Goal: Transaction & Acquisition: Purchase product/service

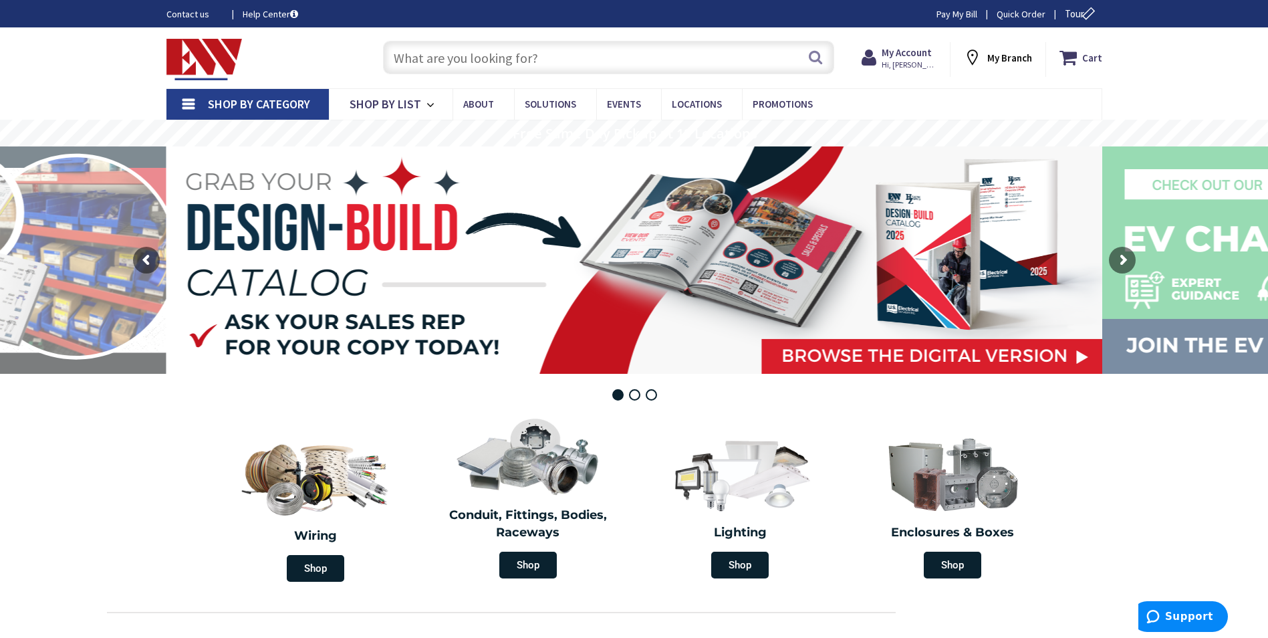
click at [241, 104] on span "Shop By Category" at bounding box center [259, 103] width 102 height 15
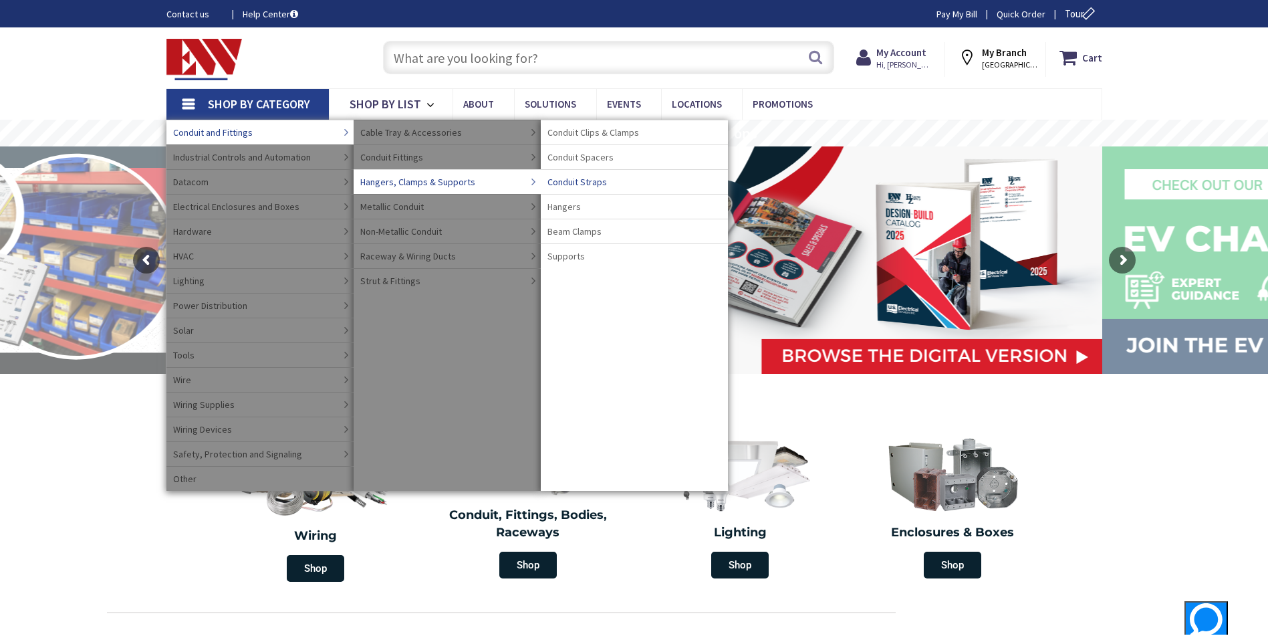
click at [594, 183] on span "Conduit Straps" at bounding box center [578, 181] width 60 height 13
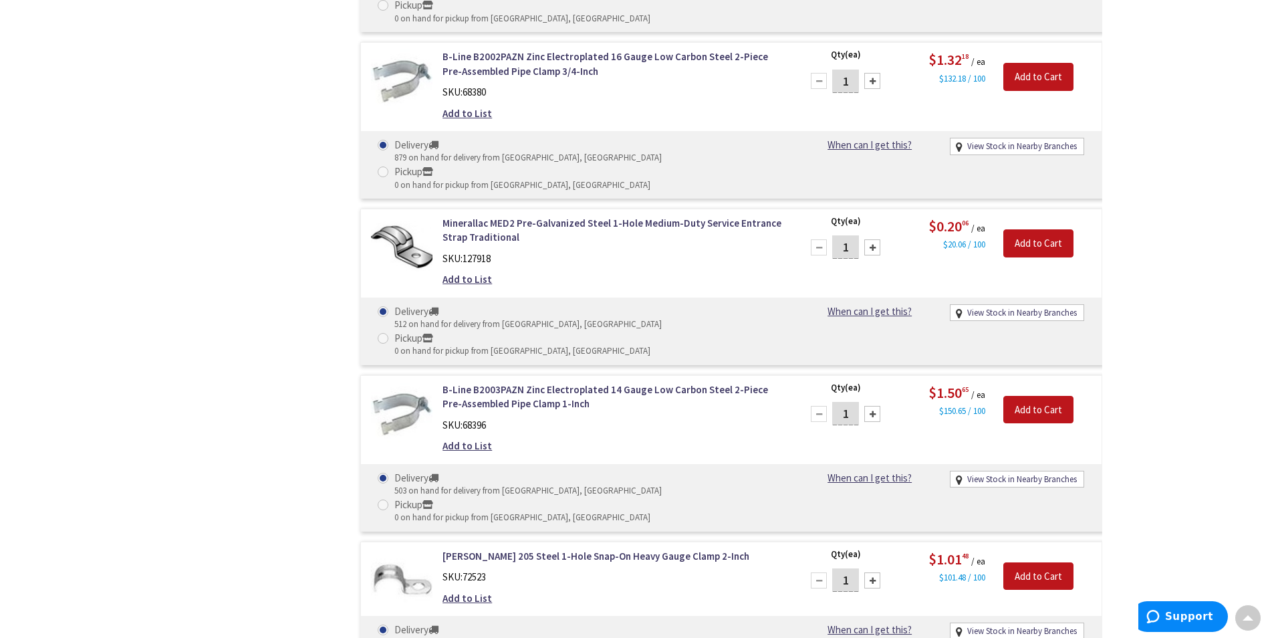
scroll to position [6820, 0]
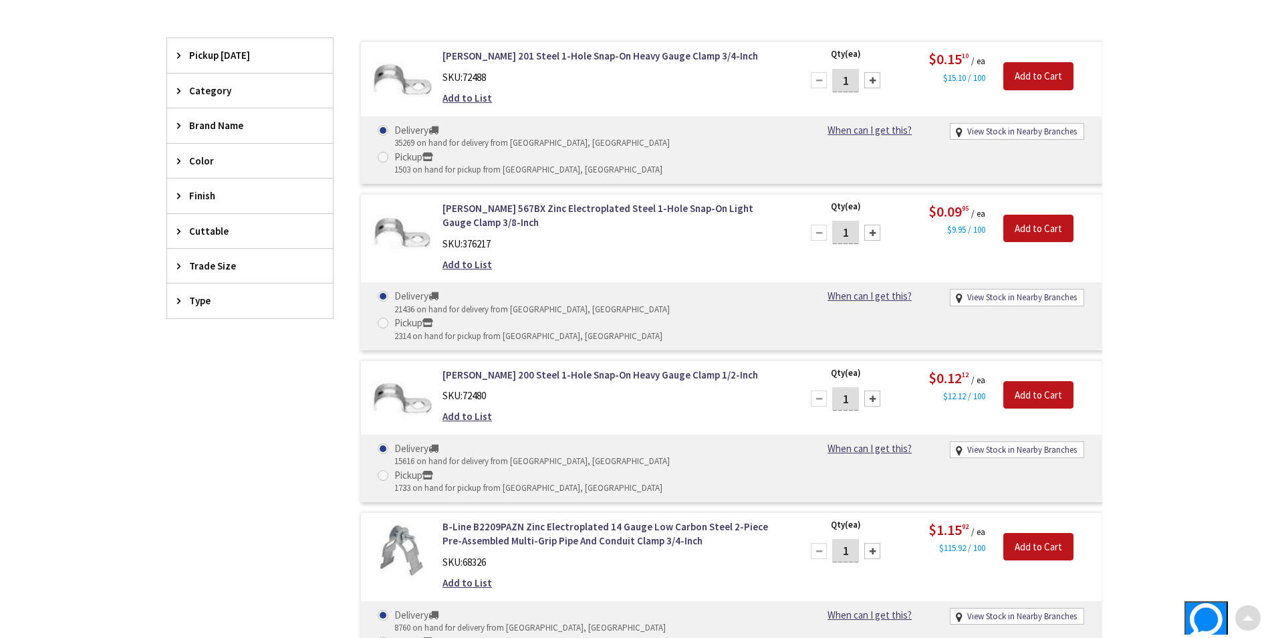
scroll to position [401, 0]
click at [222, 263] on span "Trade Size" at bounding box center [243, 265] width 109 height 14
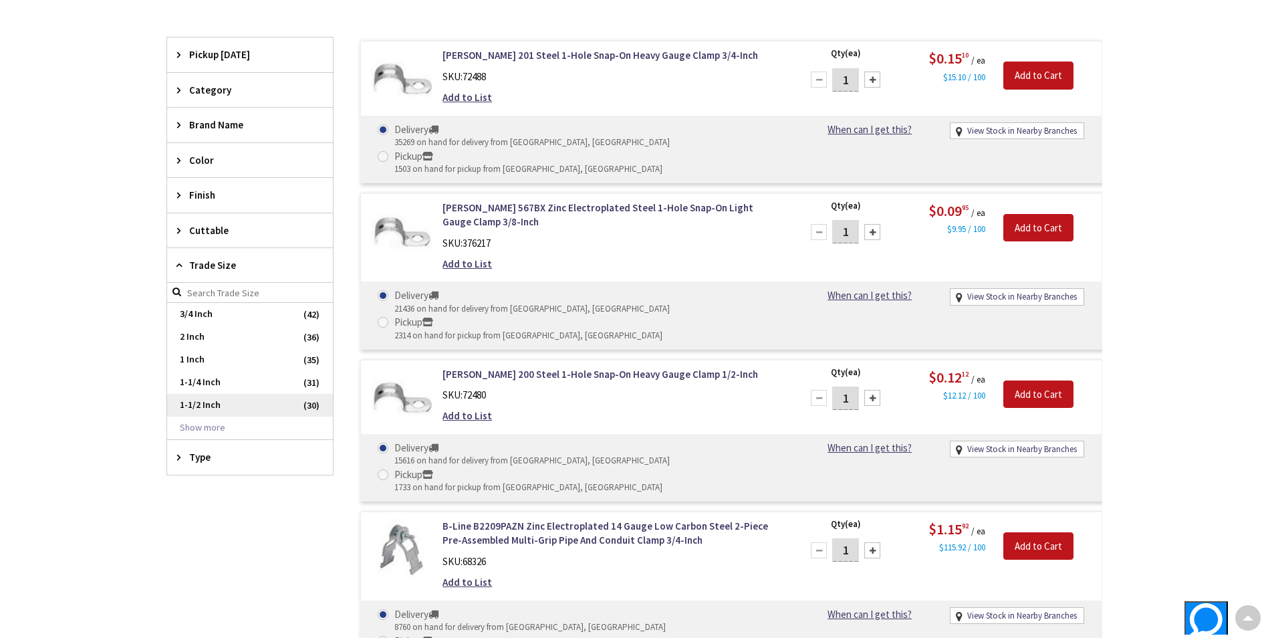
click at [205, 405] on span "1-1/2 Inch" at bounding box center [250, 405] width 166 height 23
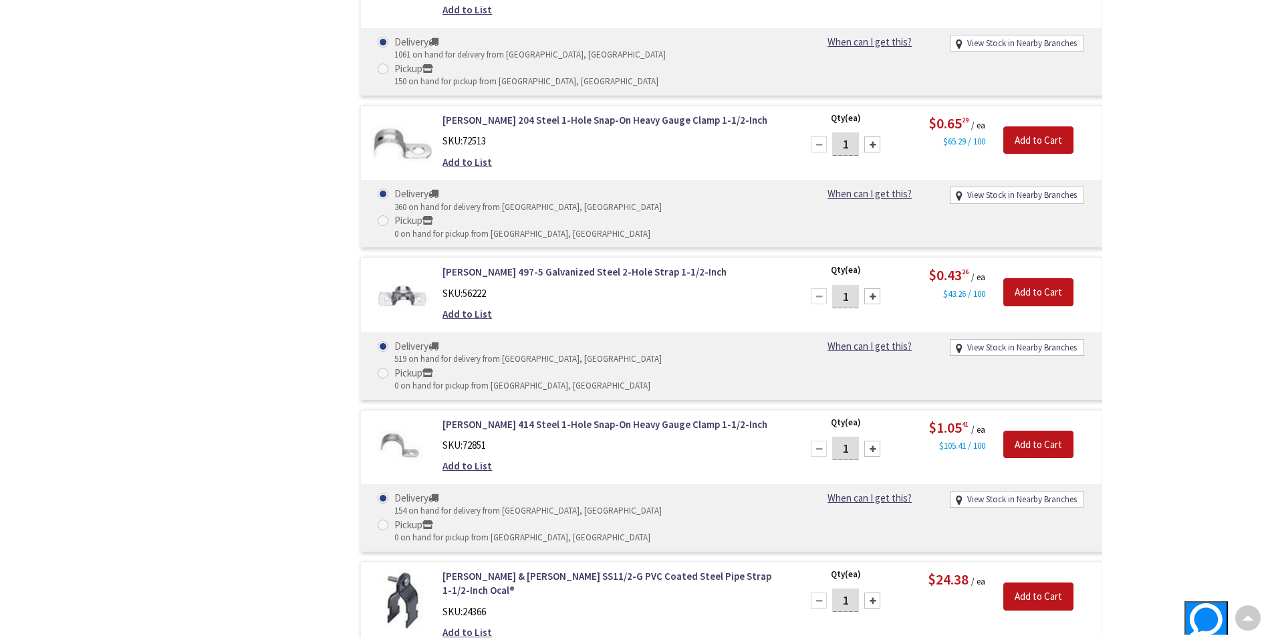
scroll to position [1003, 0]
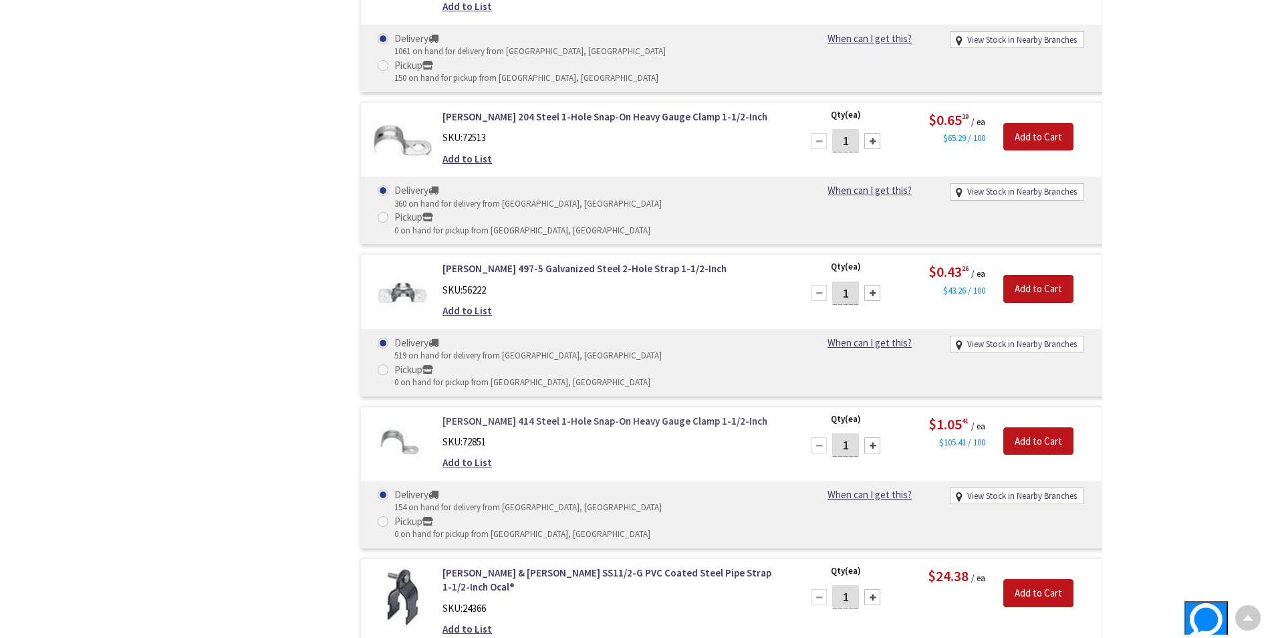
click at [571, 414] on link "[PERSON_NAME] 414 Steel 1-Hole Snap-On Heavy Gauge Clamp 1-1/2-Inch" at bounding box center [613, 421] width 340 height 14
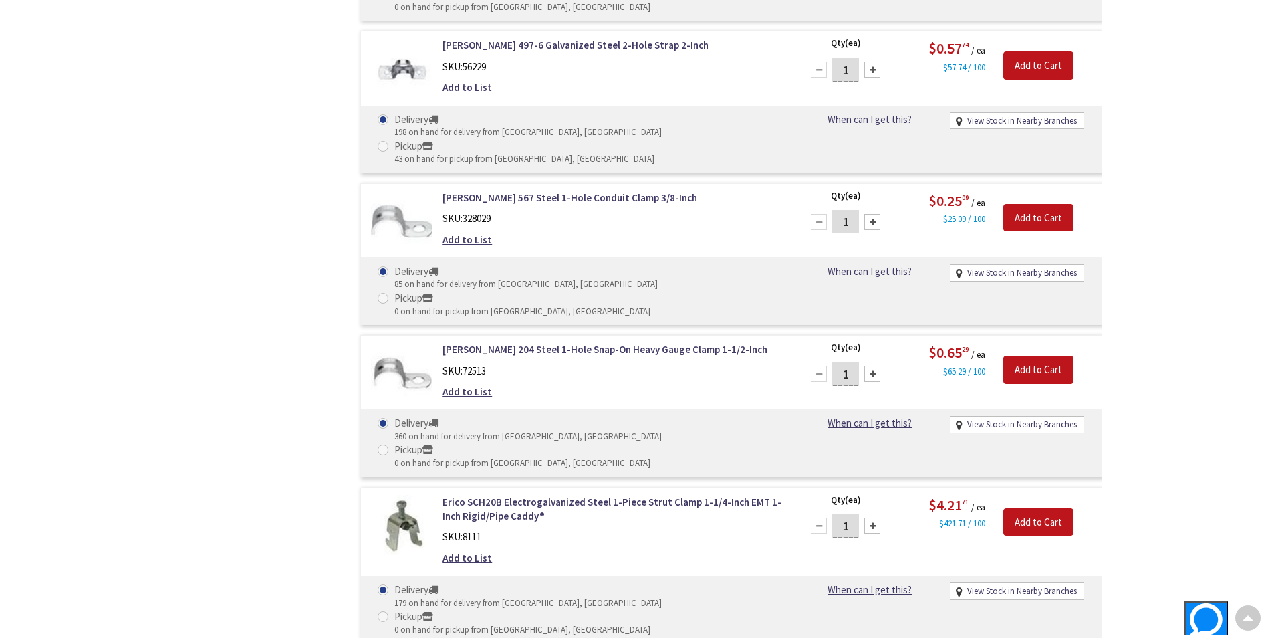
scroll to position [8355, 0]
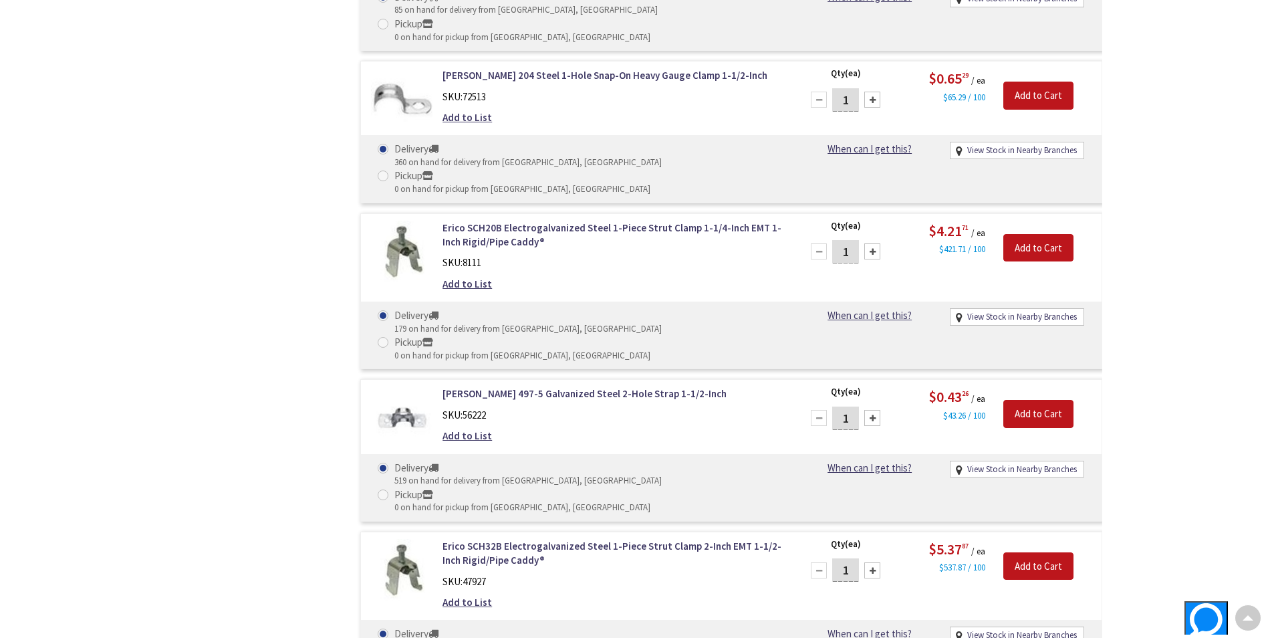
type input "2"
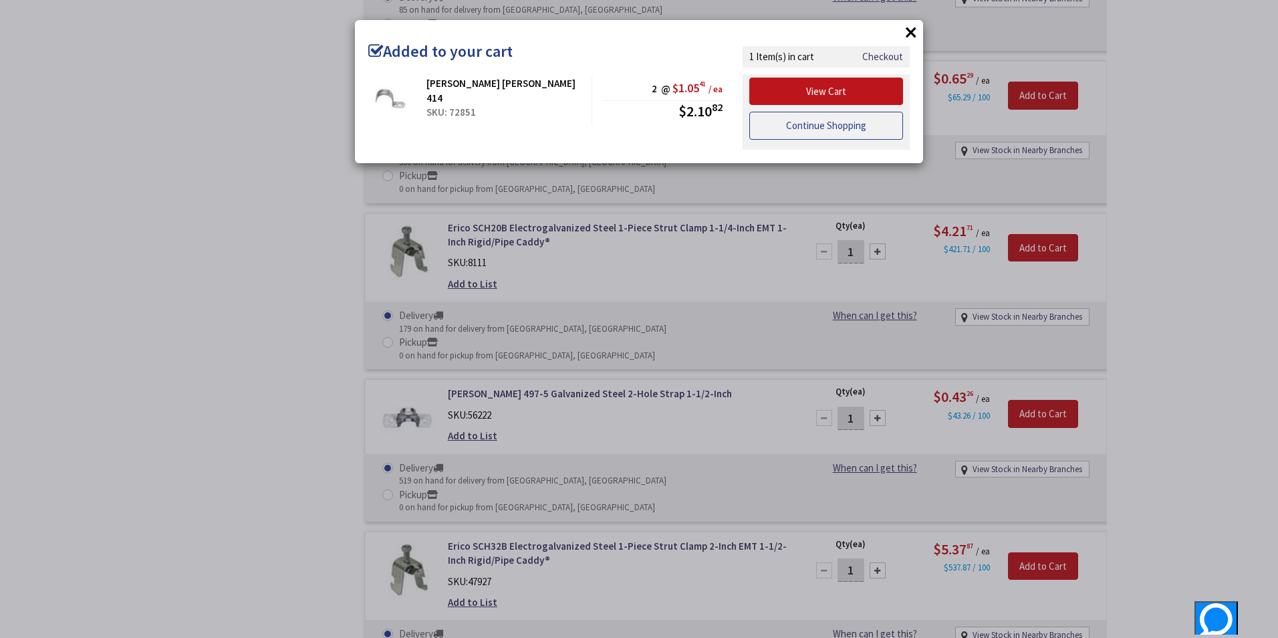
click at [780, 123] on link "Continue Shopping" at bounding box center [827, 126] width 154 height 28
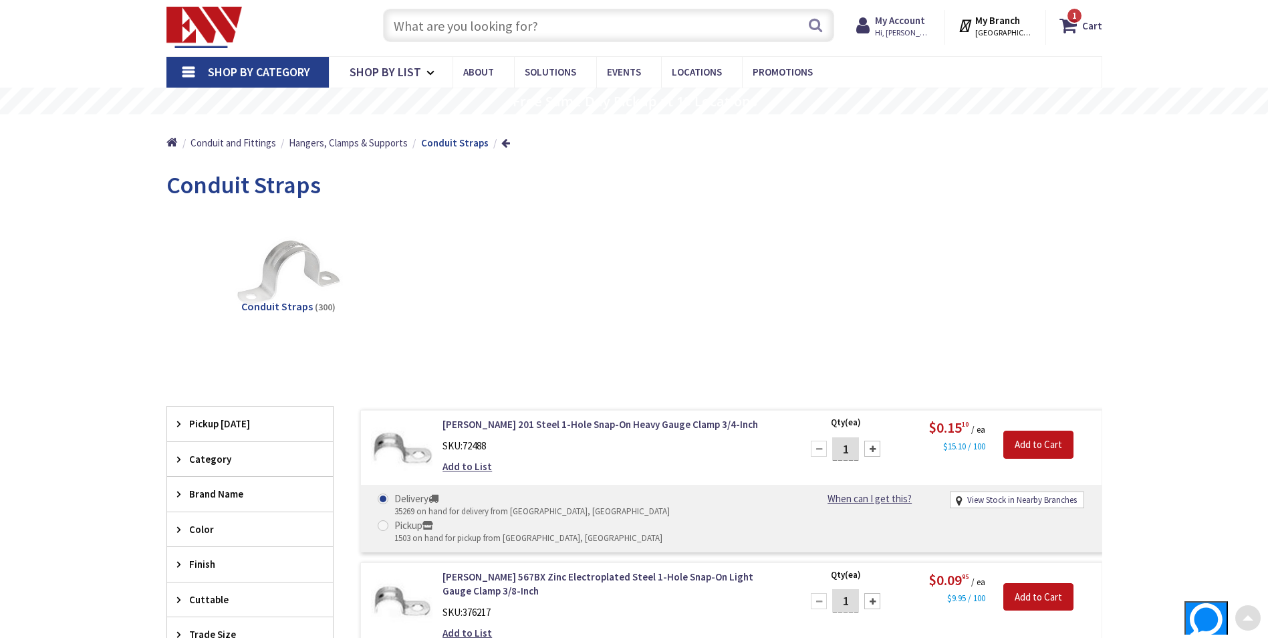
scroll to position [0, 0]
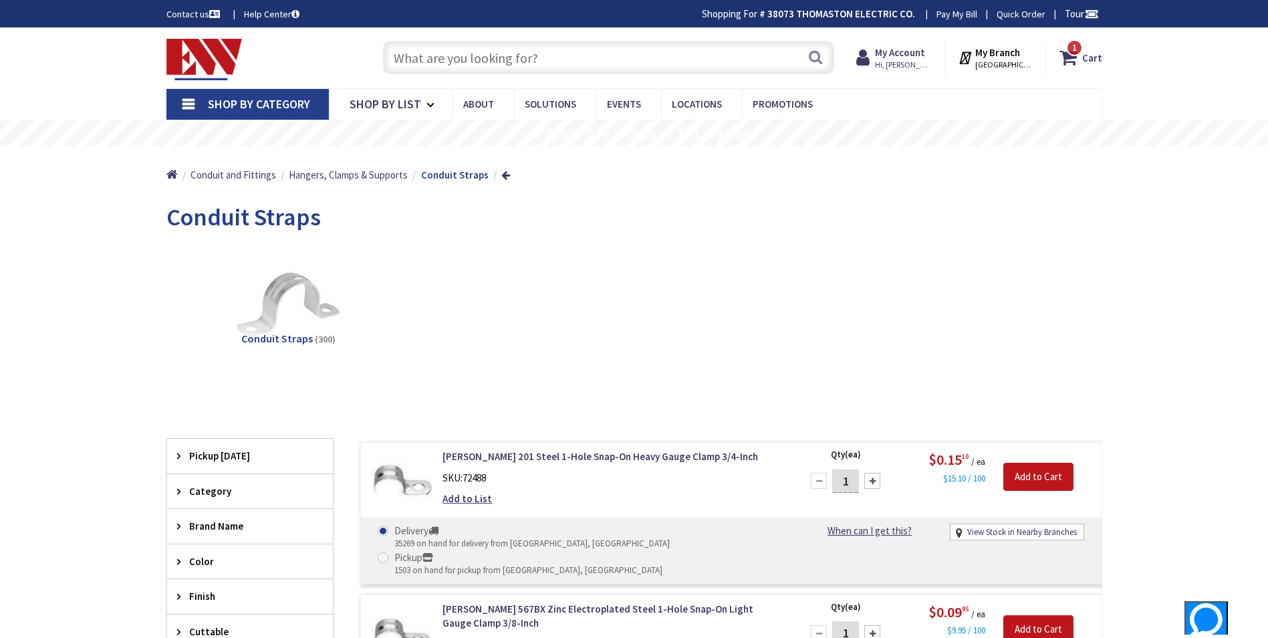
click at [251, 100] on span "Shop By Category" at bounding box center [259, 103] width 102 height 15
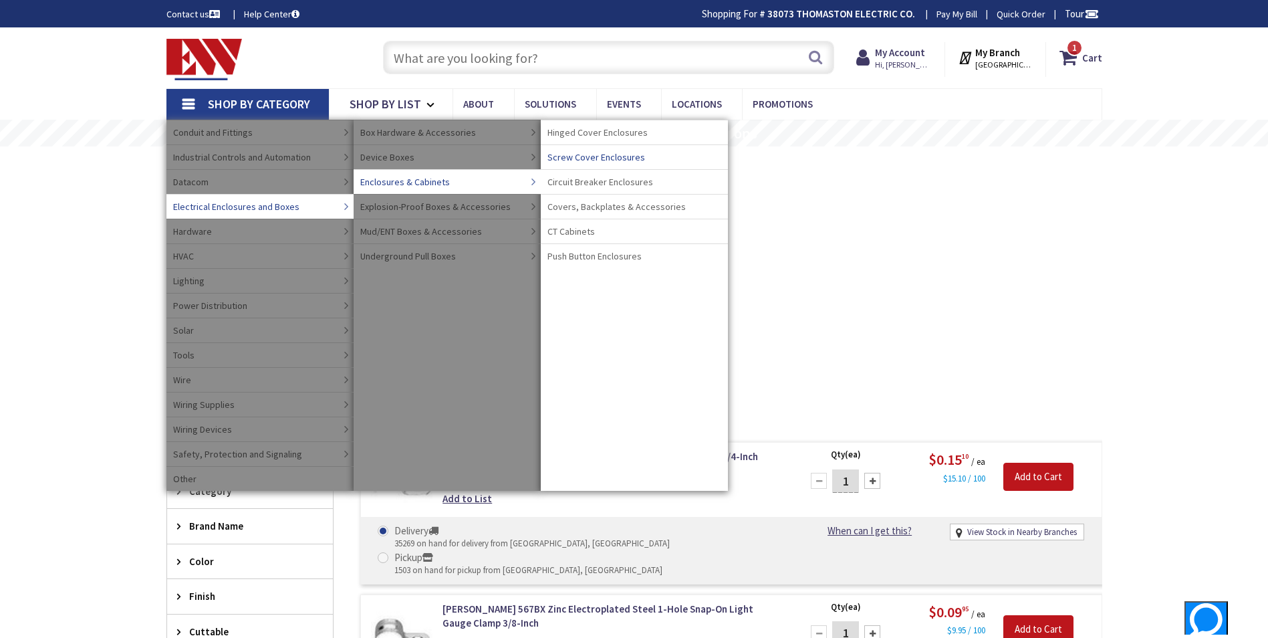
click at [612, 156] on span "Screw Cover Enclosures" at bounding box center [597, 156] width 98 height 13
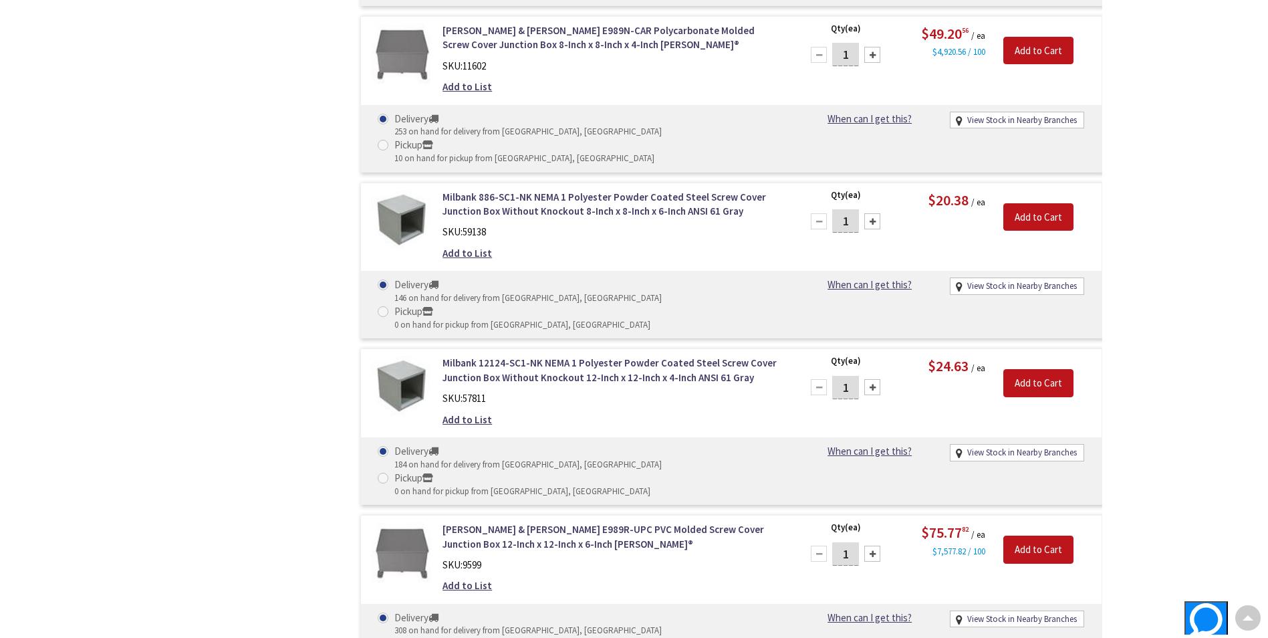
scroll to position [1270, 0]
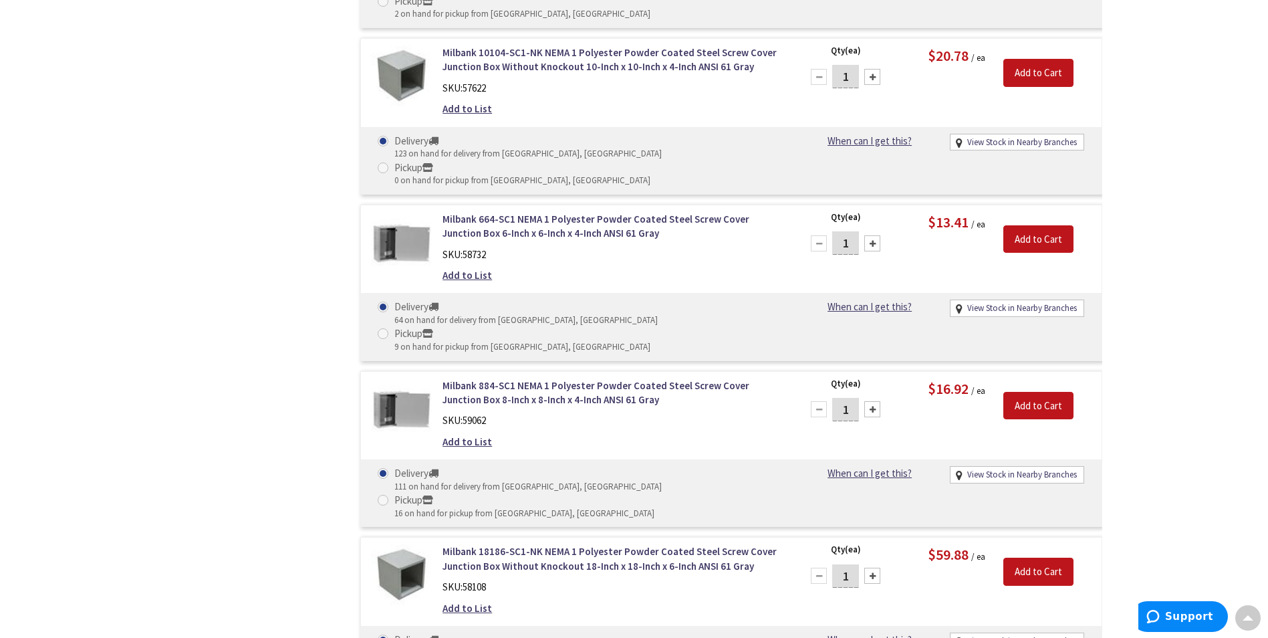
scroll to position [1916, 0]
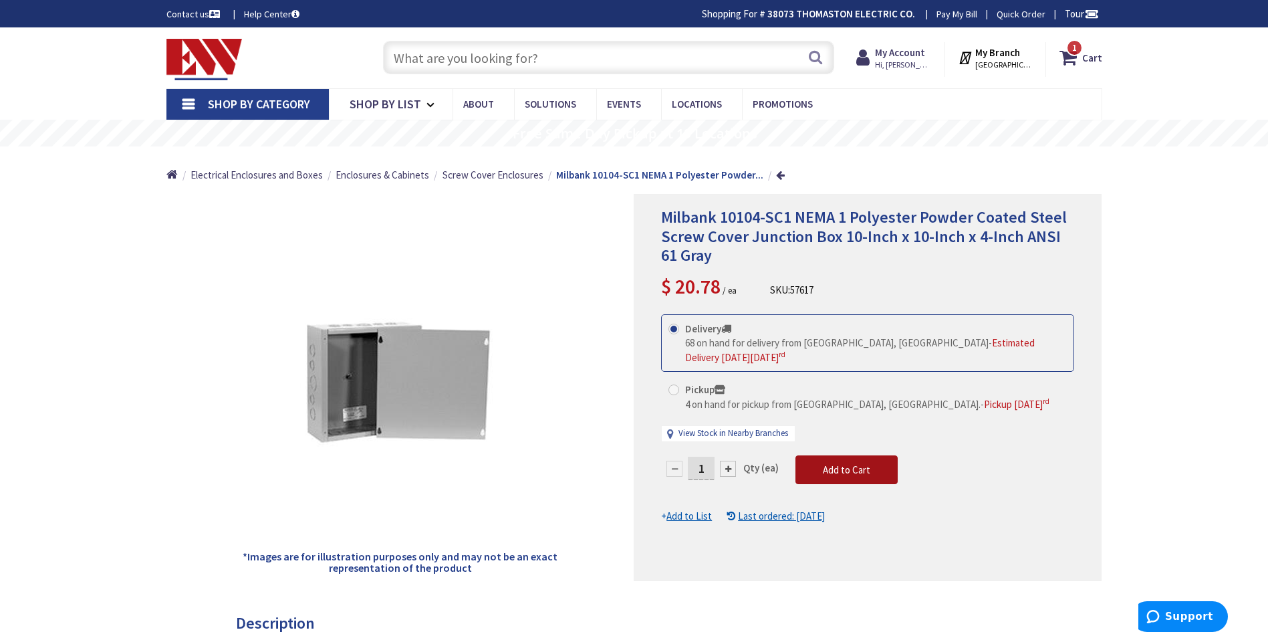
click at [841, 471] on span "Add to Cart" at bounding box center [846, 469] width 47 height 13
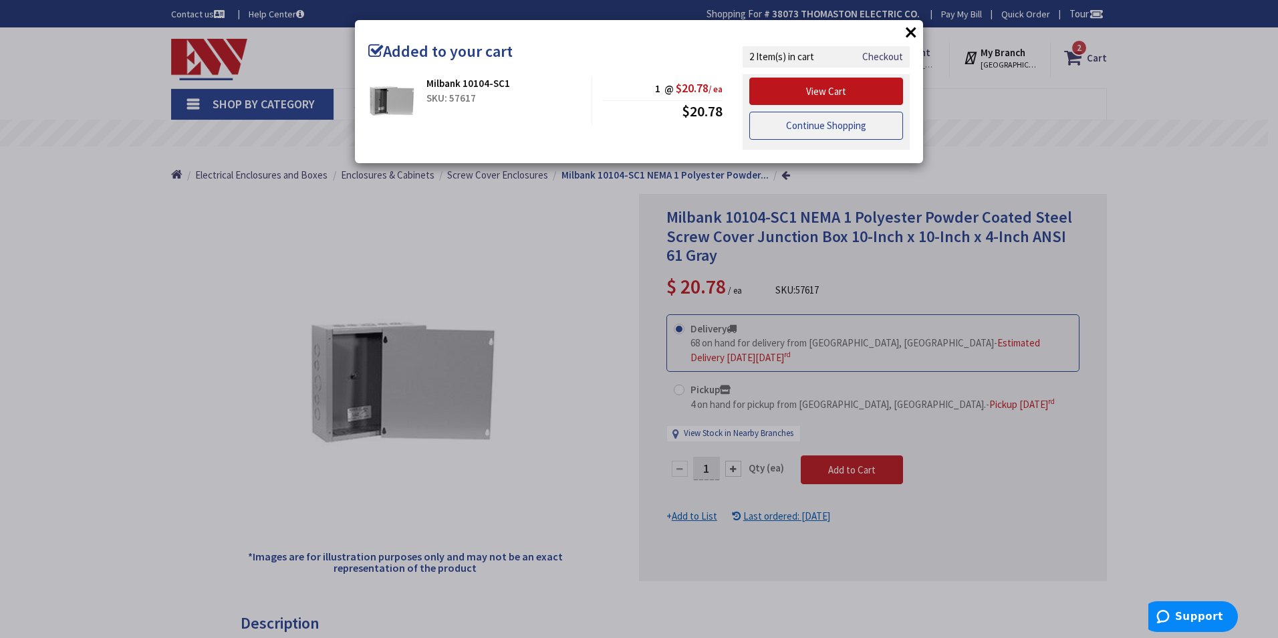
click at [808, 122] on link "Continue Shopping" at bounding box center [827, 126] width 154 height 28
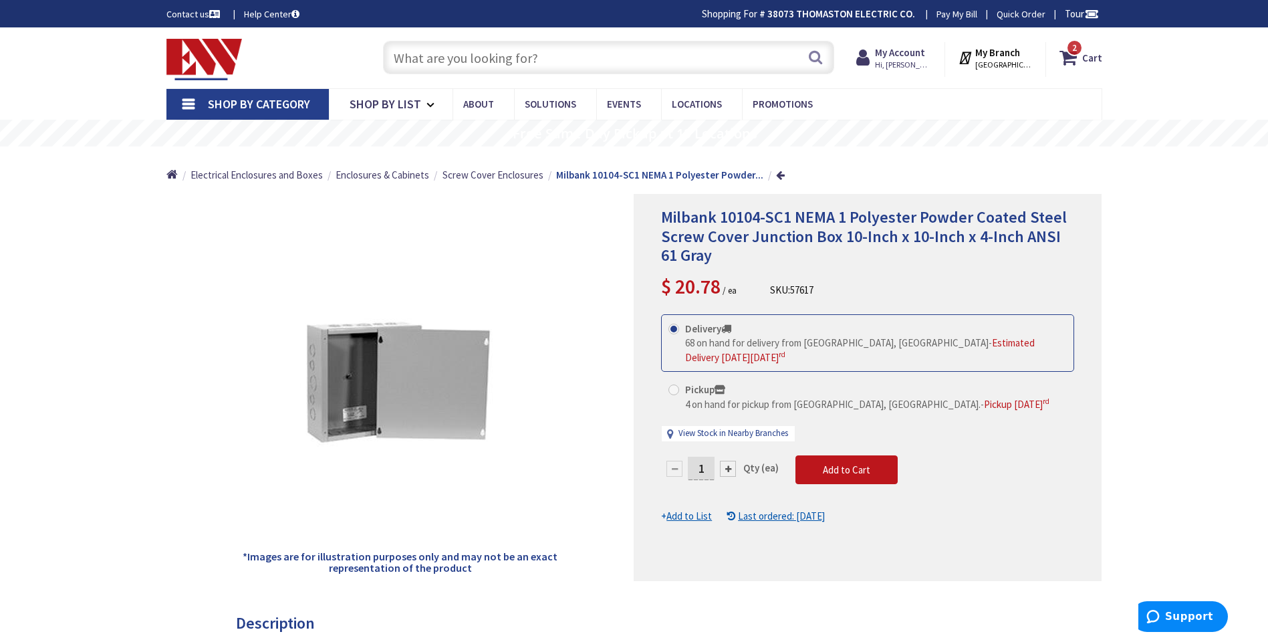
click at [229, 102] on span "Shop By Category" at bounding box center [259, 103] width 102 height 15
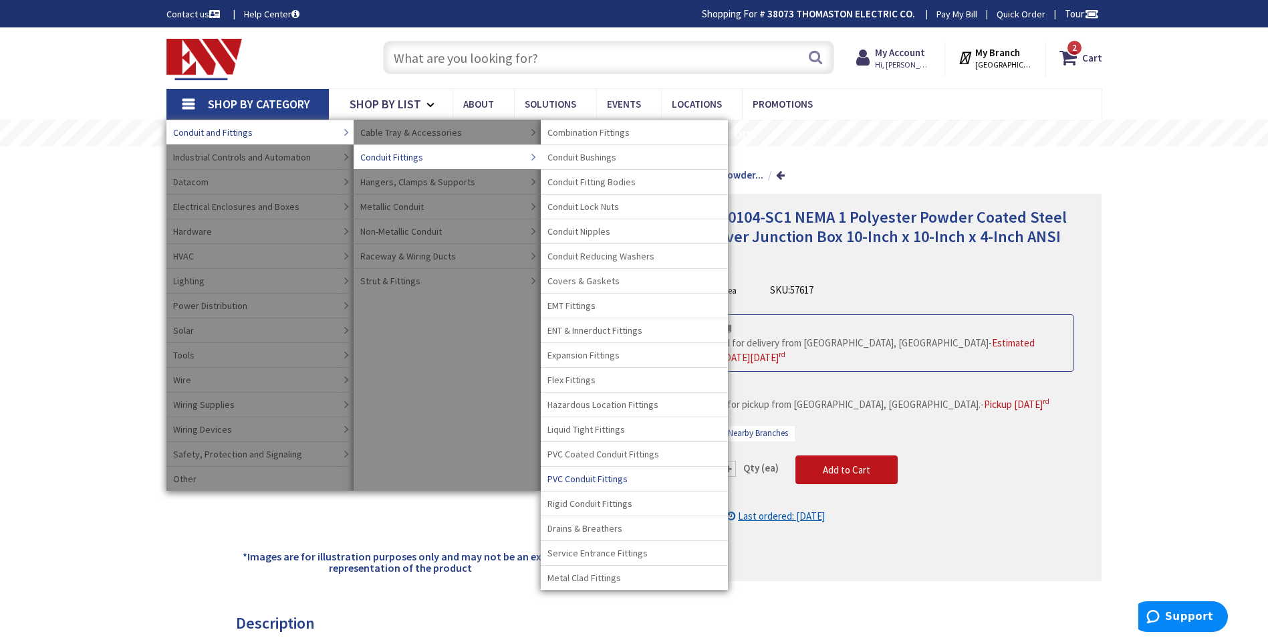
click at [586, 476] on span "PVC Conduit Fittings" at bounding box center [588, 478] width 80 height 13
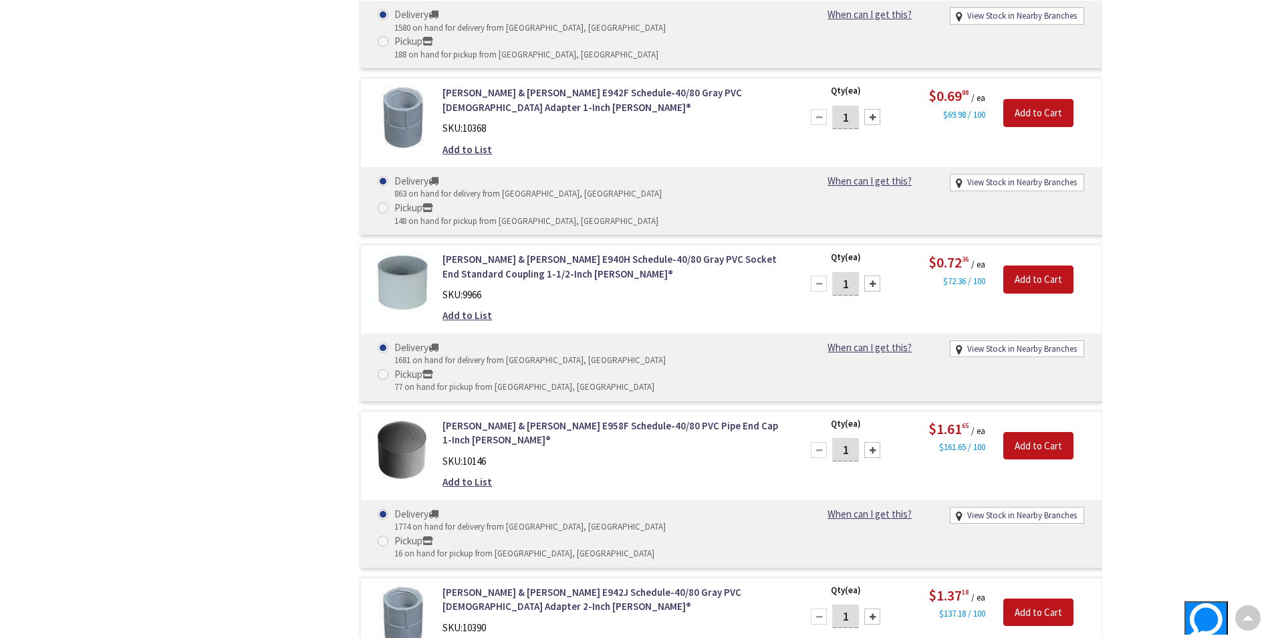
scroll to position [2875, 0]
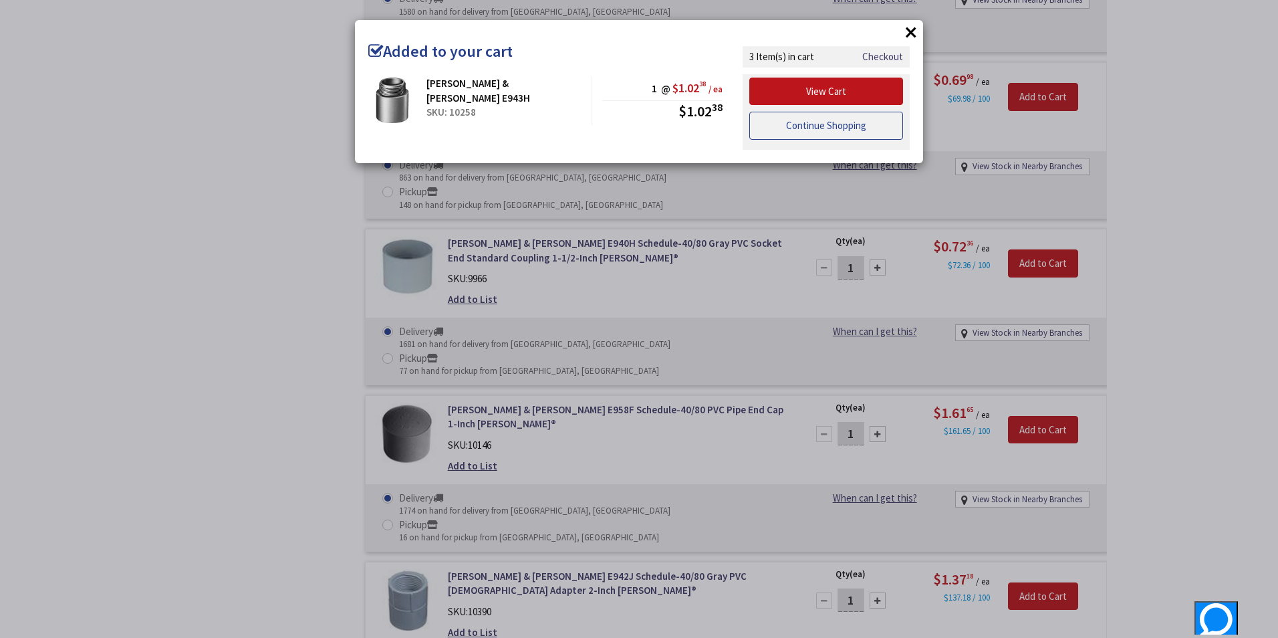
click at [800, 126] on link "Continue Shopping" at bounding box center [827, 126] width 154 height 28
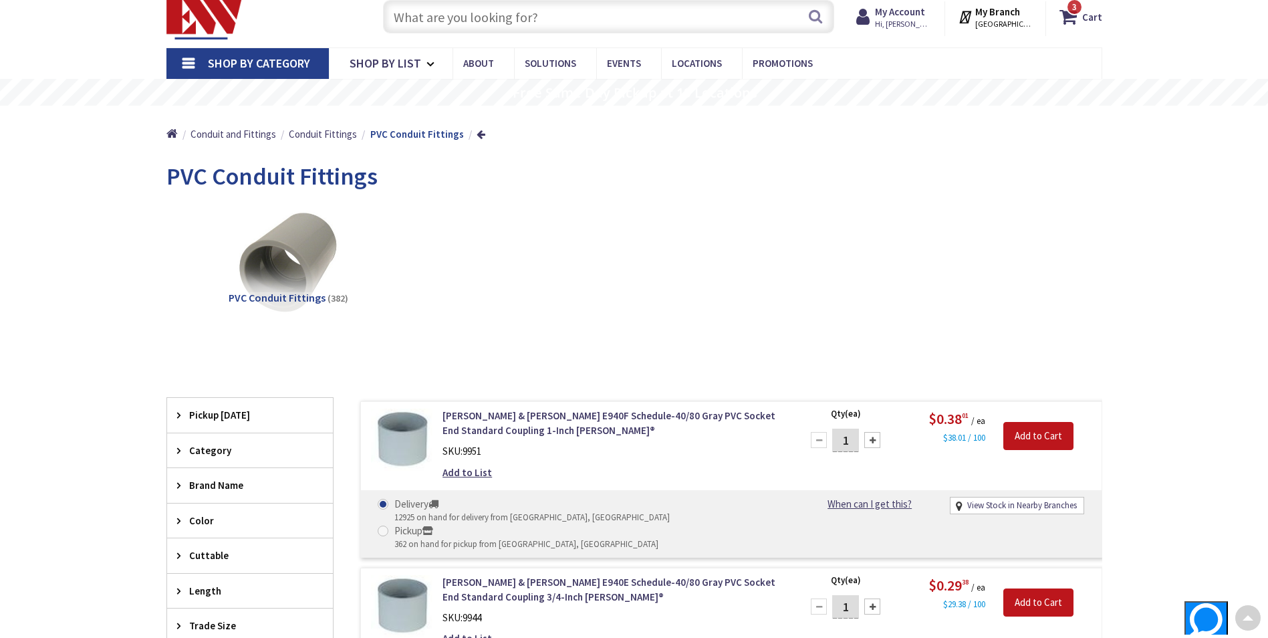
scroll to position [0, 0]
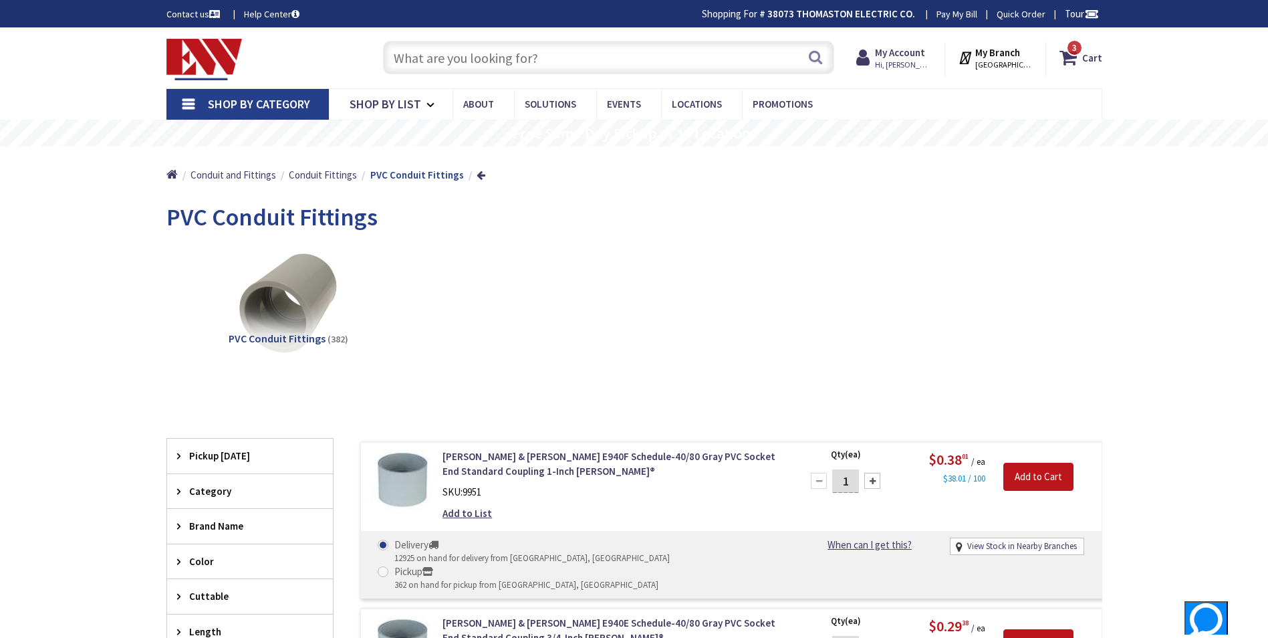
click at [238, 102] on span "Shop By Category" at bounding box center [259, 103] width 102 height 15
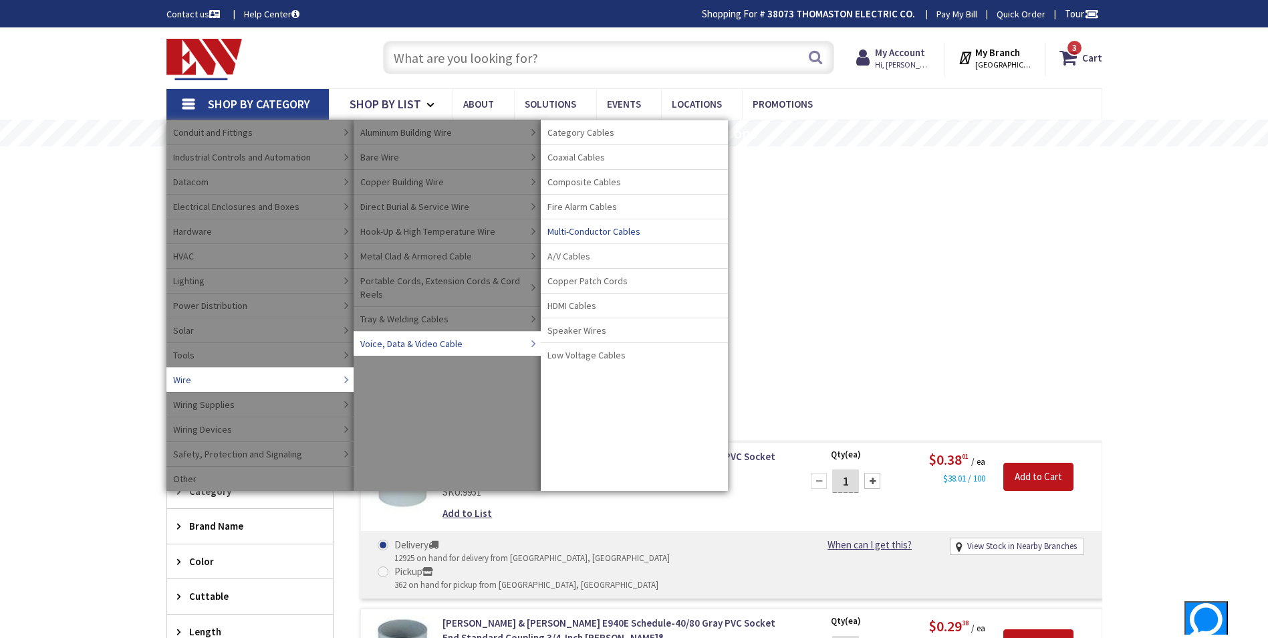
click at [592, 229] on span "Multi-Conductor Cables" at bounding box center [594, 231] width 93 height 13
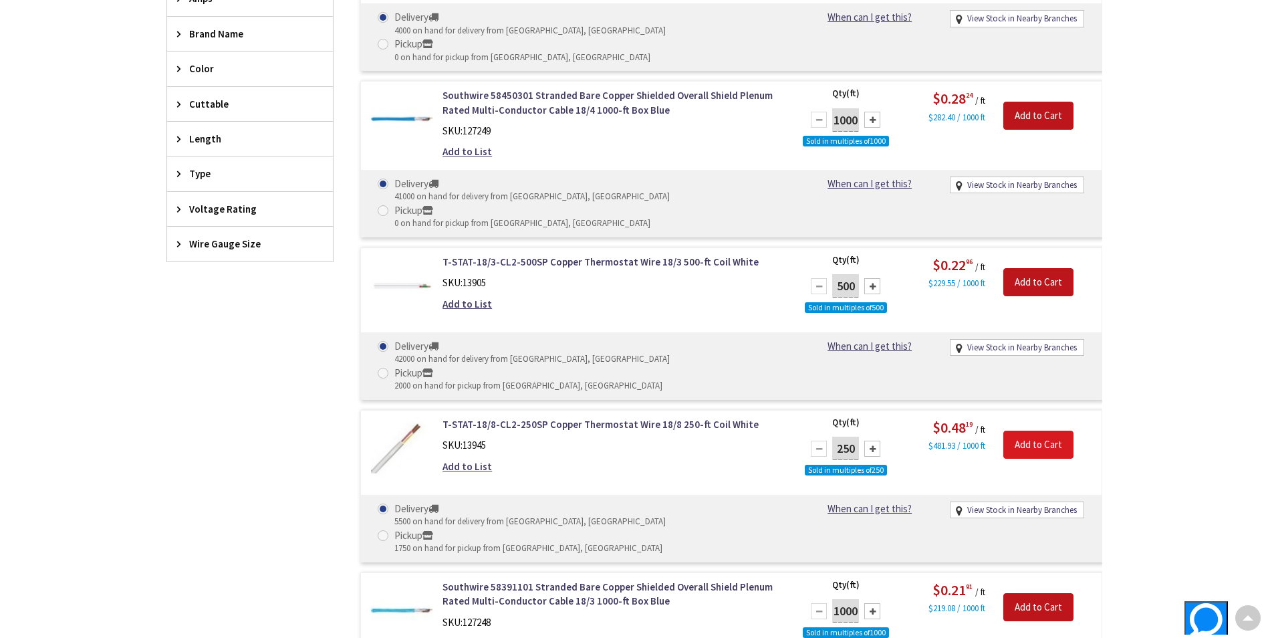
scroll to position [602, 0]
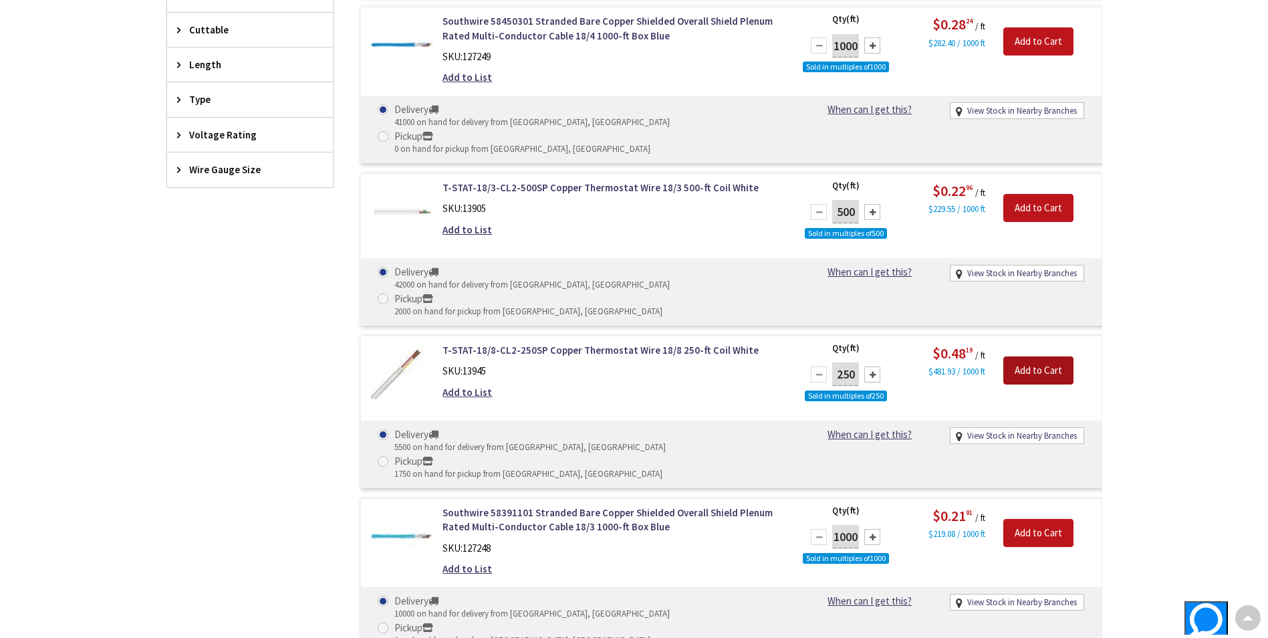
click at [1038, 356] on input "Add to Cart" at bounding box center [1039, 370] width 70 height 28
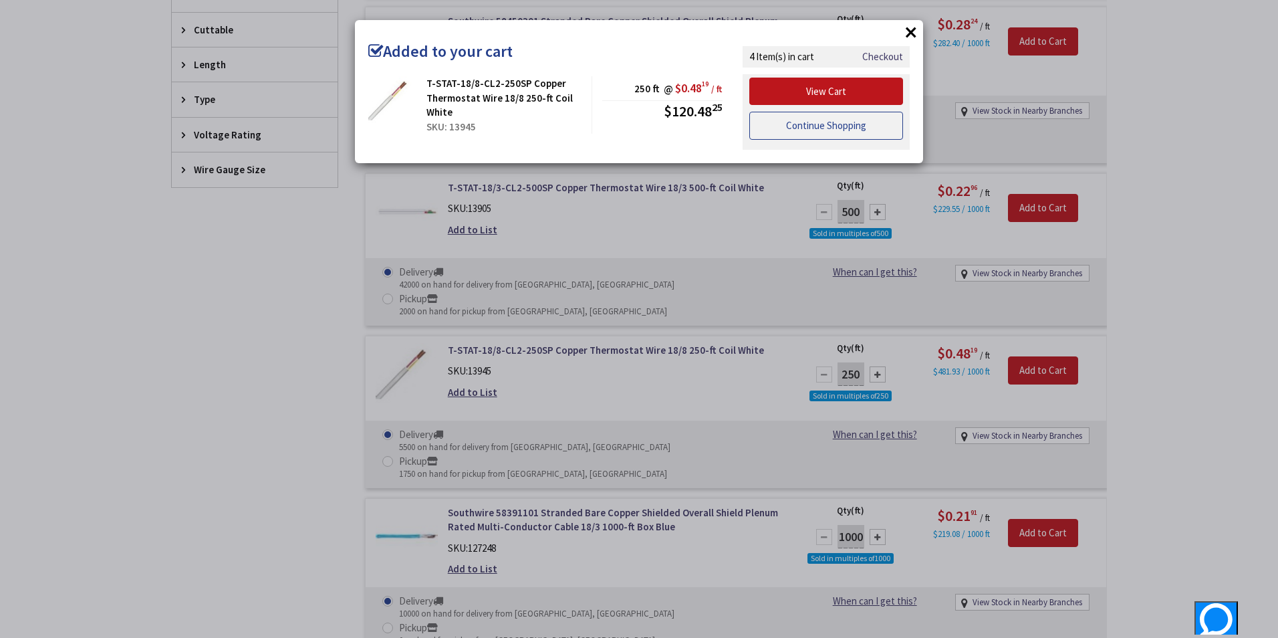
click at [805, 124] on link "Continue Shopping" at bounding box center [827, 126] width 154 height 28
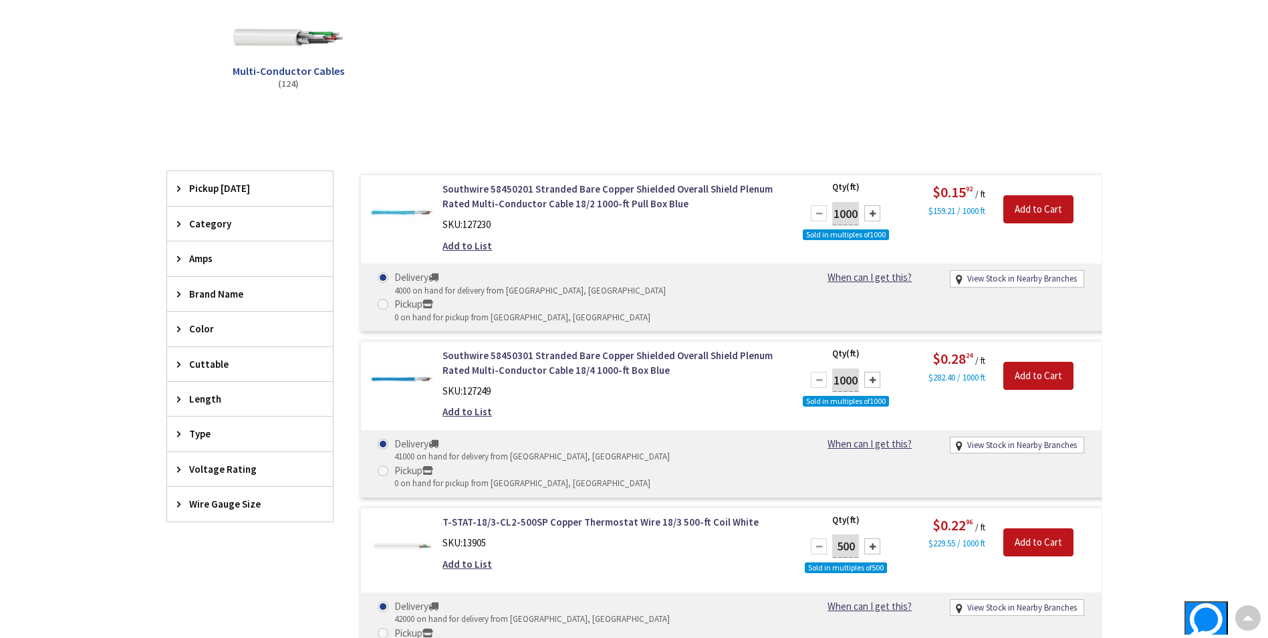
scroll to position [0, 0]
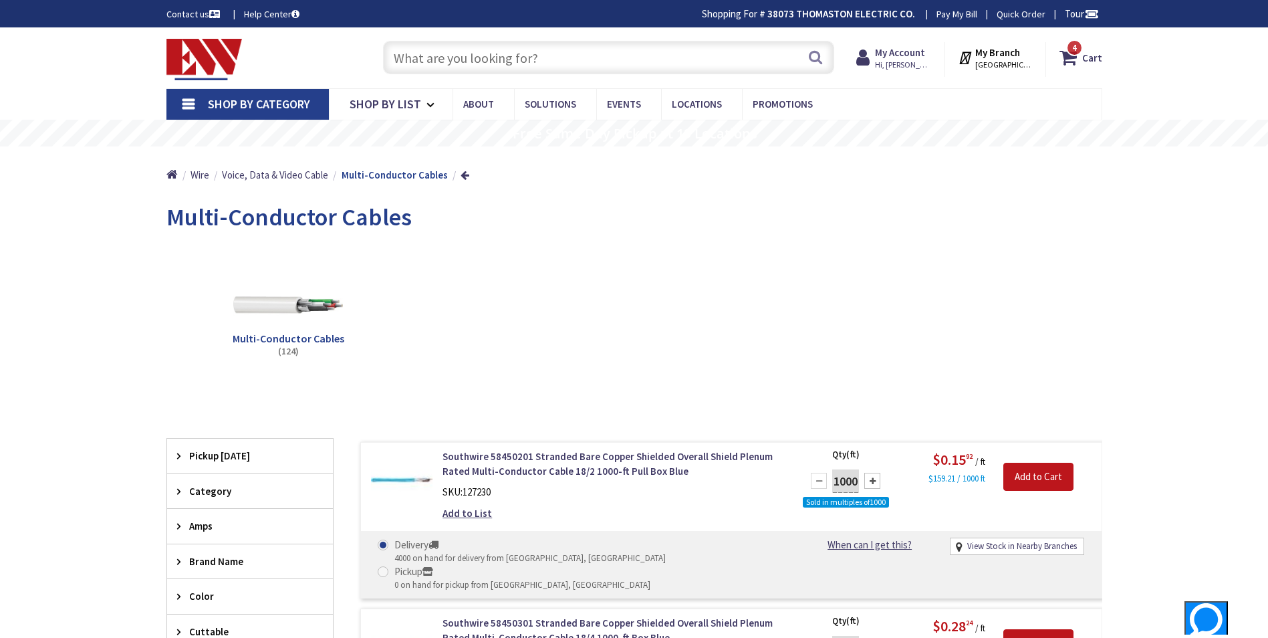
click at [238, 104] on span "Shop By Category" at bounding box center [259, 103] width 102 height 15
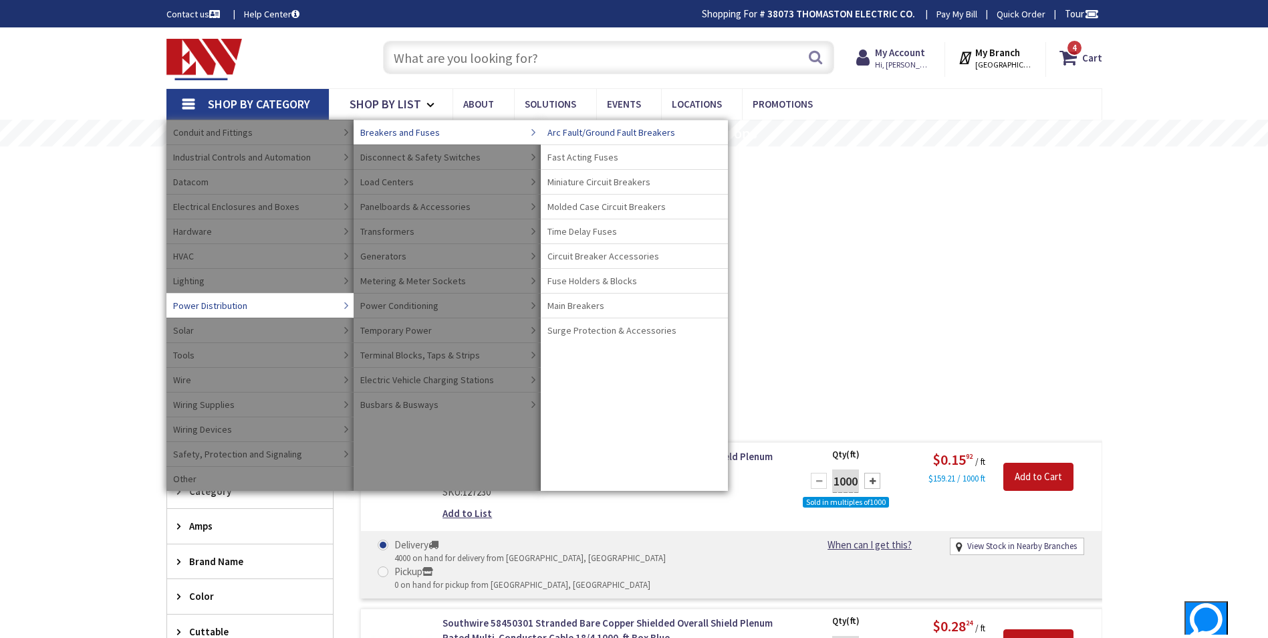
click at [598, 130] on span "Arc Fault/Ground Fault Breakers" at bounding box center [612, 132] width 128 height 13
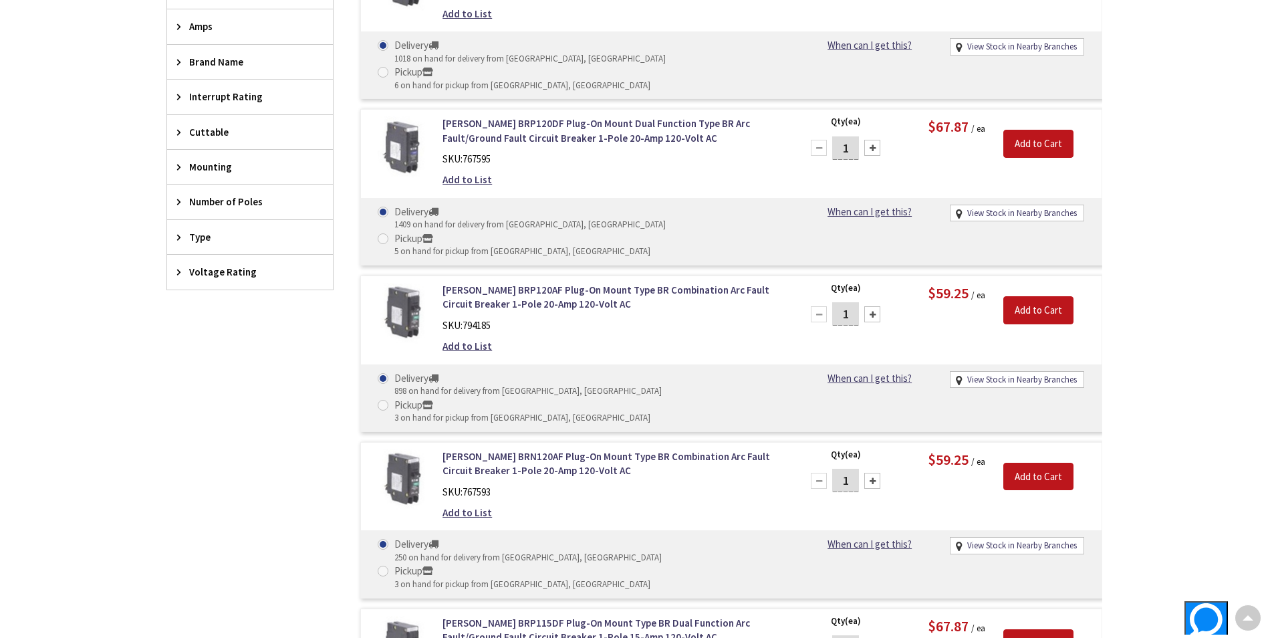
scroll to position [468, 0]
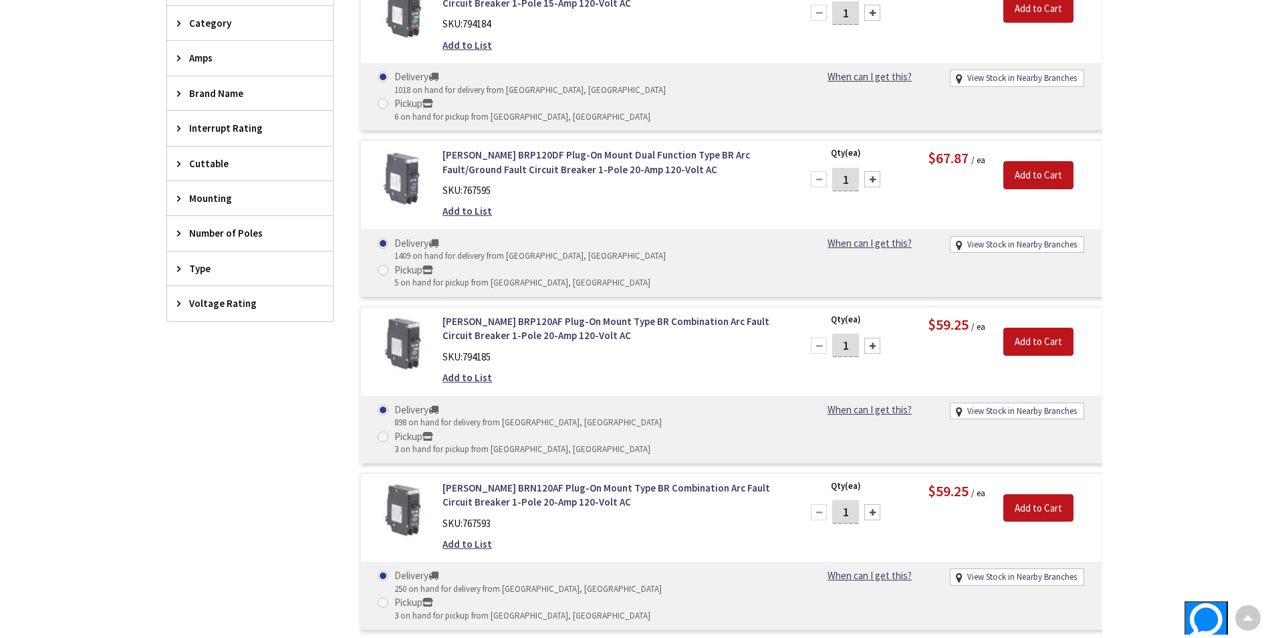
click at [225, 94] on span "Brand Name" at bounding box center [243, 93] width 109 height 14
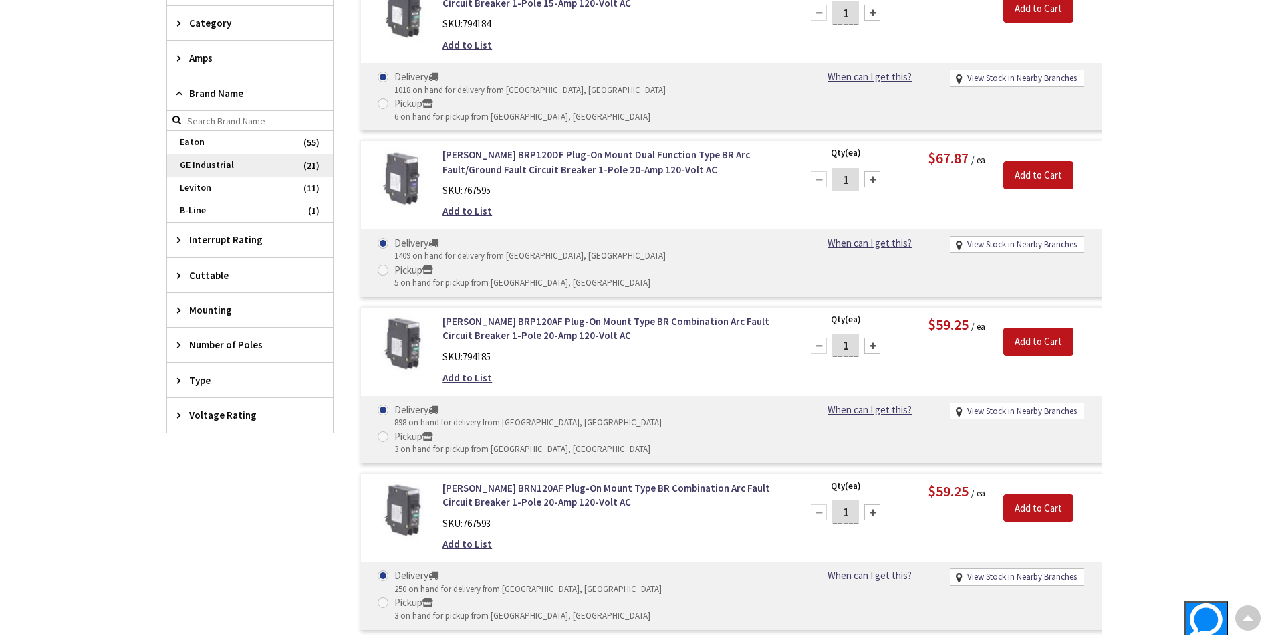
click at [315, 166] on span "GE Industrial" at bounding box center [250, 165] width 166 height 23
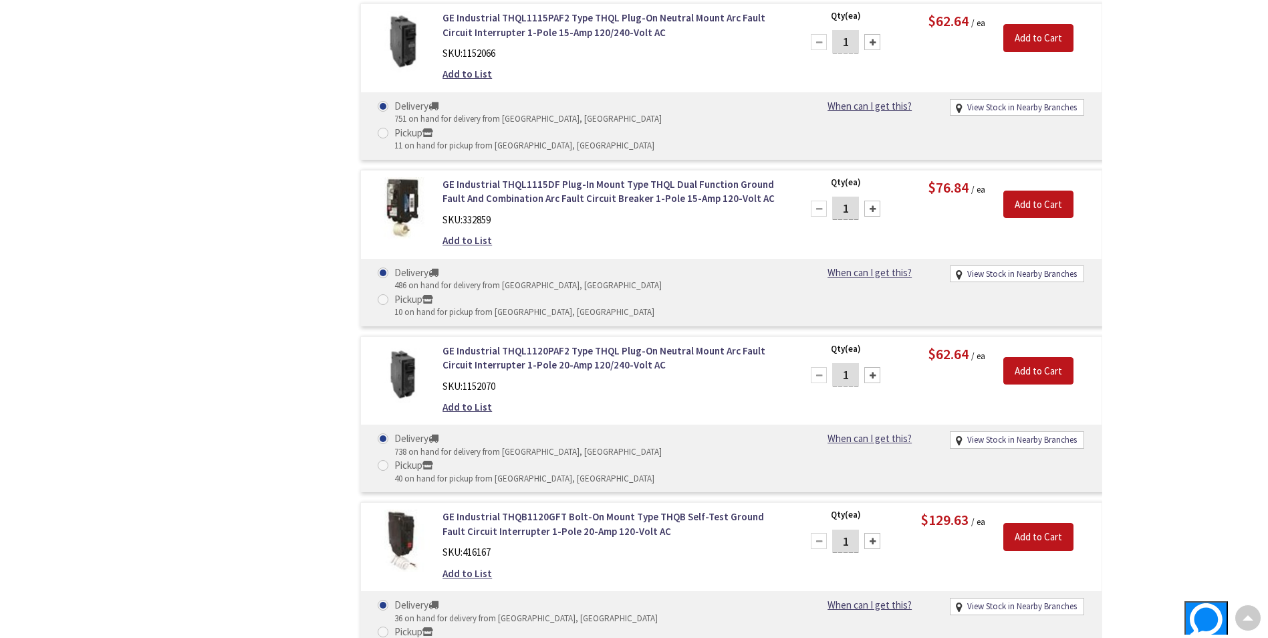
scroll to position [1416, 0]
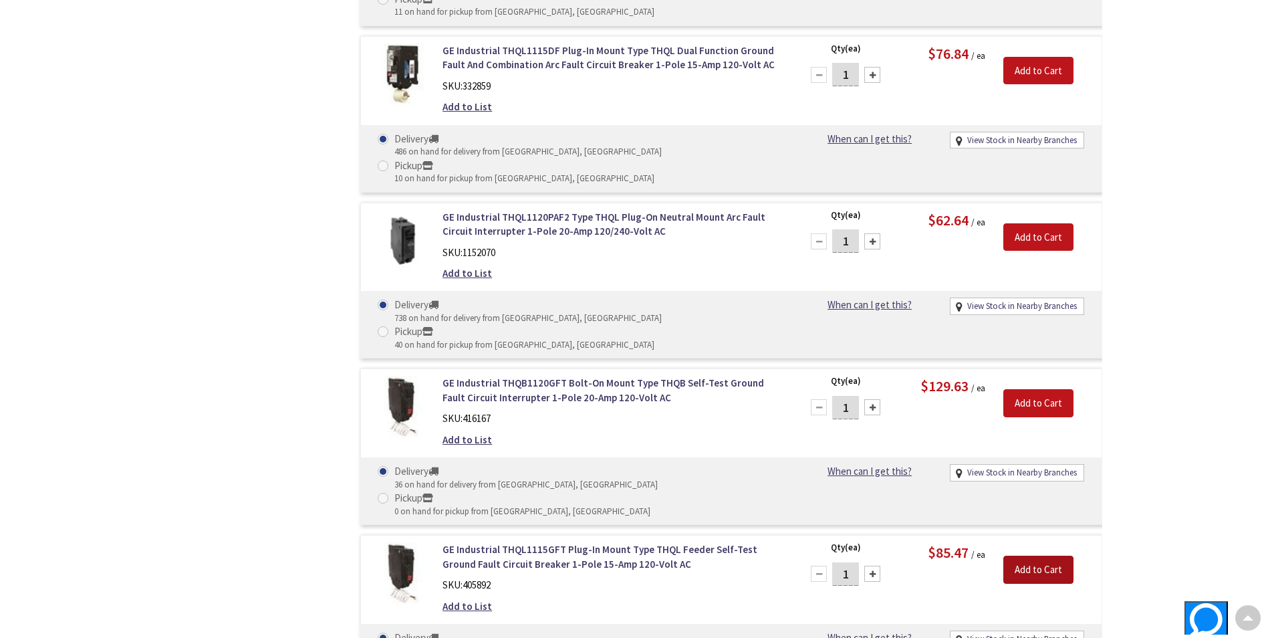
click at [1028, 556] on input "Add to Cart" at bounding box center [1039, 570] width 70 height 28
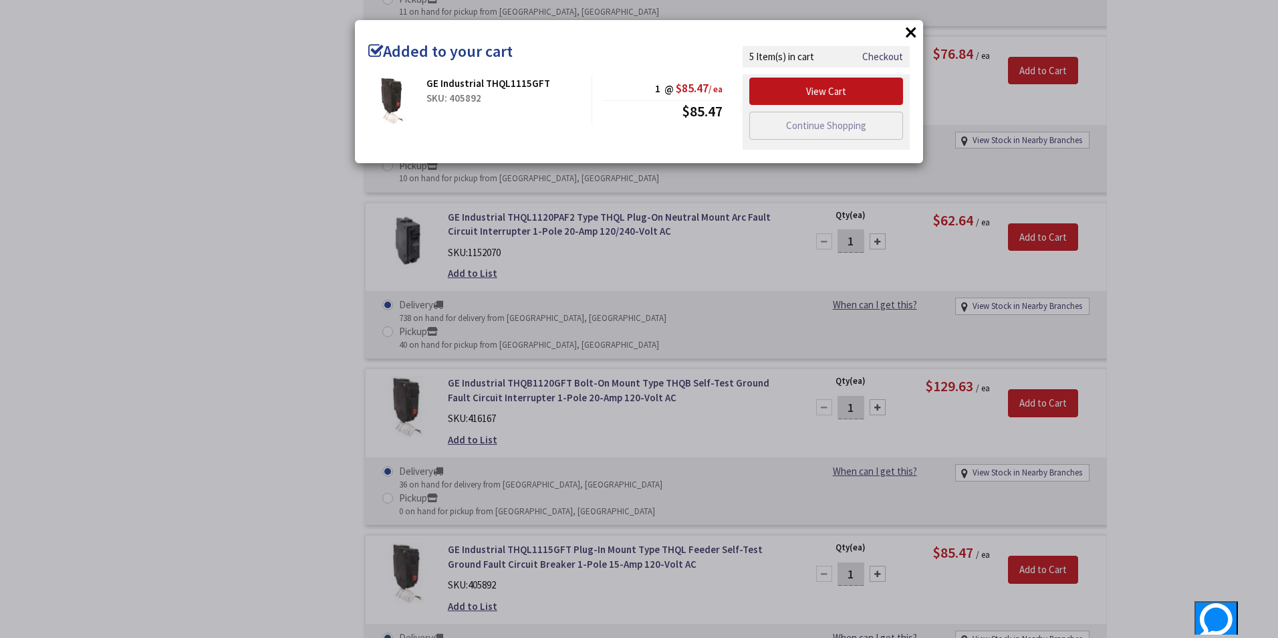
click at [914, 30] on button "×" at bounding box center [911, 32] width 20 height 20
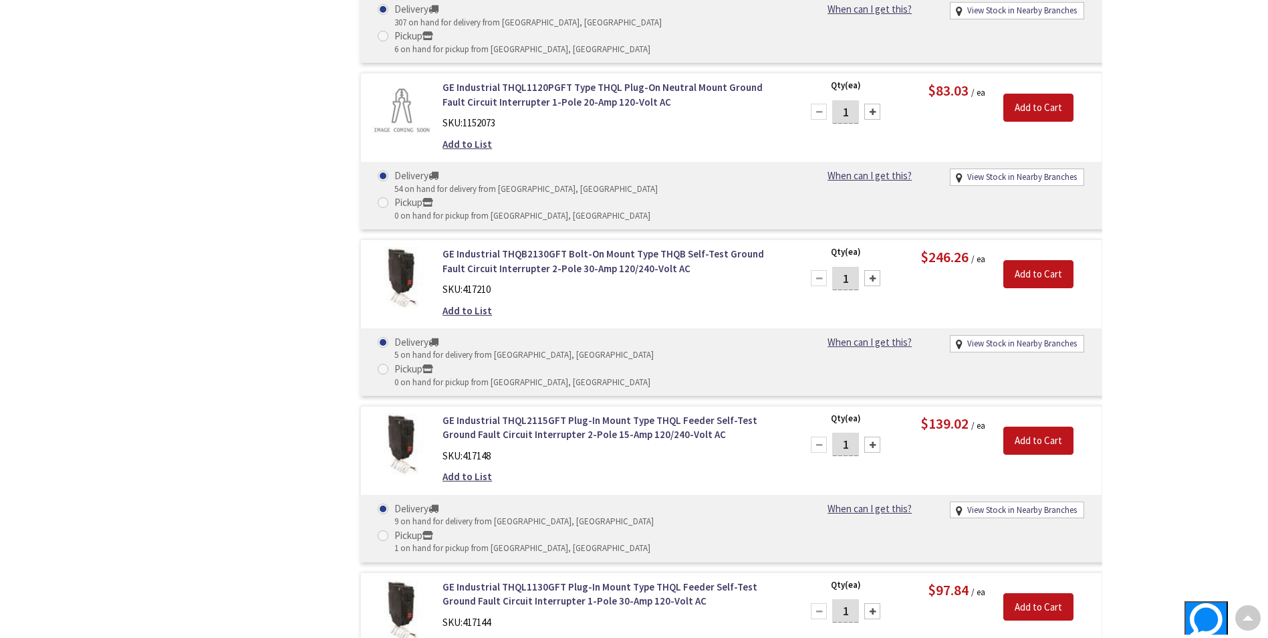
scroll to position [2553, 0]
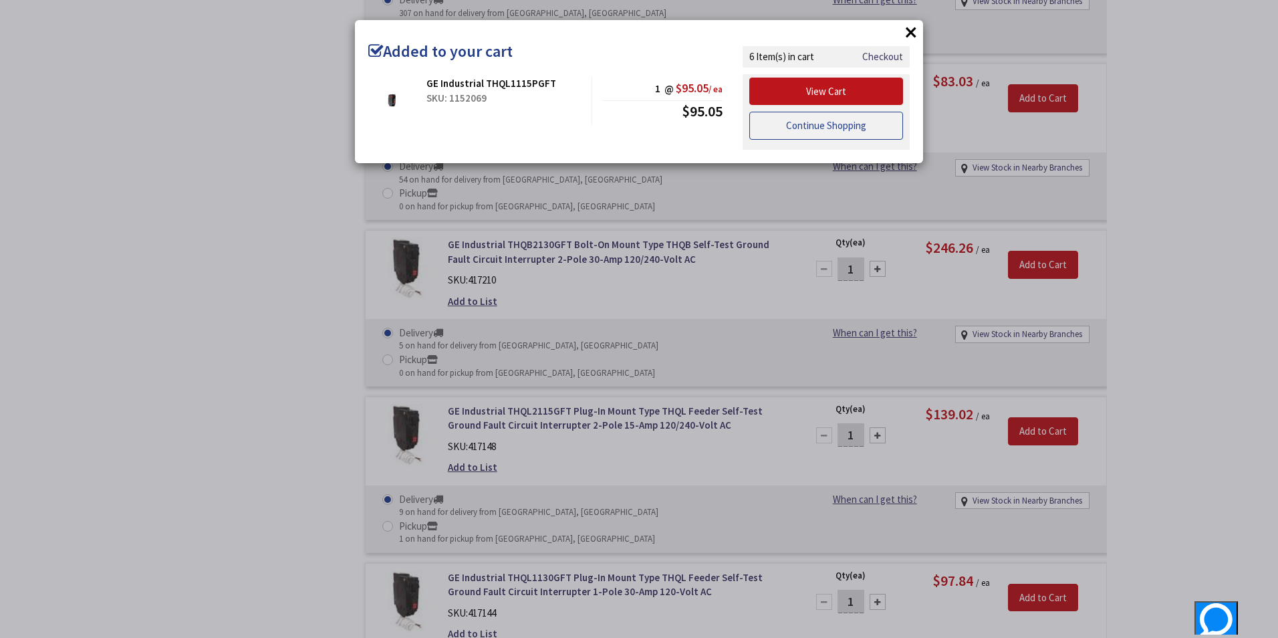
click at [808, 130] on link "Continue Shopping" at bounding box center [827, 126] width 154 height 28
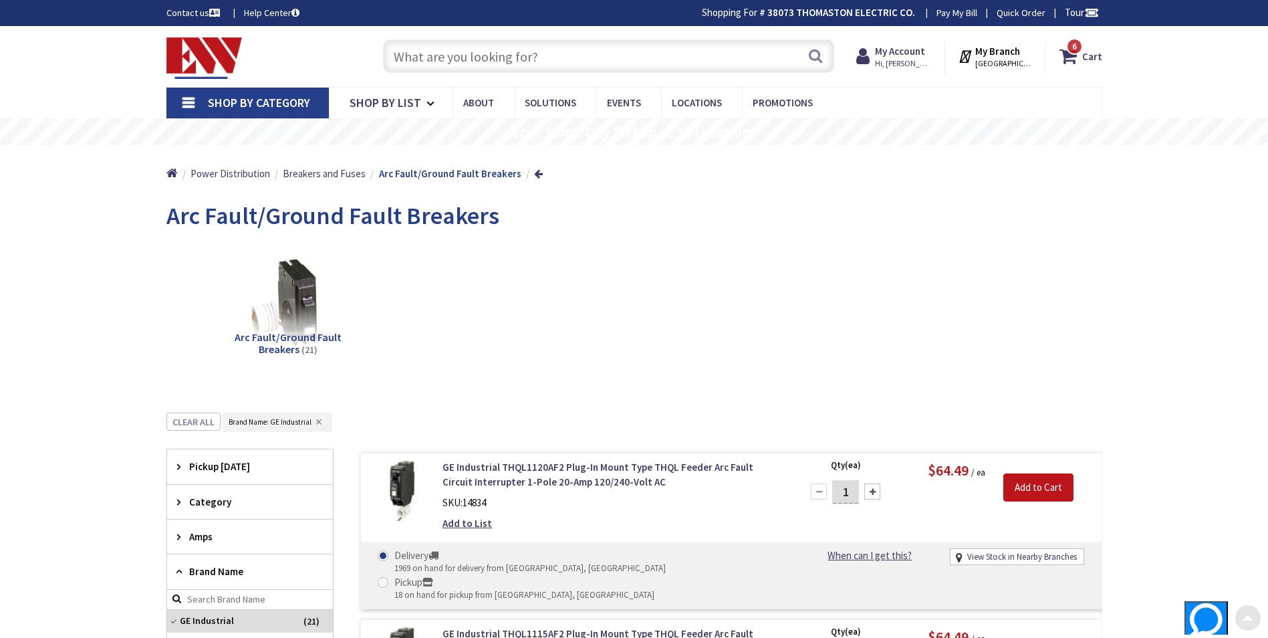
scroll to position [0, 0]
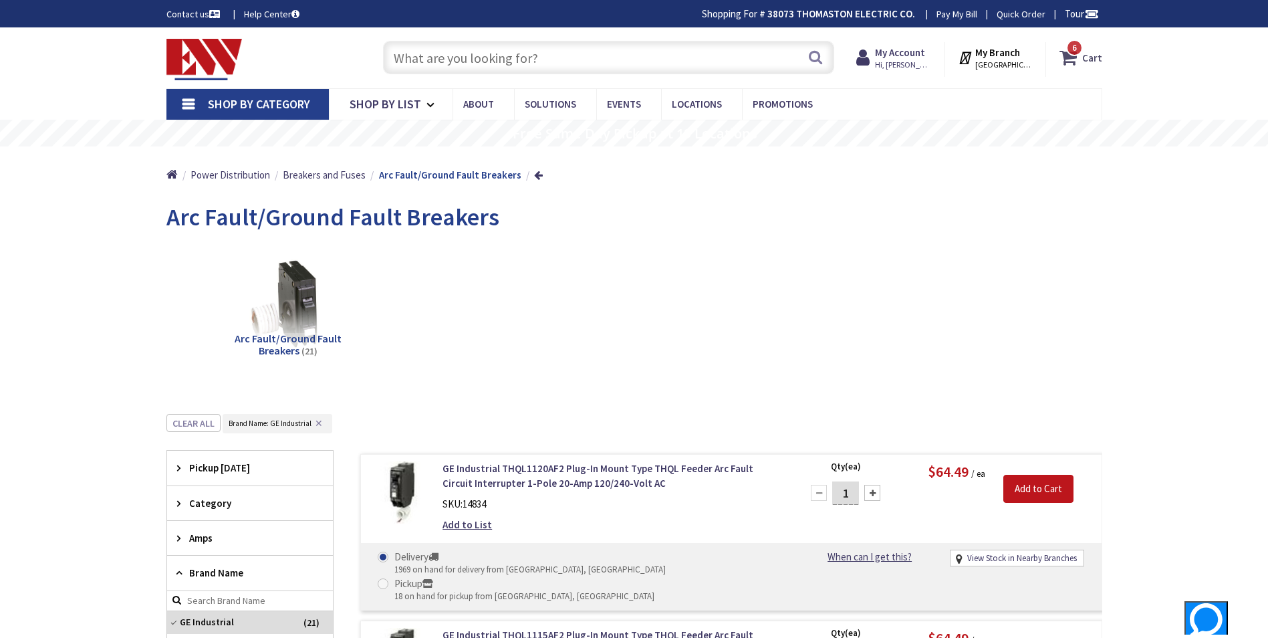
click at [1095, 59] on strong "Cart" at bounding box center [1093, 57] width 20 height 24
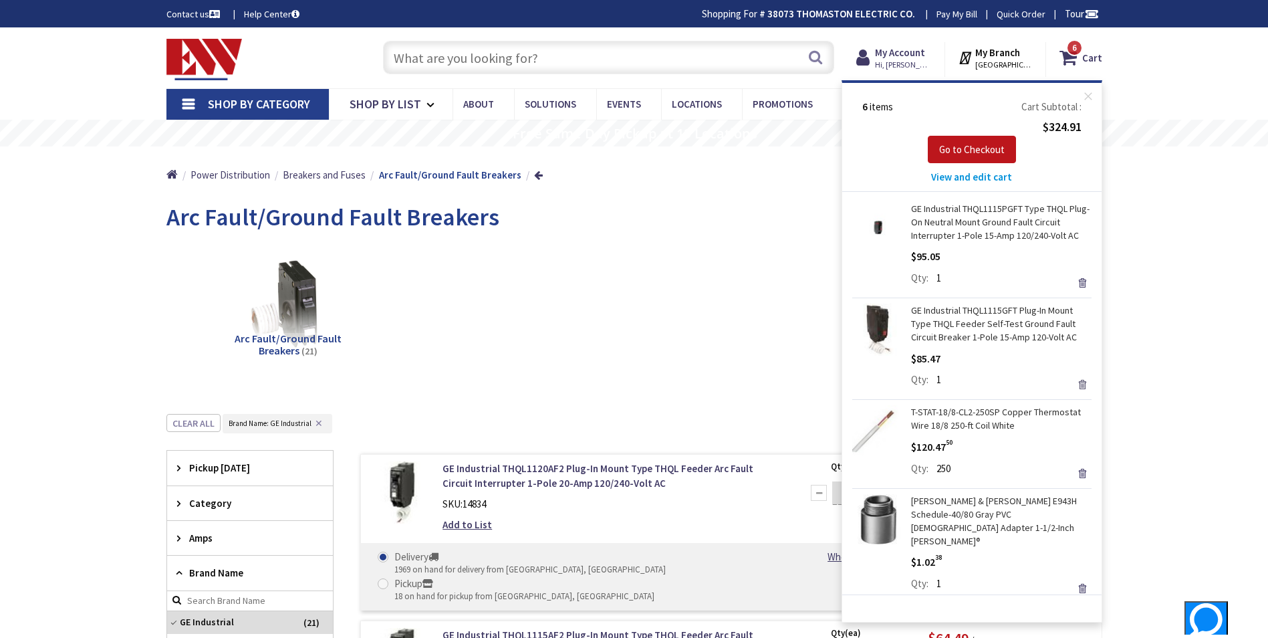
click at [1073, 387] on link "Remove" at bounding box center [1082, 384] width 19 height 19
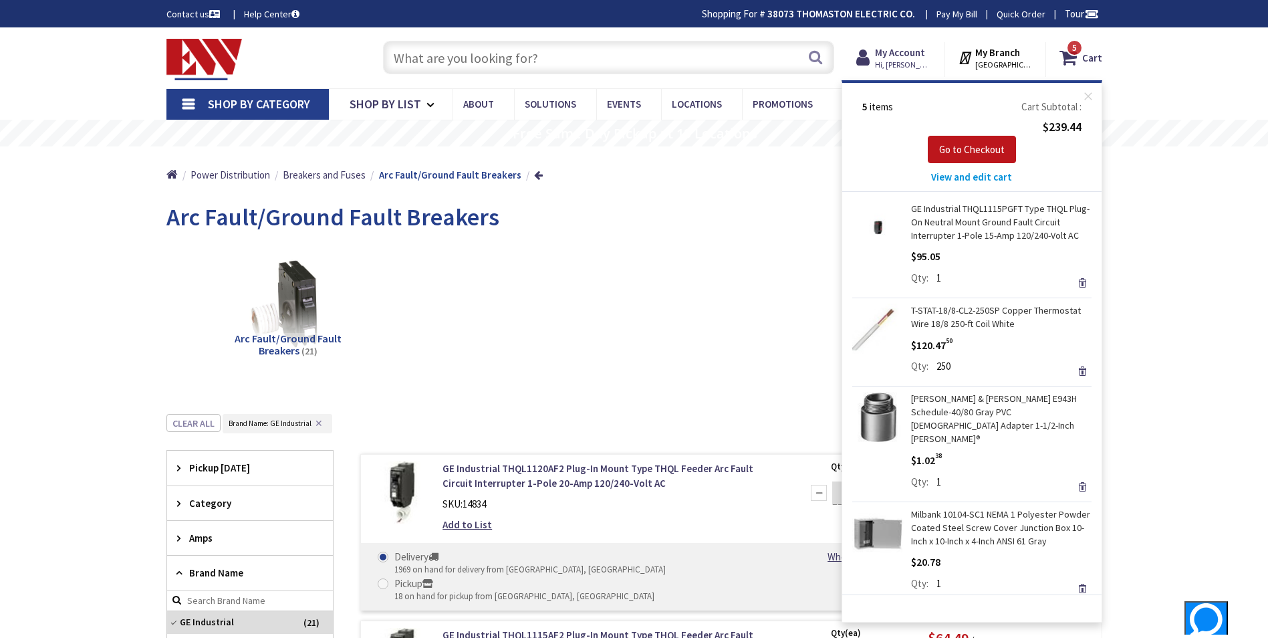
click at [285, 106] on span "Shop By Category" at bounding box center [259, 103] width 102 height 15
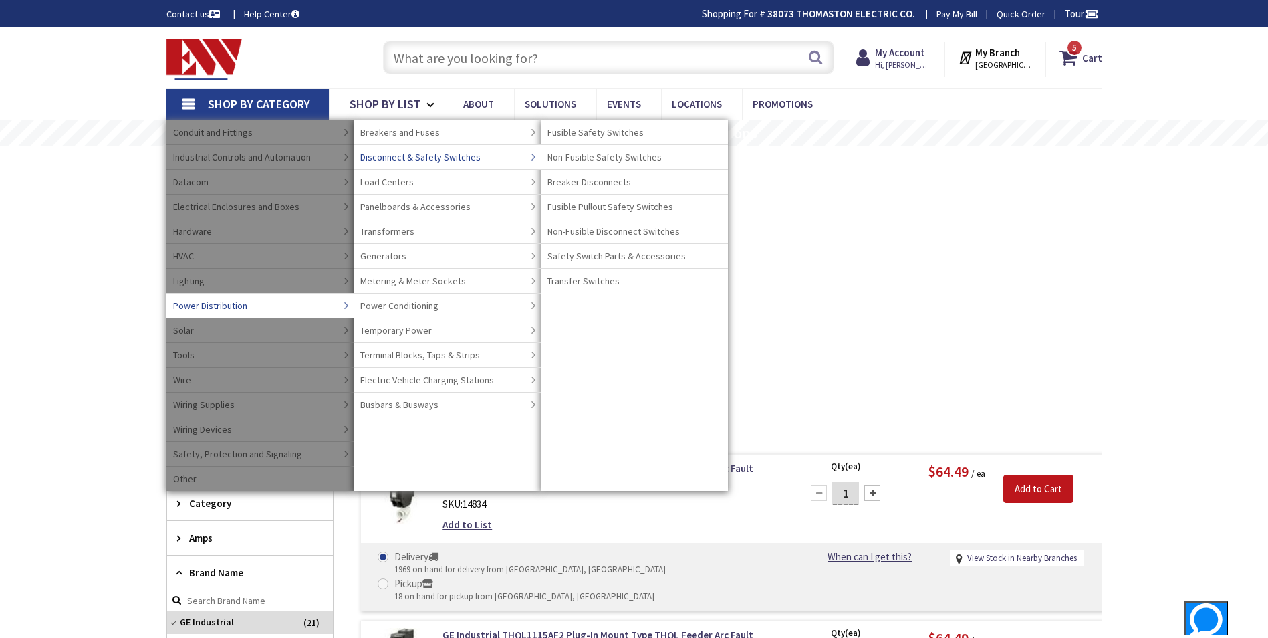
click at [485, 158] on link "Disconnect & Safety Switches" at bounding box center [447, 156] width 187 height 25
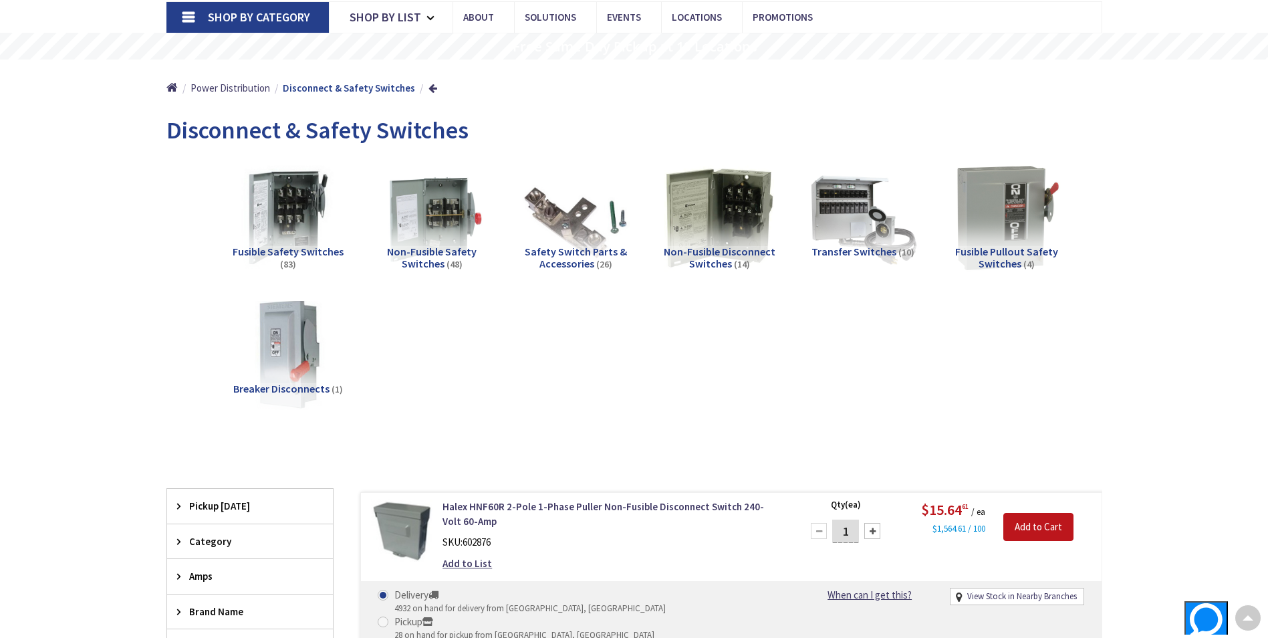
scroll to position [67, 0]
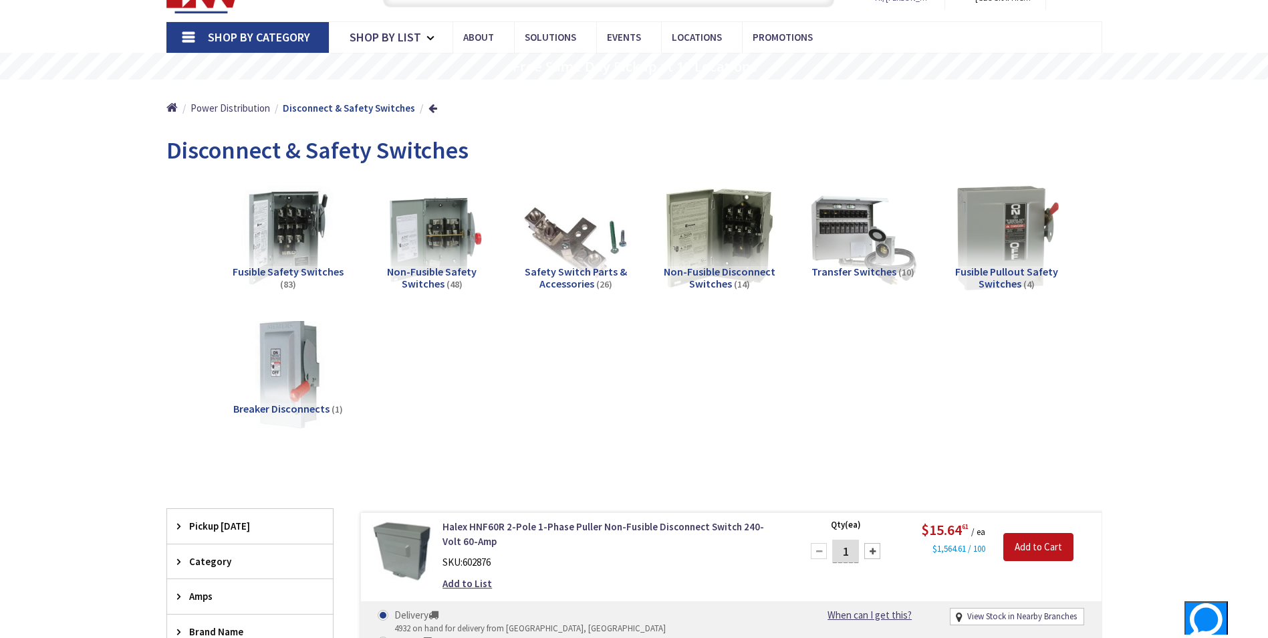
click at [1012, 279] on span "Fusible Pullout Safety Switches" at bounding box center [1006, 277] width 103 height 25
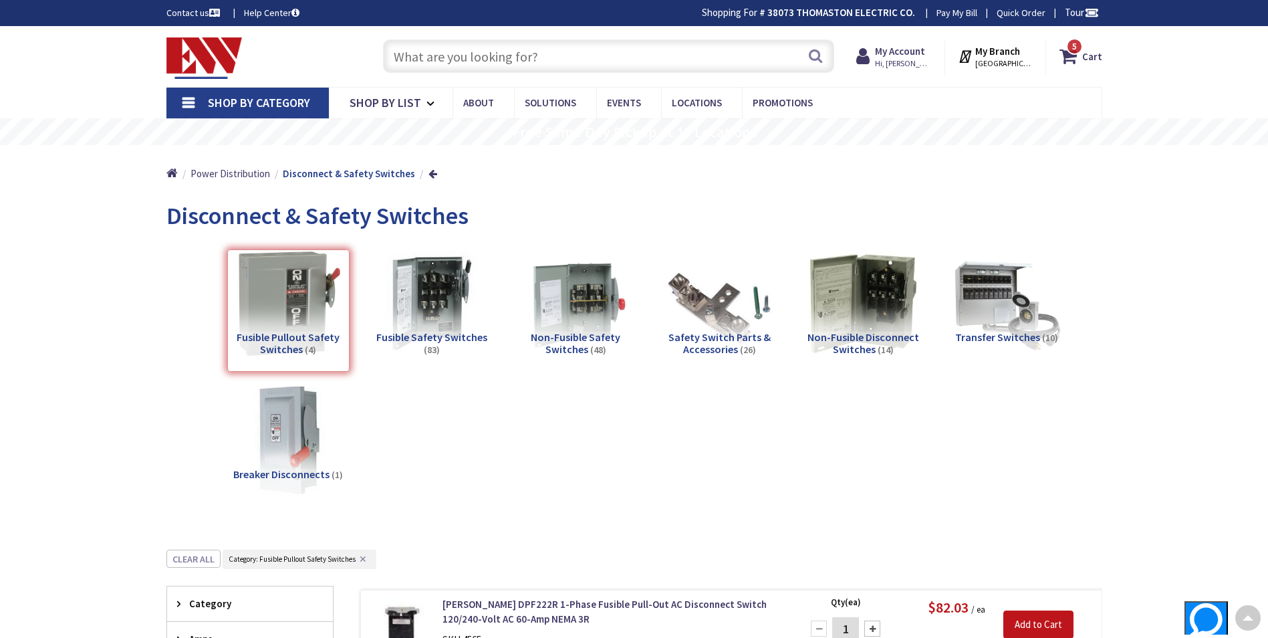
scroll to position [0, 0]
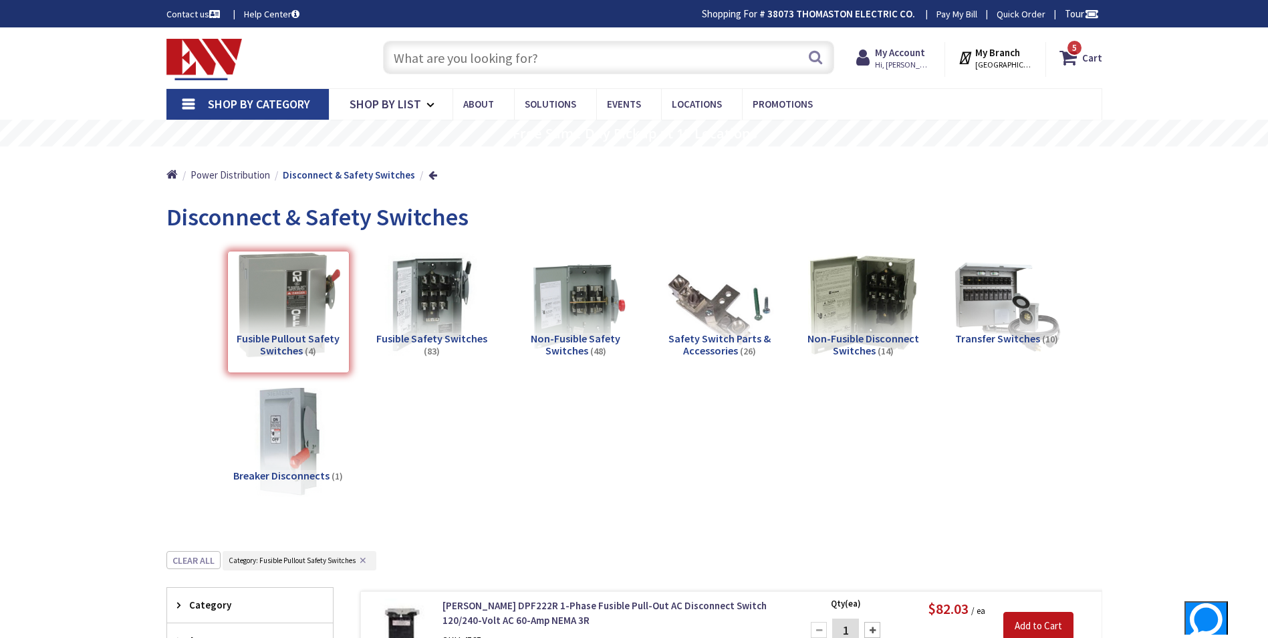
click at [585, 342] on span "Non-Fusible Safety Switches" at bounding box center [576, 344] width 90 height 25
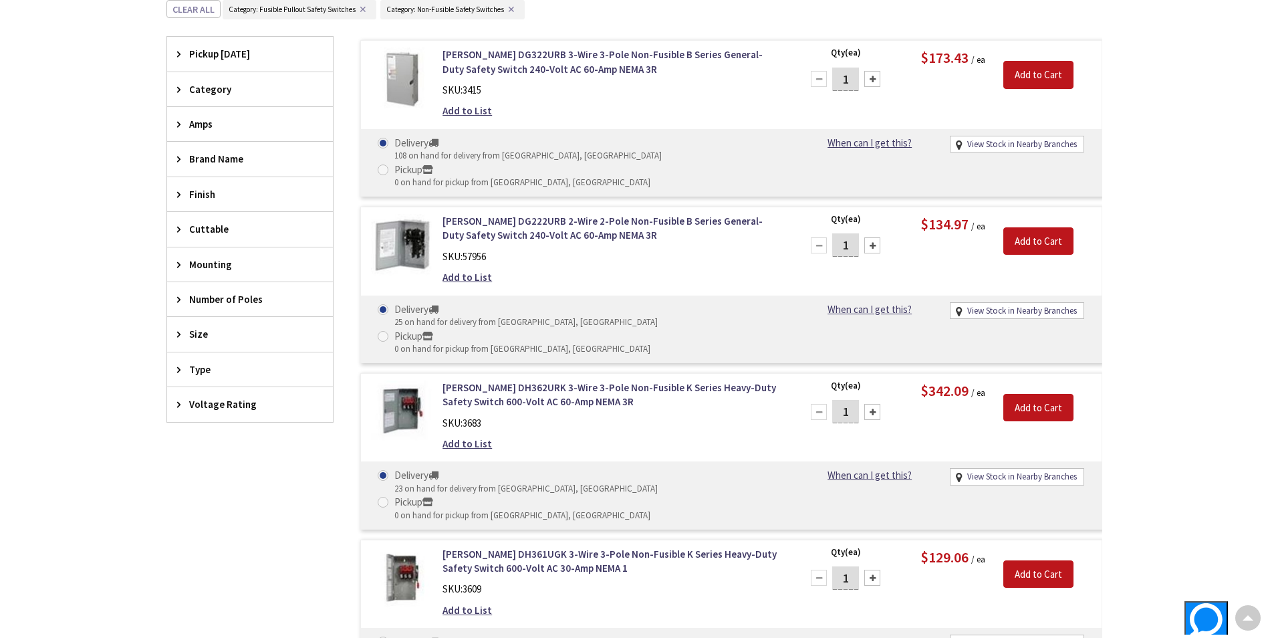
scroll to position [16, 0]
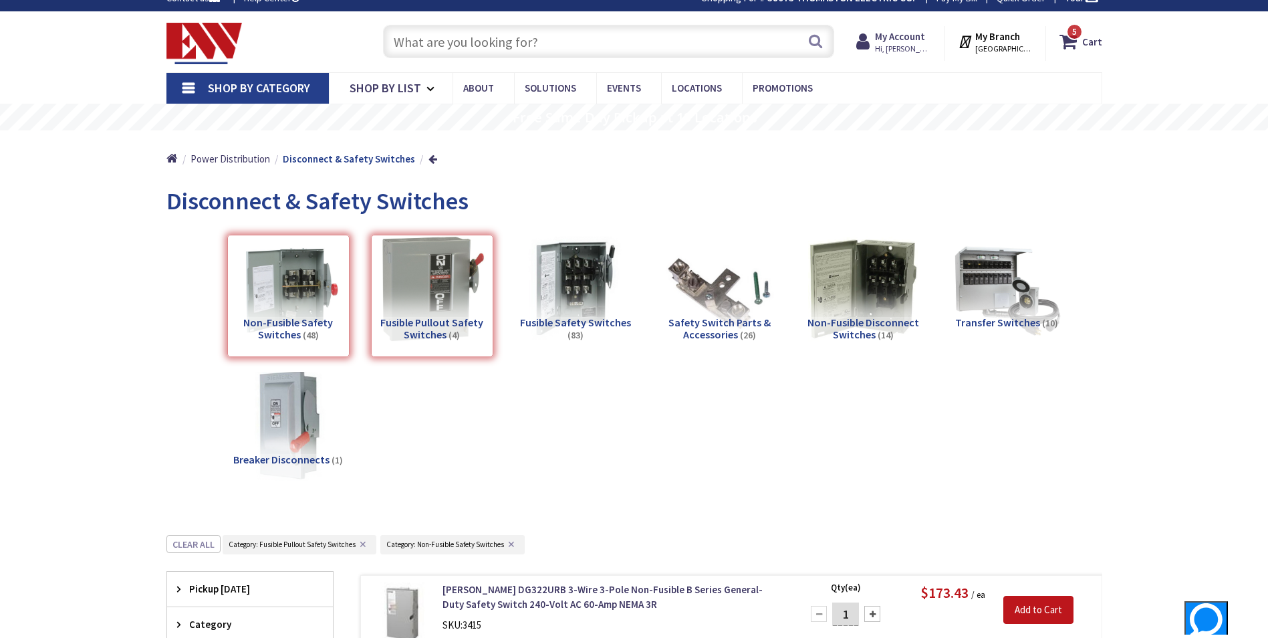
drag, startPoint x: 281, startPoint y: 326, endPoint x: 286, endPoint y: 319, distance: 8.7
click at [284, 324] on div "Non-Fusible Safety Switches (48)" at bounding box center [288, 296] width 122 height 122
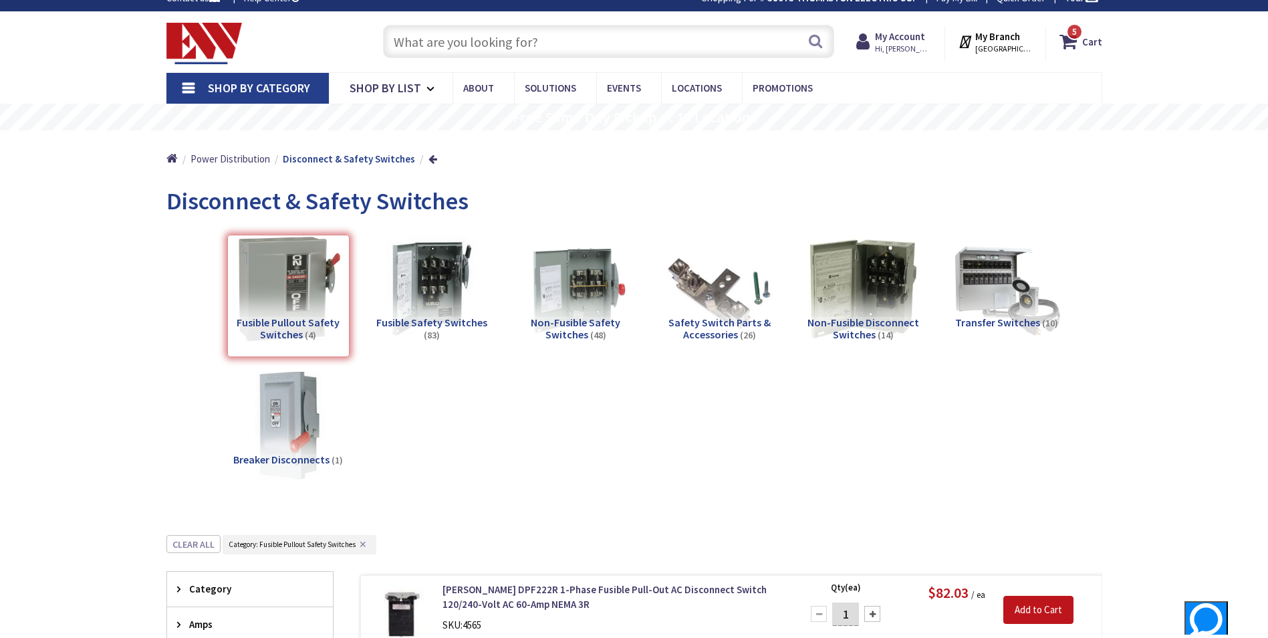
click at [308, 331] on div "Fusible Pullout Safety Switches (4)" at bounding box center [288, 296] width 122 height 122
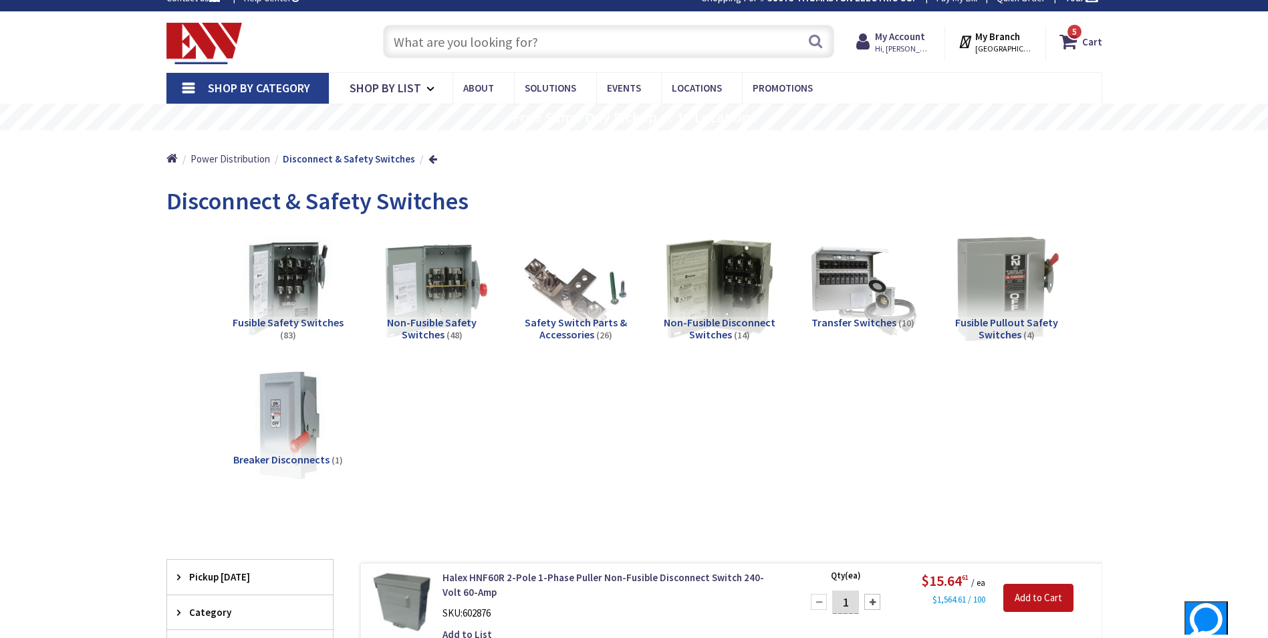
click at [451, 291] on img at bounding box center [431, 288] width 121 height 121
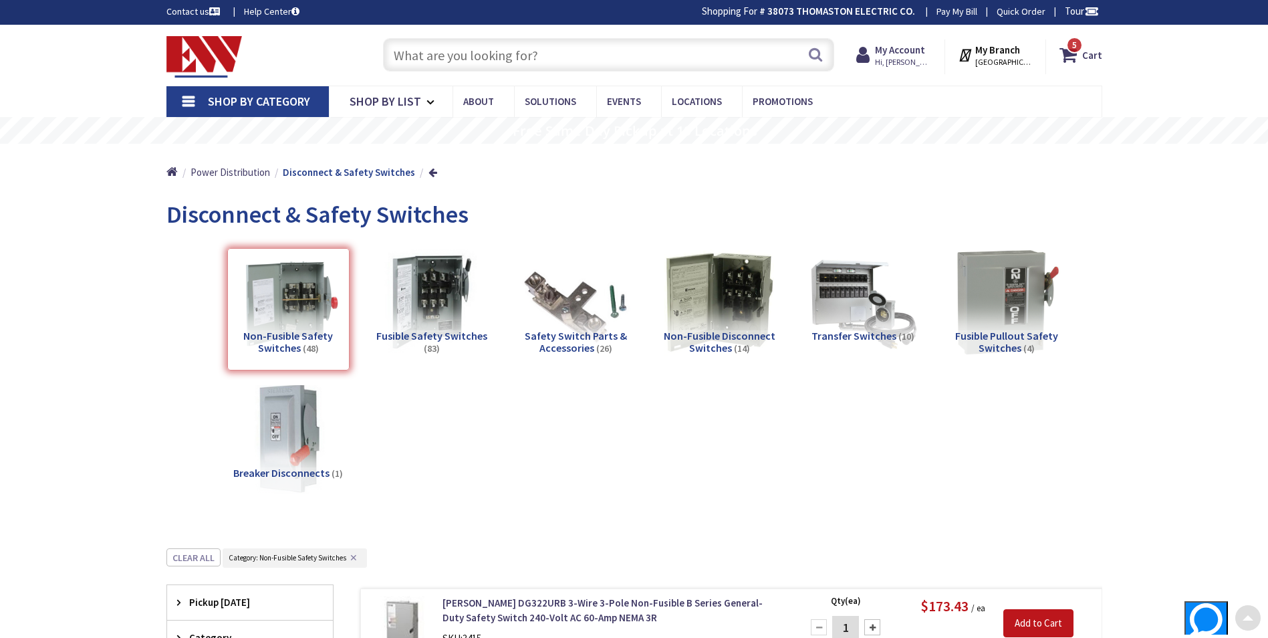
scroll to position [0, 0]
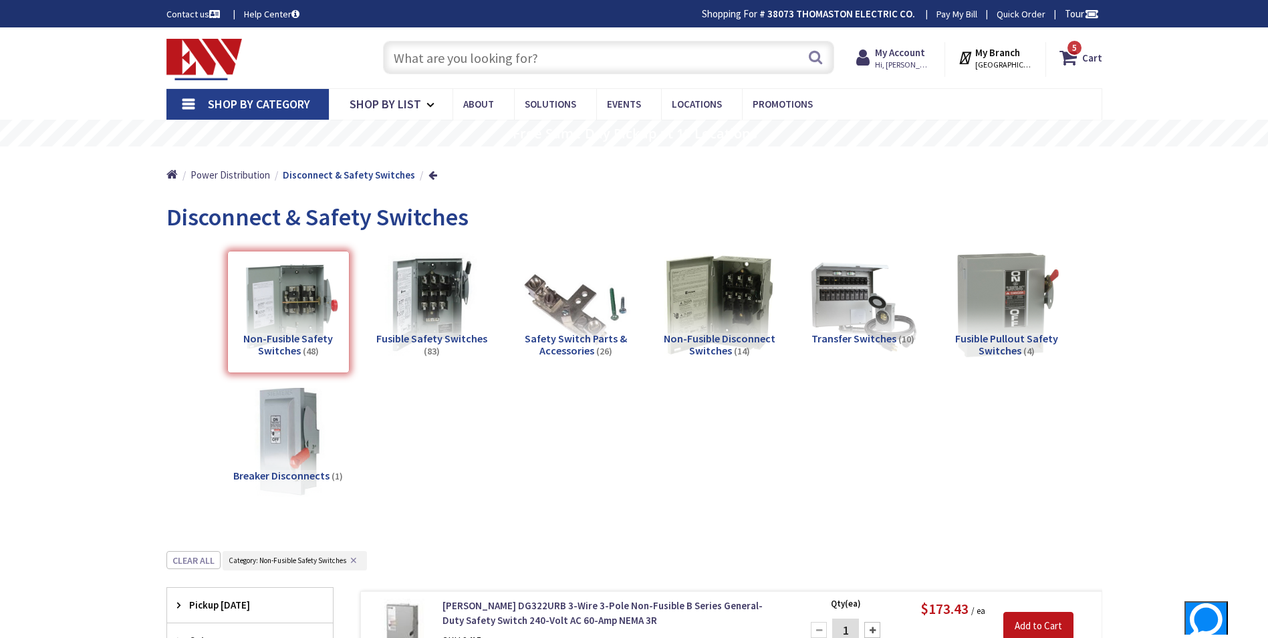
click at [413, 51] on input "text" at bounding box center [608, 57] width 451 height 33
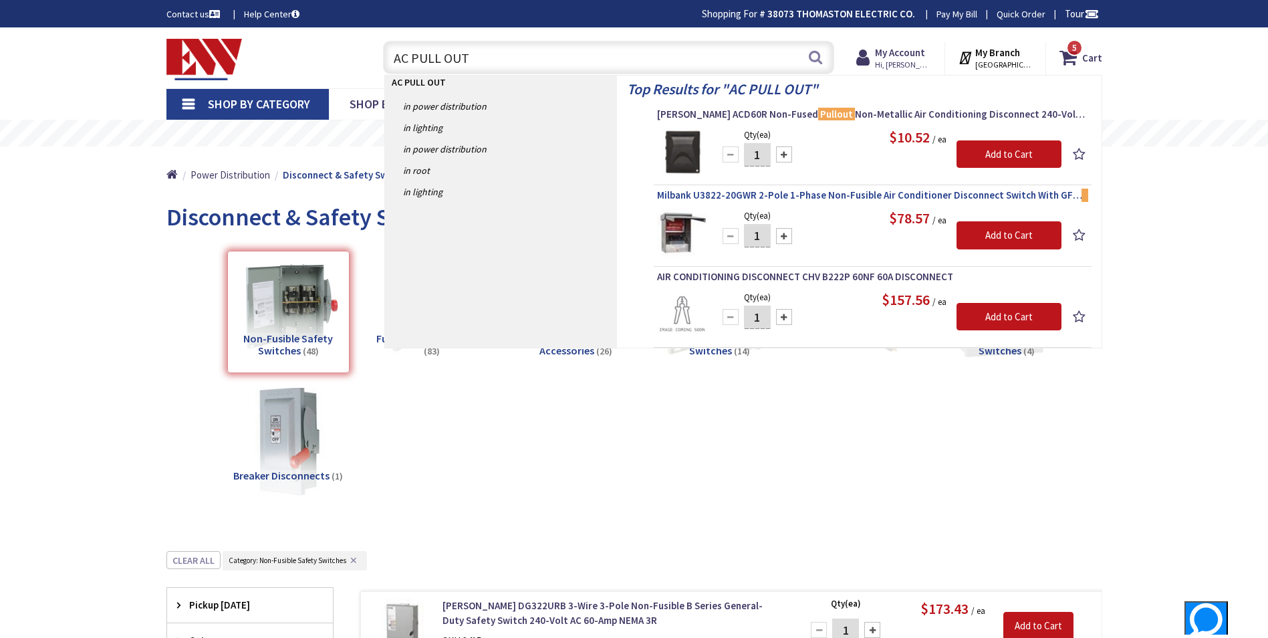
type input "AC PULL OUT"
click at [773, 195] on span "Milbank U3822-20GWR 2-Pole 1-Phase Non-Fusible Air Conditioner Disconnect Switc…" at bounding box center [872, 195] width 431 height 13
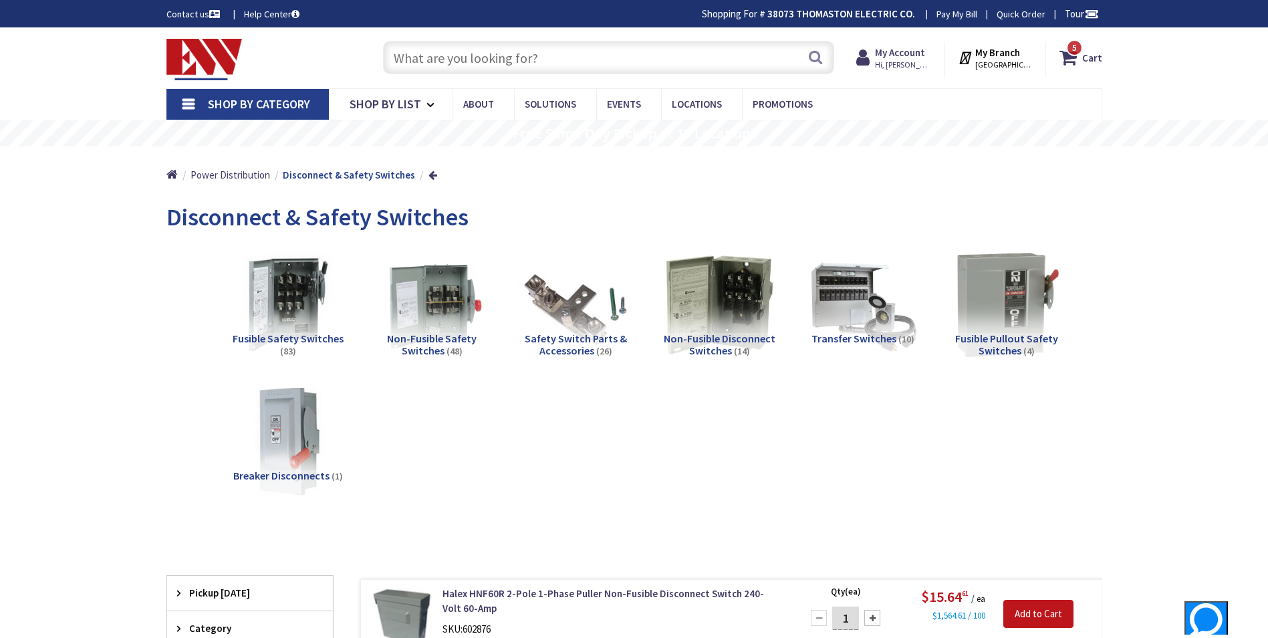
click at [427, 66] on input "text" at bounding box center [608, 57] width 451 height 33
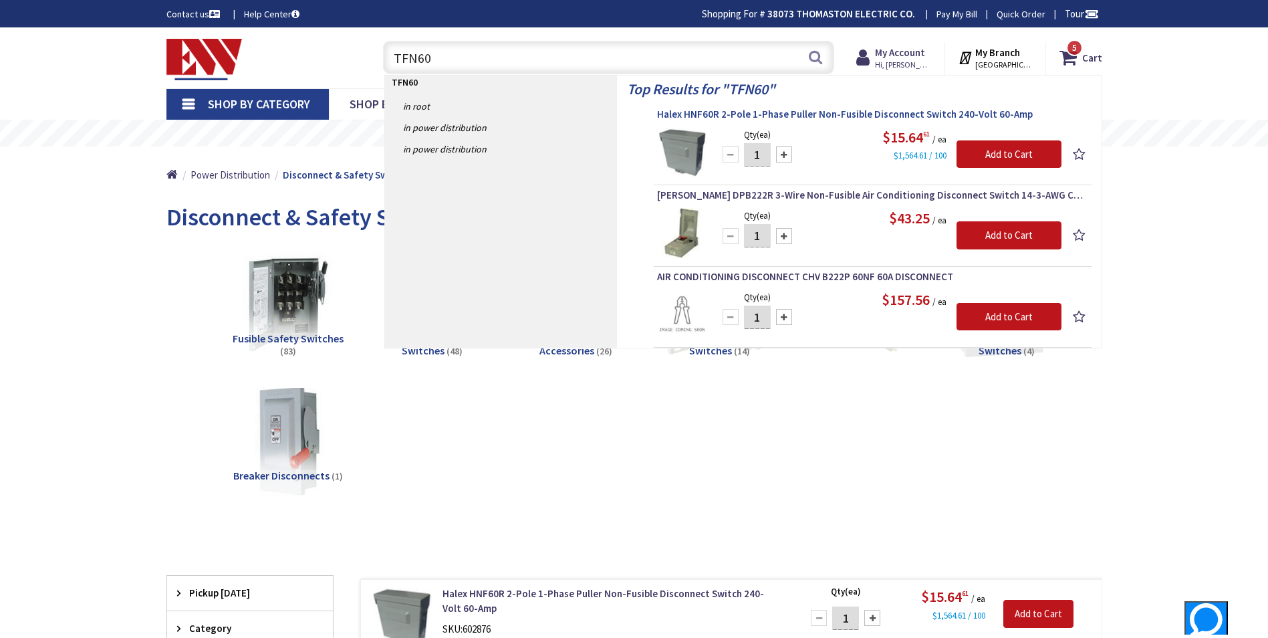
type input "TFN60"
click at [798, 113] on span "Halex HNF60R 2-Pole 1-Phase Puller Non-Fusible Disconnect Switch 240-Volt 60-Amp" at bounding box center [872, 114] width 431 height 13
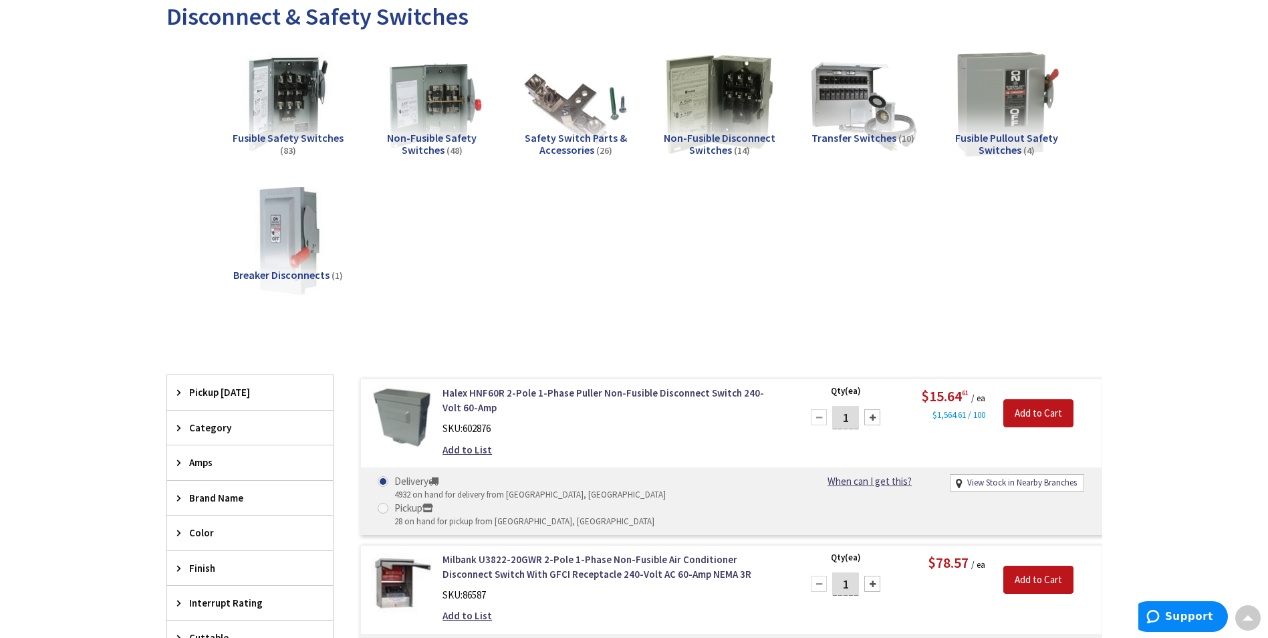
click at [716, 142] on span "Non-Fusible Disconnect Switches" at bounding box center [720, 143] width 112 height 25
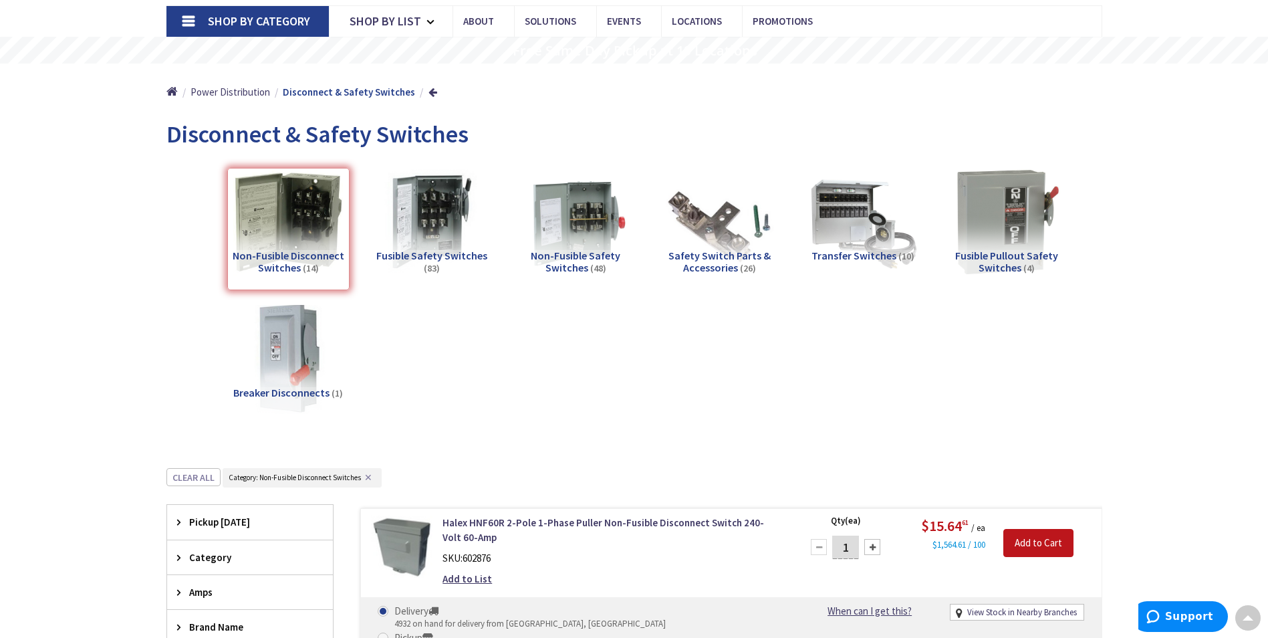
scroll to position [16, 0]
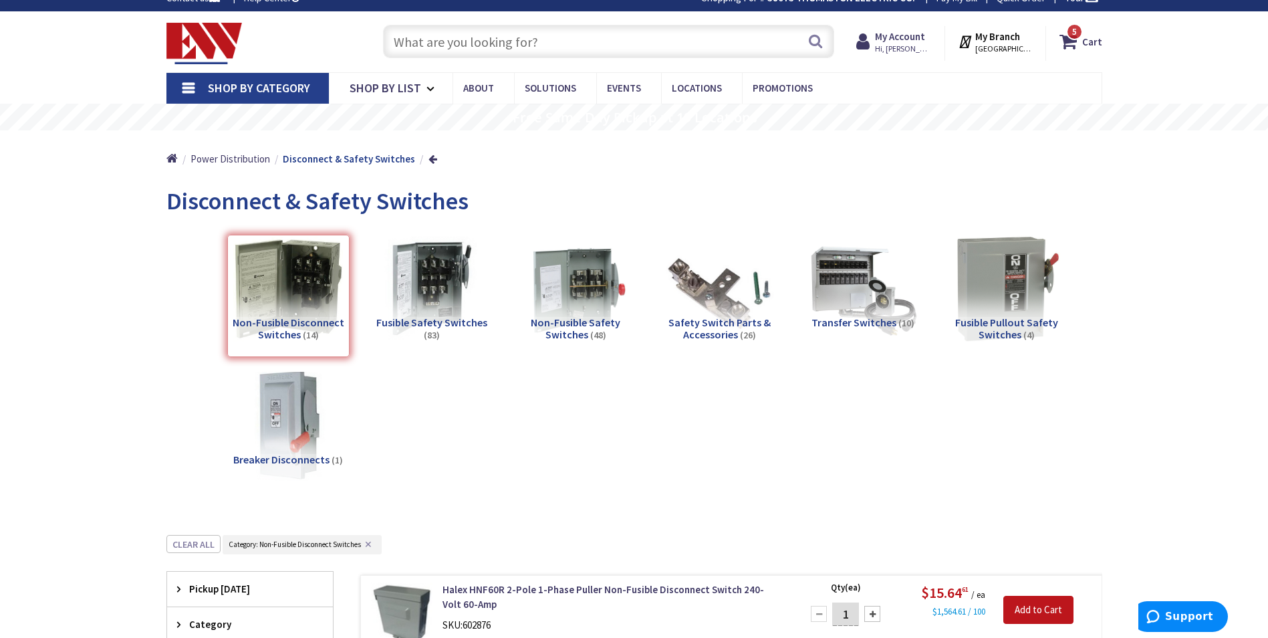
click at [574, 323] on span "Non-Fusible Safety Switches" at bounding box center [576, 328] width 90 height 25
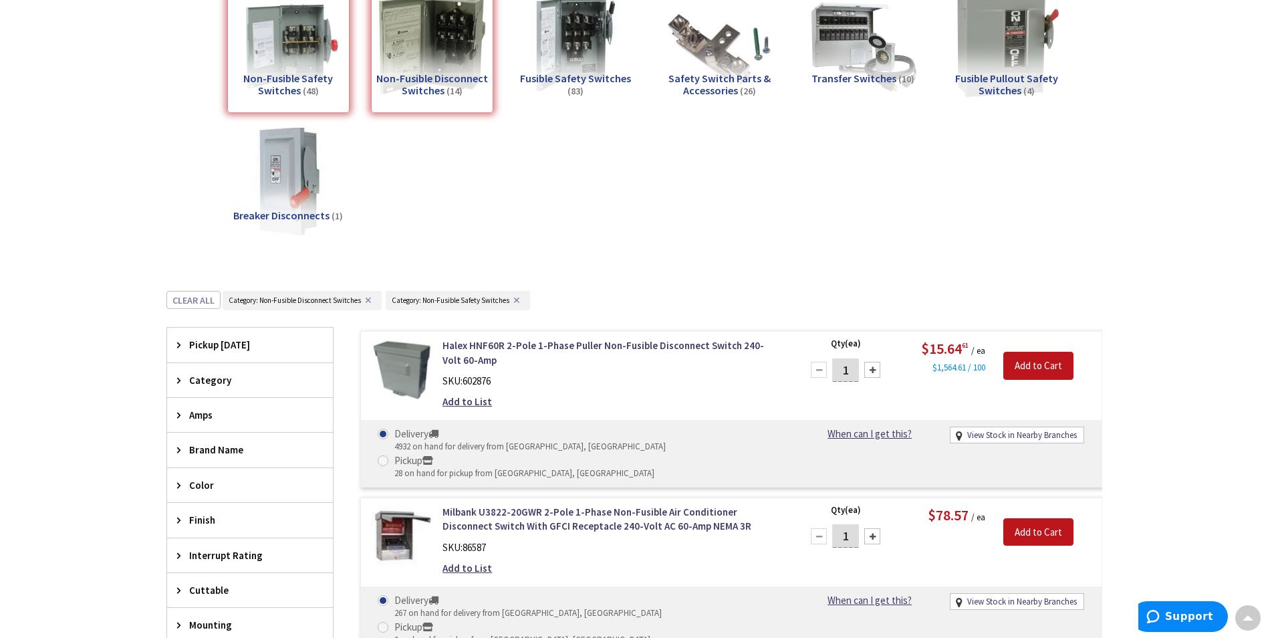
scroll to position [284, 0]
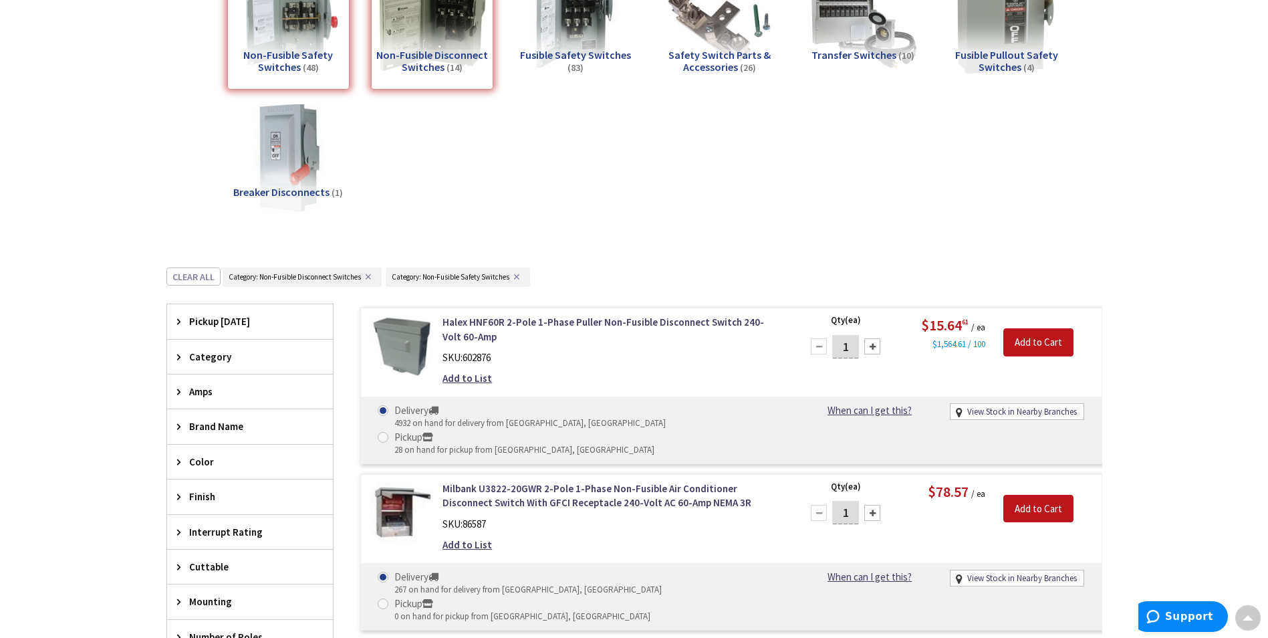
click at [873, 344] on div at bounding box center [873, 346] width 16 height 16
type input "3"
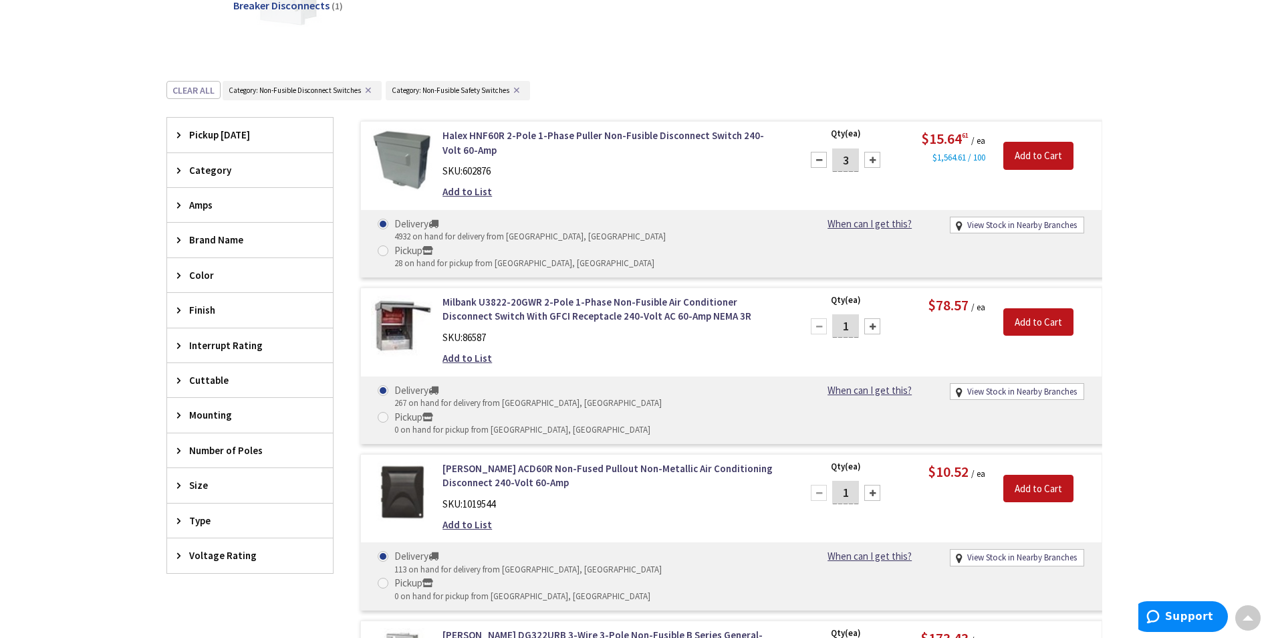
scroll to position [484, 0]
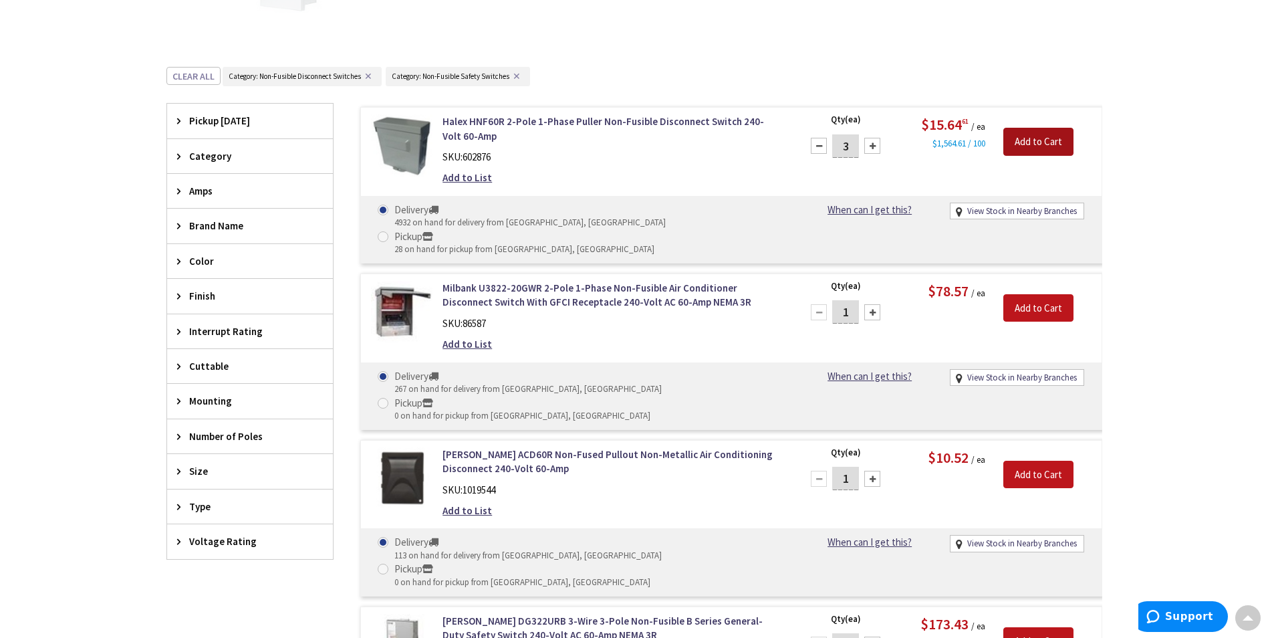
drag, startPoint x: 1043, startPoint y: 143, endPoint x: 1058, endPoint y: 132, distance: 18.2
click at [1058, 132] on input "Add to Cart" at bounding box center [1039, 142] width 70 height 28
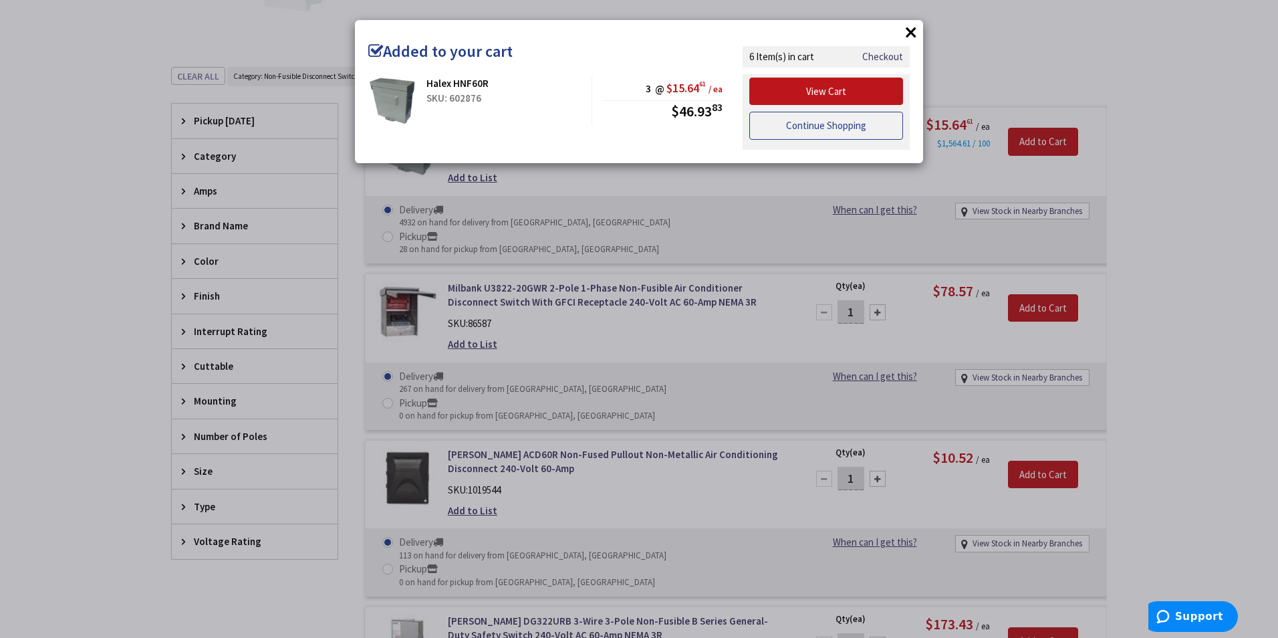
click at [838, 127] on link "Continue Shopping" at bounding box center [827, 126] width 154 height 28
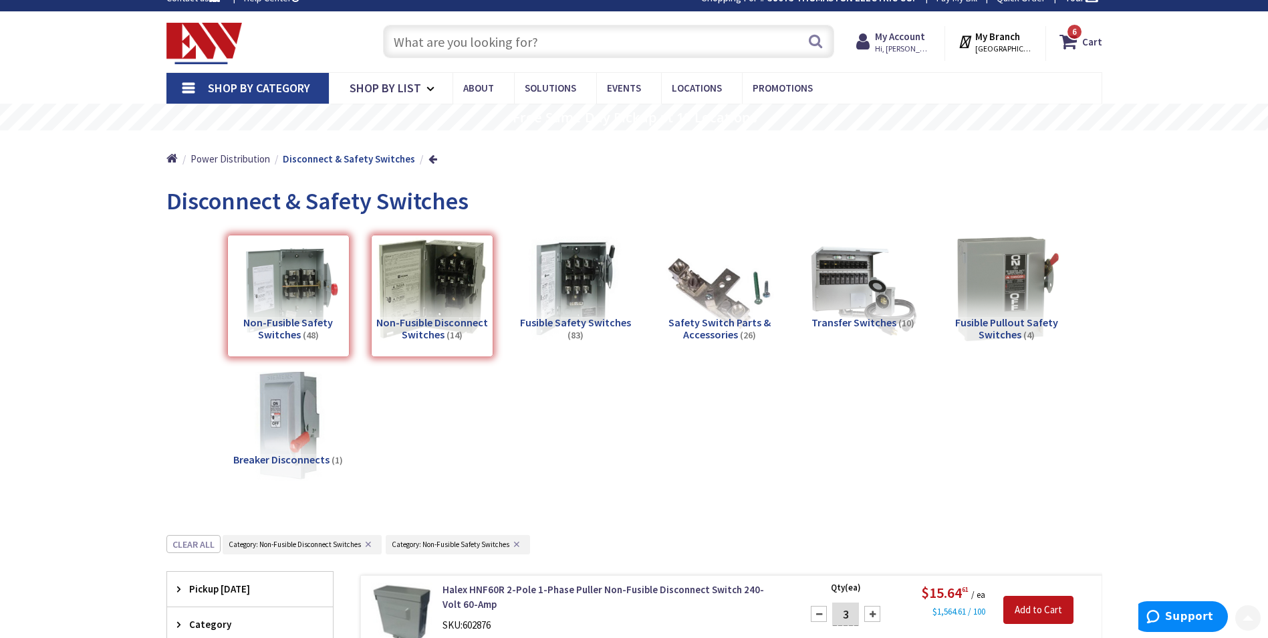
scroll to position [0, 0]
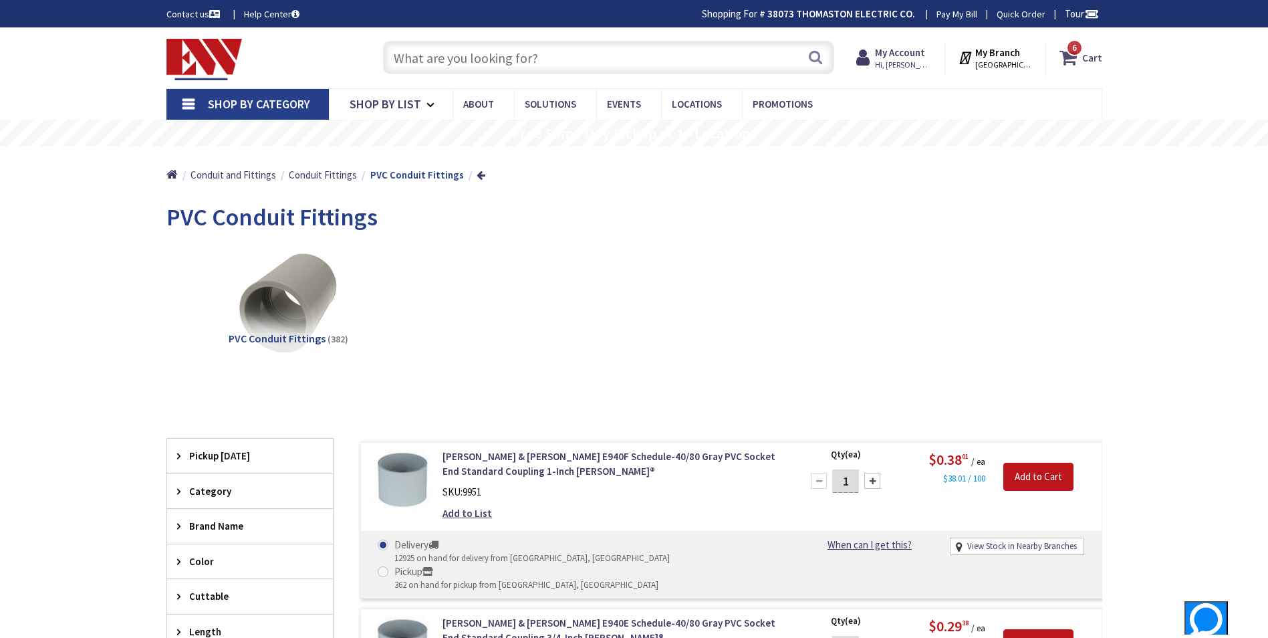
click at [1092, 58] on strong "Cart" at bounding box center [1093, 57] width 20 height 24
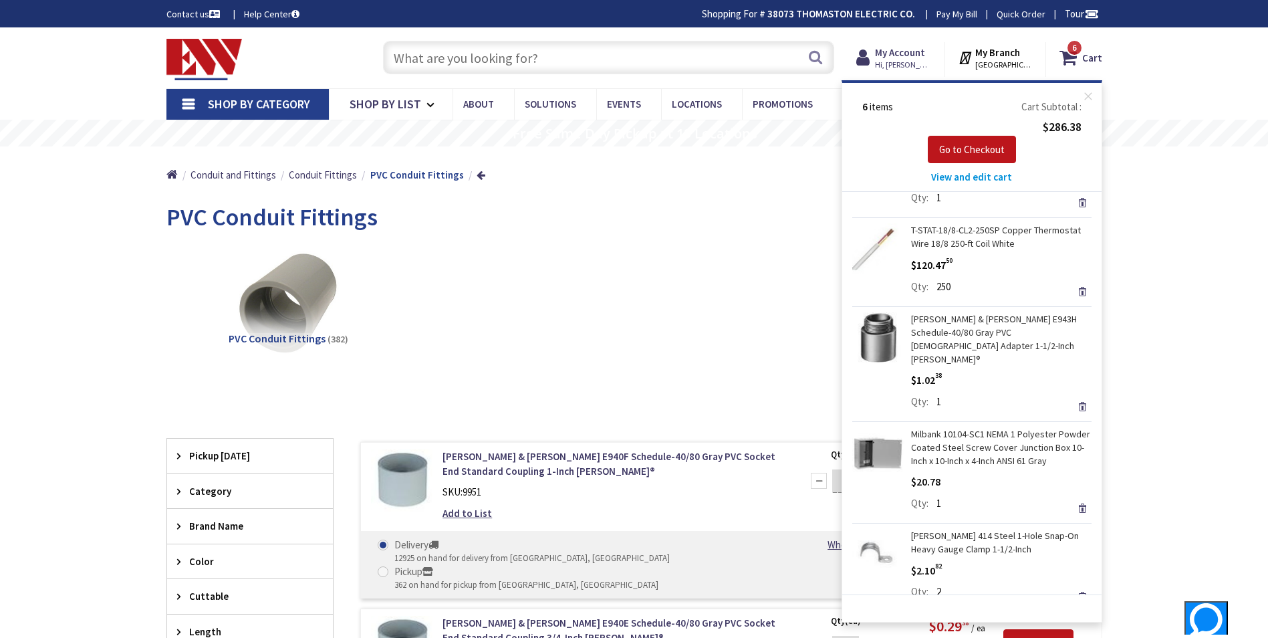
click at [239, 108] on span "Shop By Category" at bounding box center [259, 103] width 102 height 15
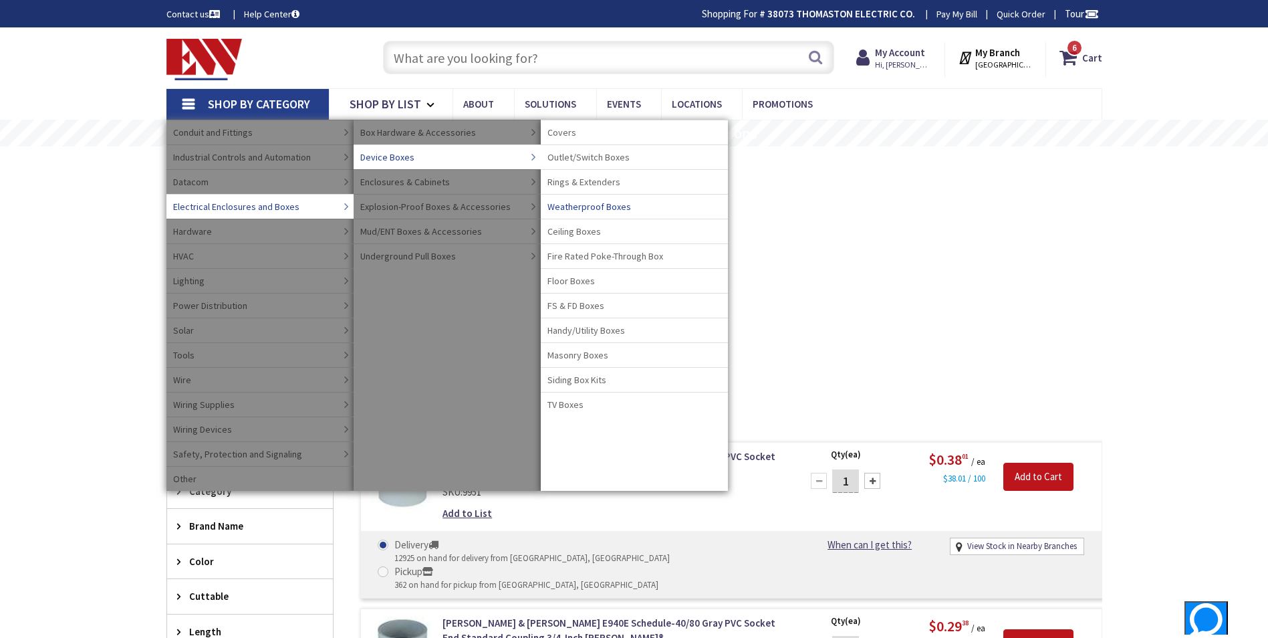
click at [588, 205] on span "Weatherproof Boxes" at bounding box center [590, 206] width 84 height 13
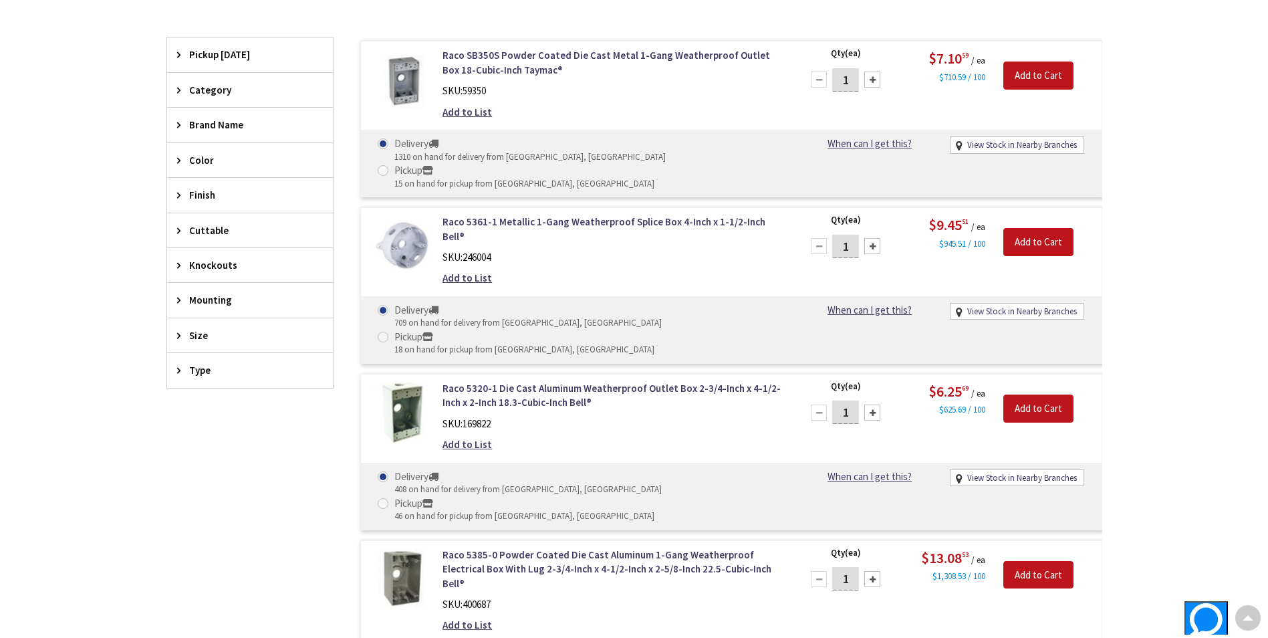
click at [876, 405] on div at bounding box center [873, 413] width 16 height 16
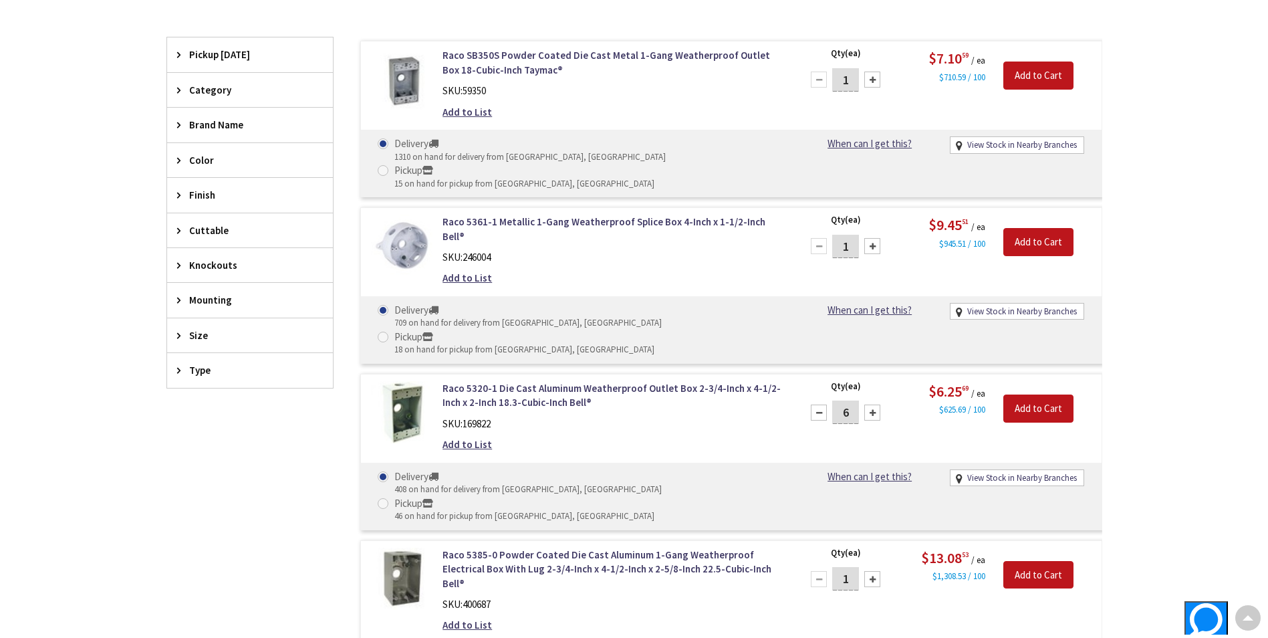
click at [876, 405] on div at bounding box center [873, 413] width 16 height 16
click at [873, 405] on div at bounding box center [873, 413] width 16 height 16
click at [819, 405] on div at bounding box center [819, 413] width 16 height 16
type input "8"
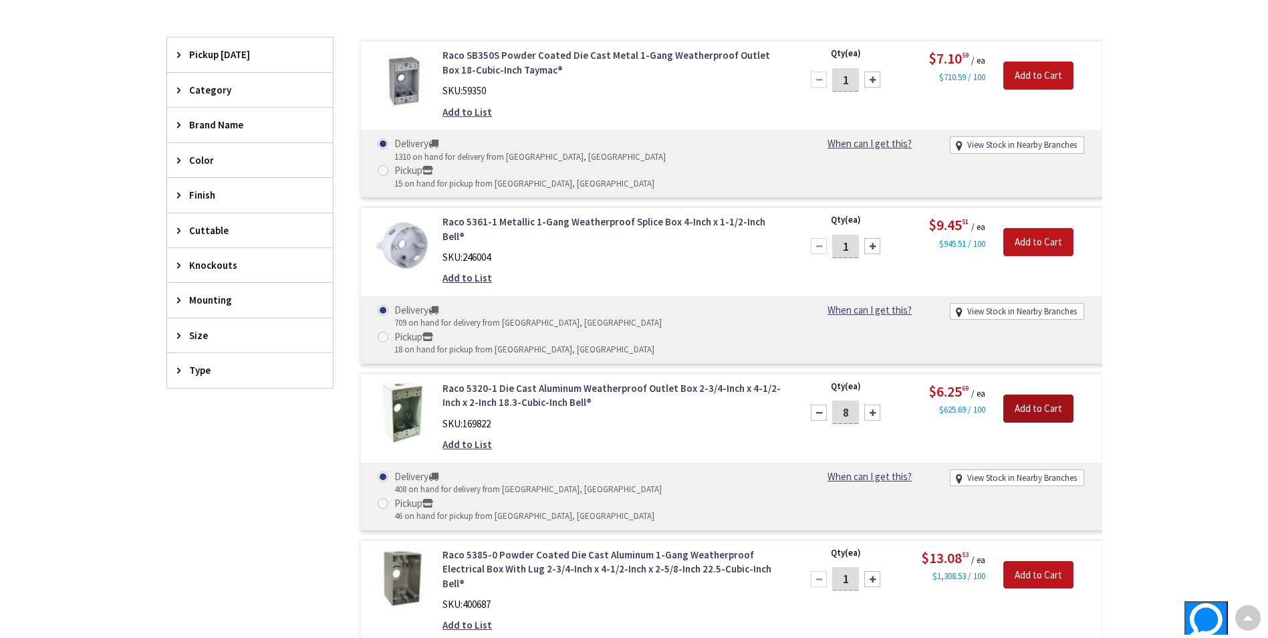
click at [1043, 394] on input "Add to Cart" at bounding box center [1039, 408] width 70 height 28
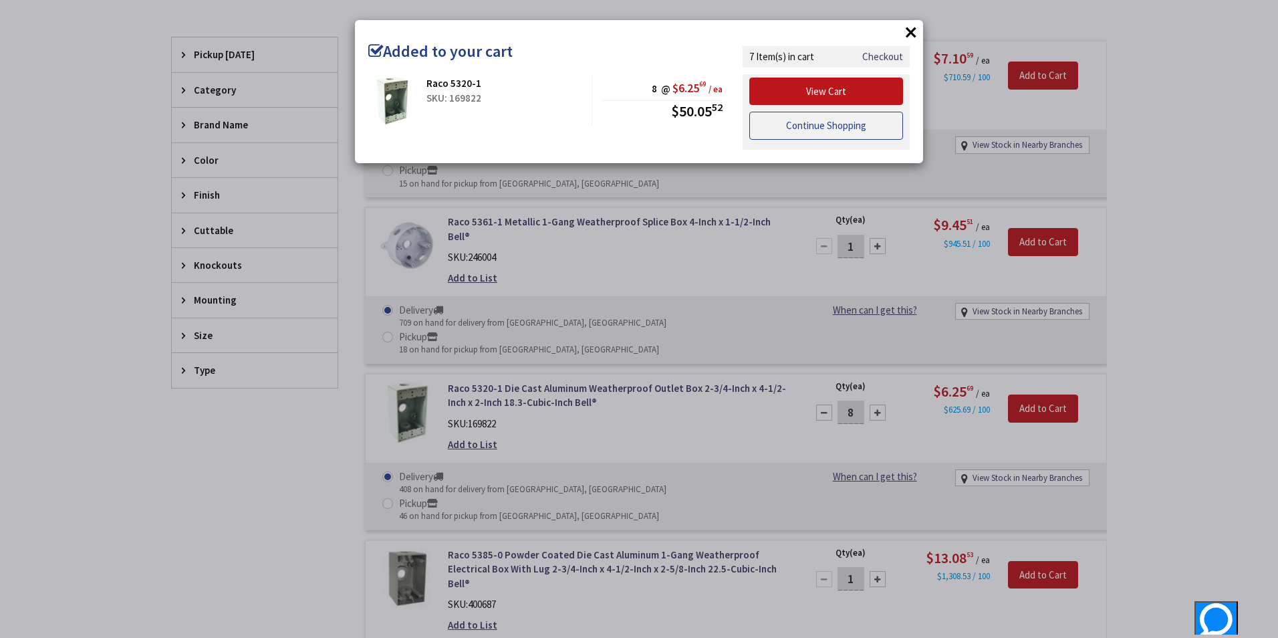
click at [829, 130] on link "Continue Shopping" at bounding box center [827, 126] width 154 height 28
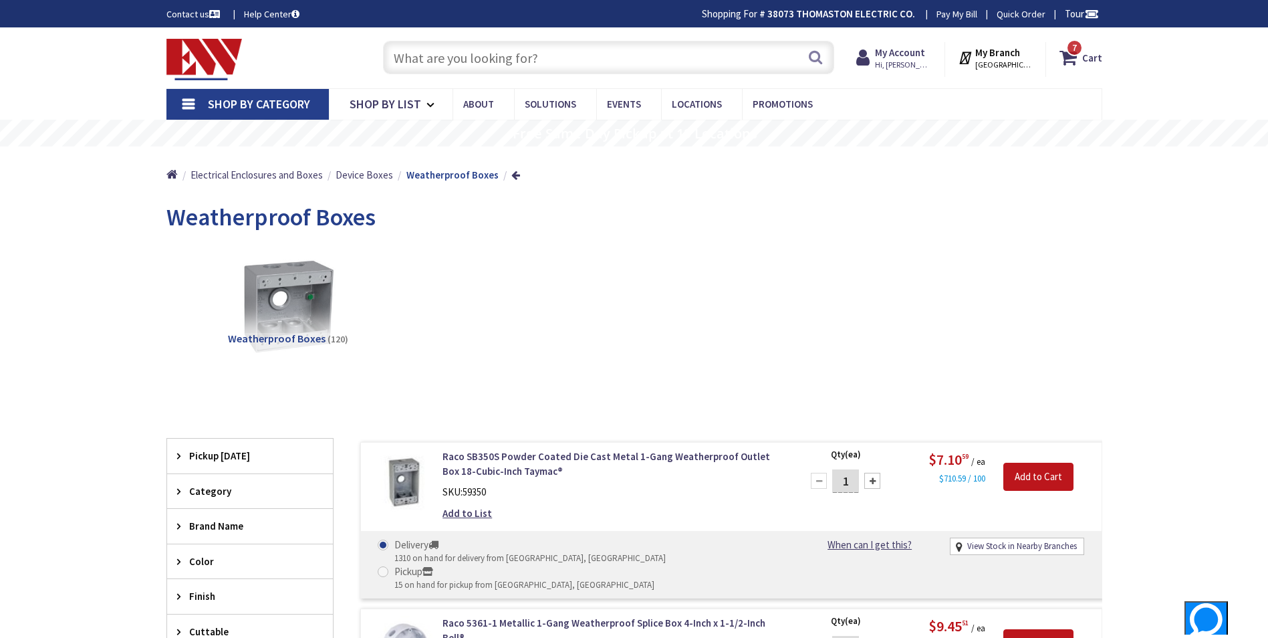
click at [265, 103] on span "Shop By Category" at bounding box center [259, 103] width 102 height 15
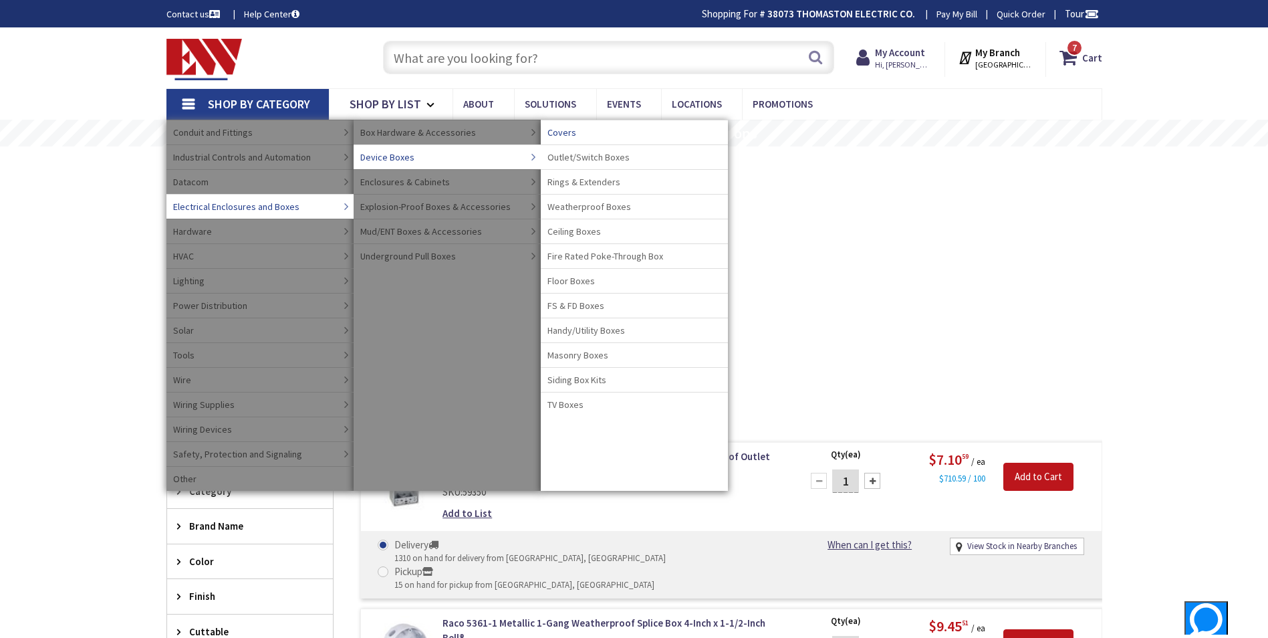
click at [566, 129] on span "Covers" at bounding box center [562, 132] width 29 height 13
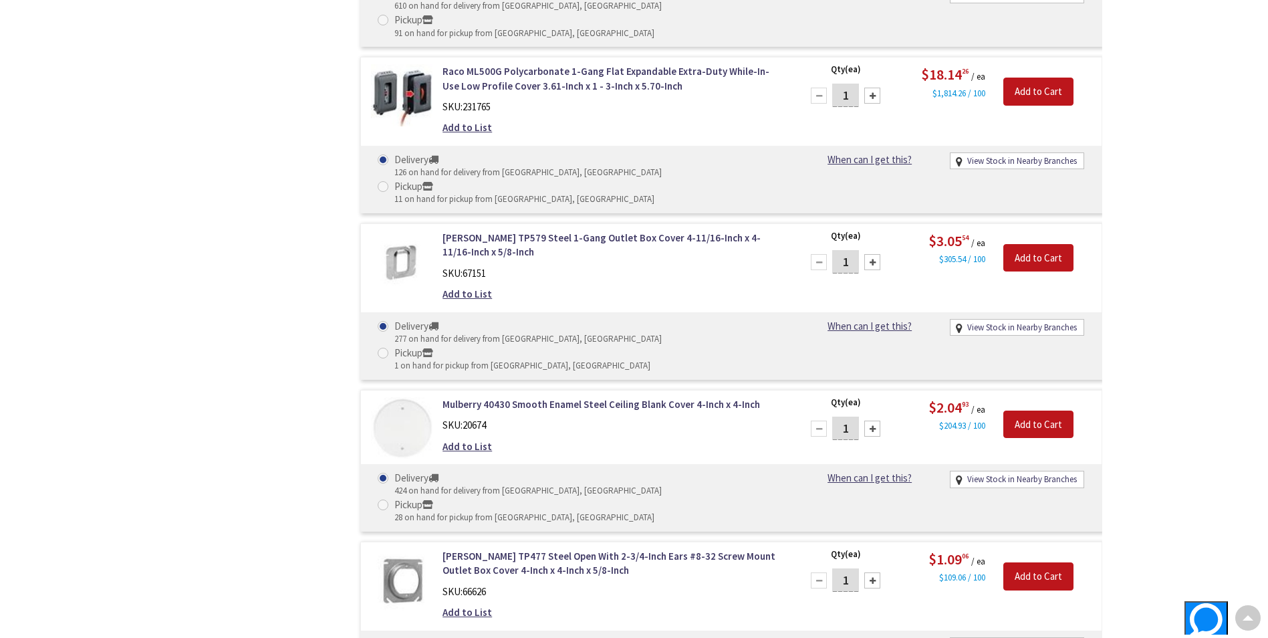
scroll to position [2541, 0]
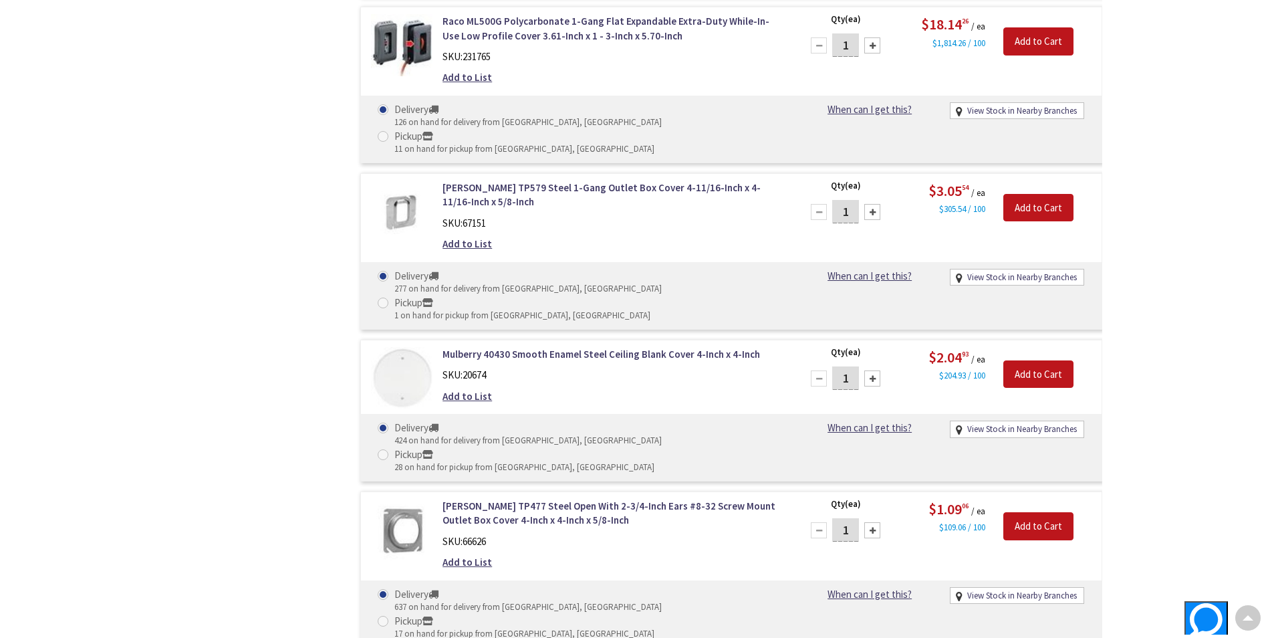
type input "6"
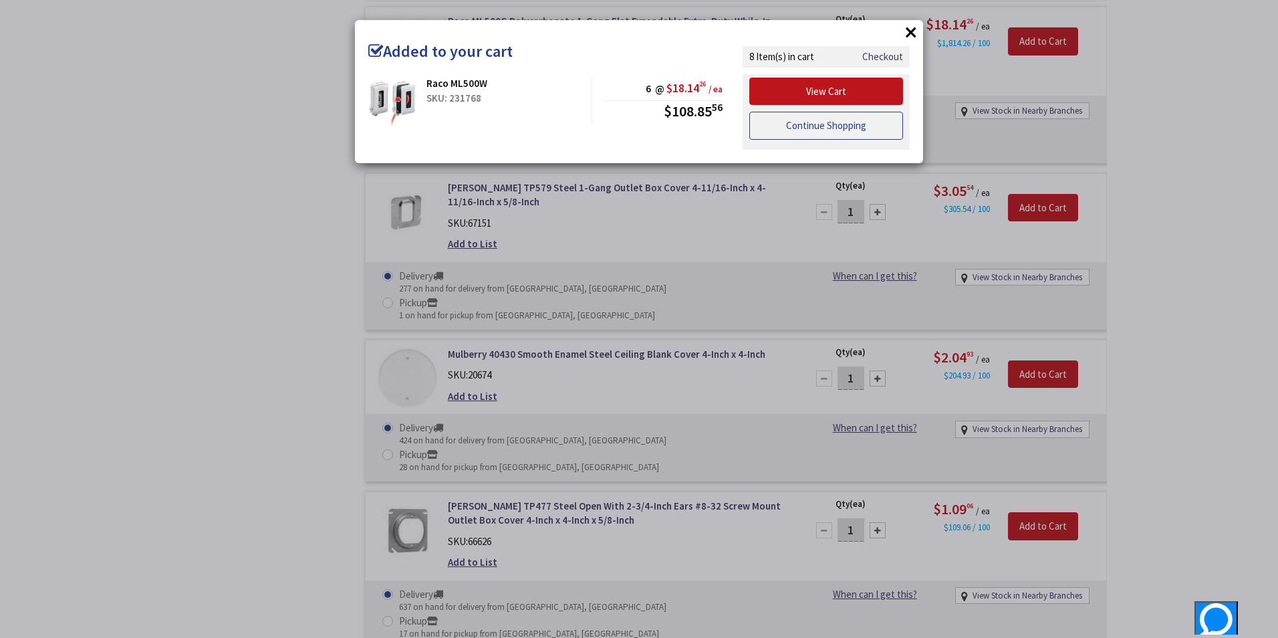
click at [837, 126] on link "Continue Shopping" at bounding box center [827, 126] width 154 height 28
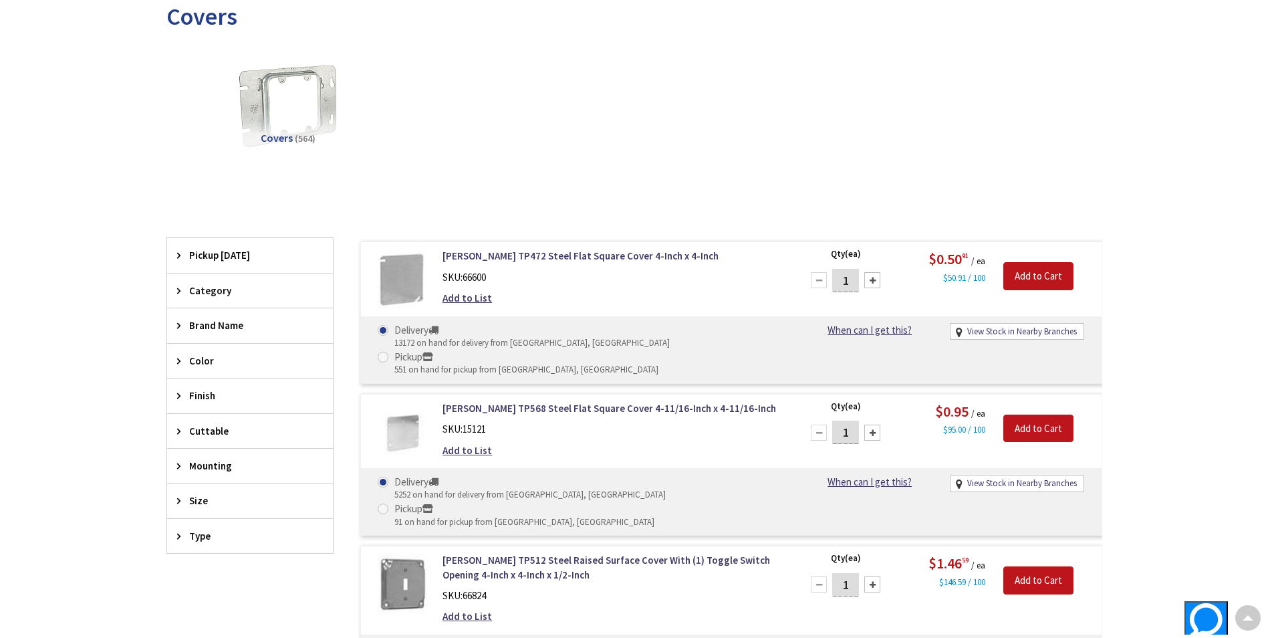
scroll to position [0, 0]
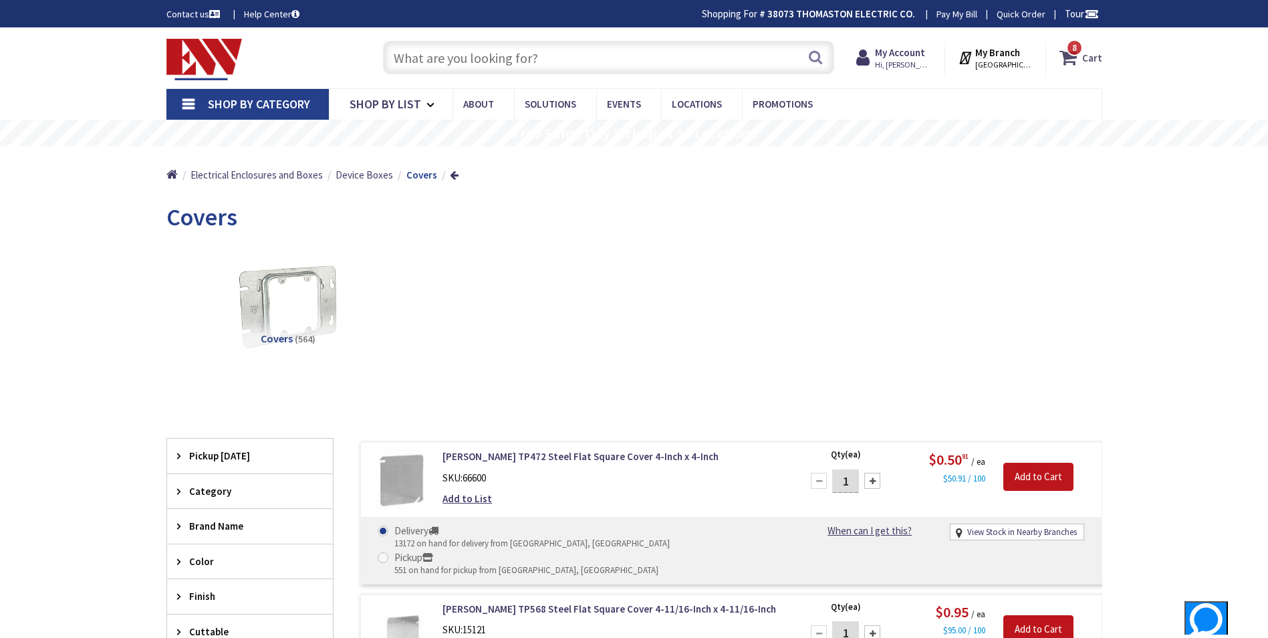
click at [1096, 59] on strong "Cart" at bounding box center [1093, 57] width 20 height 24
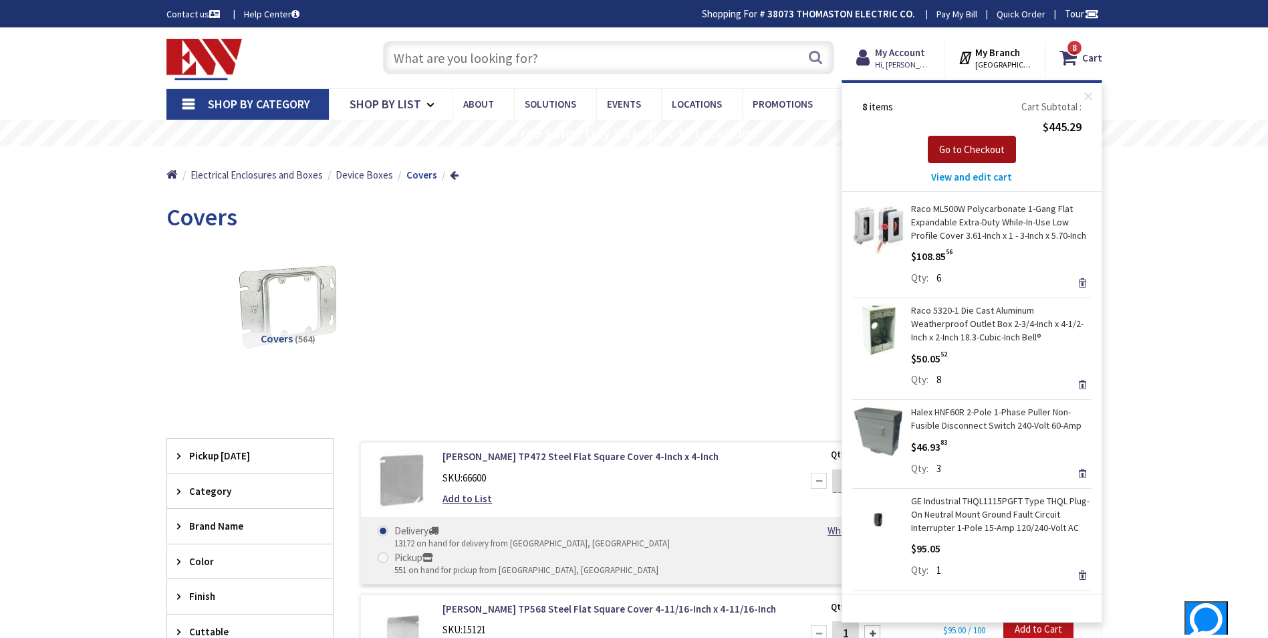
click at [973, 154] on span "Go to Checkout" at bounding box center [972, 149] width 66 height 13
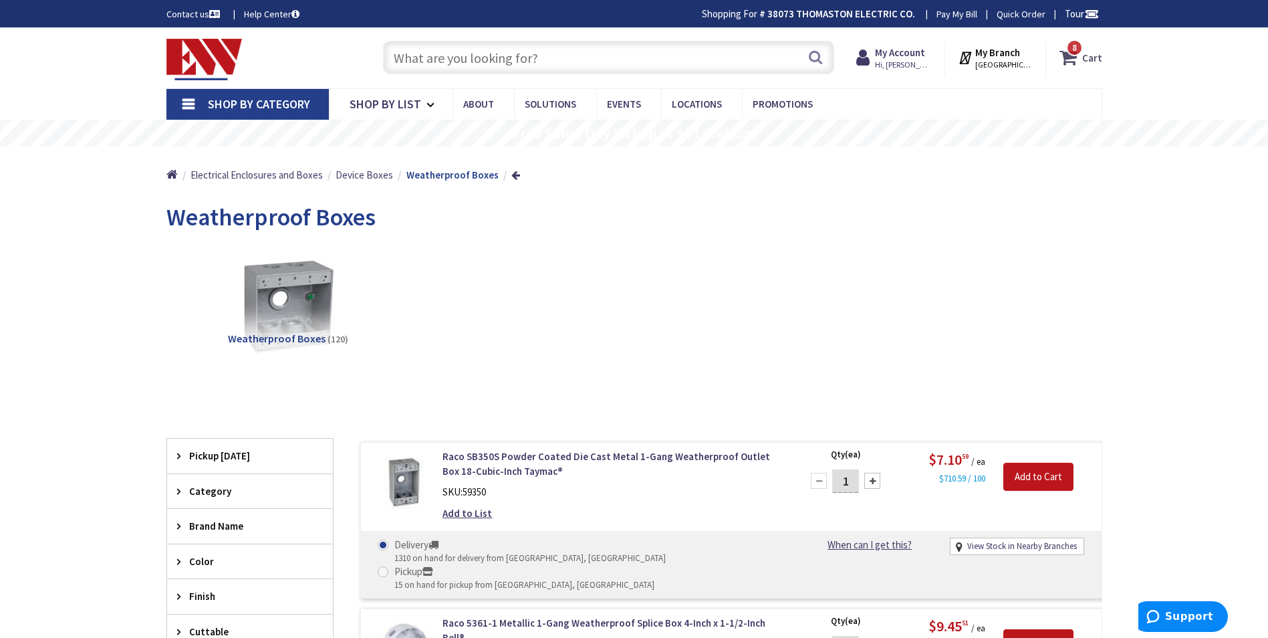
click at [1091, 58] on strong "Cart" at bounding box center [1093, 57] width 20 height 24
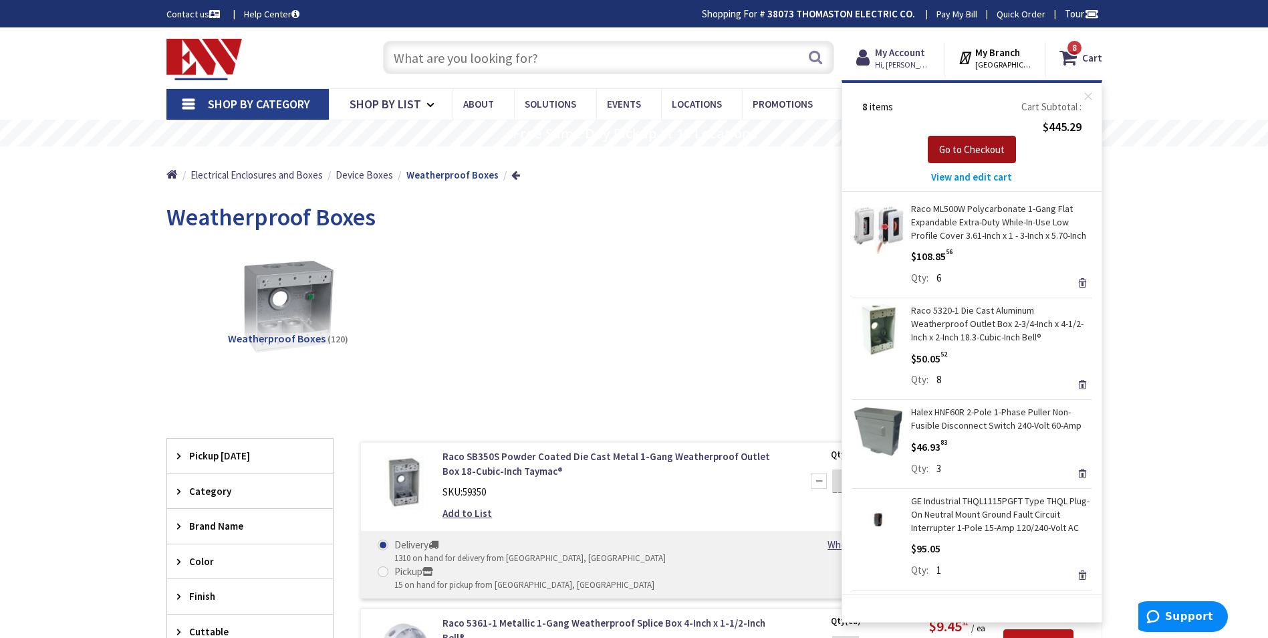
click at [980, 150] on span "Go to Checkout" at bounding box center [972, 149] width 66 height 13
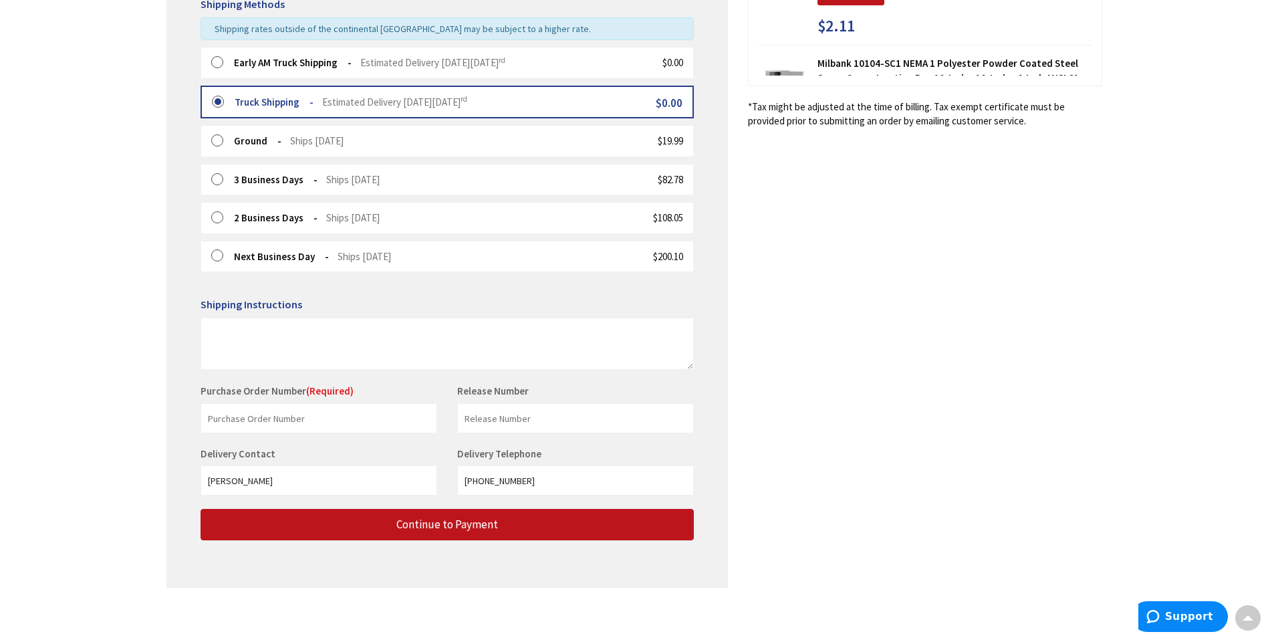
scroll to position [350, 0]
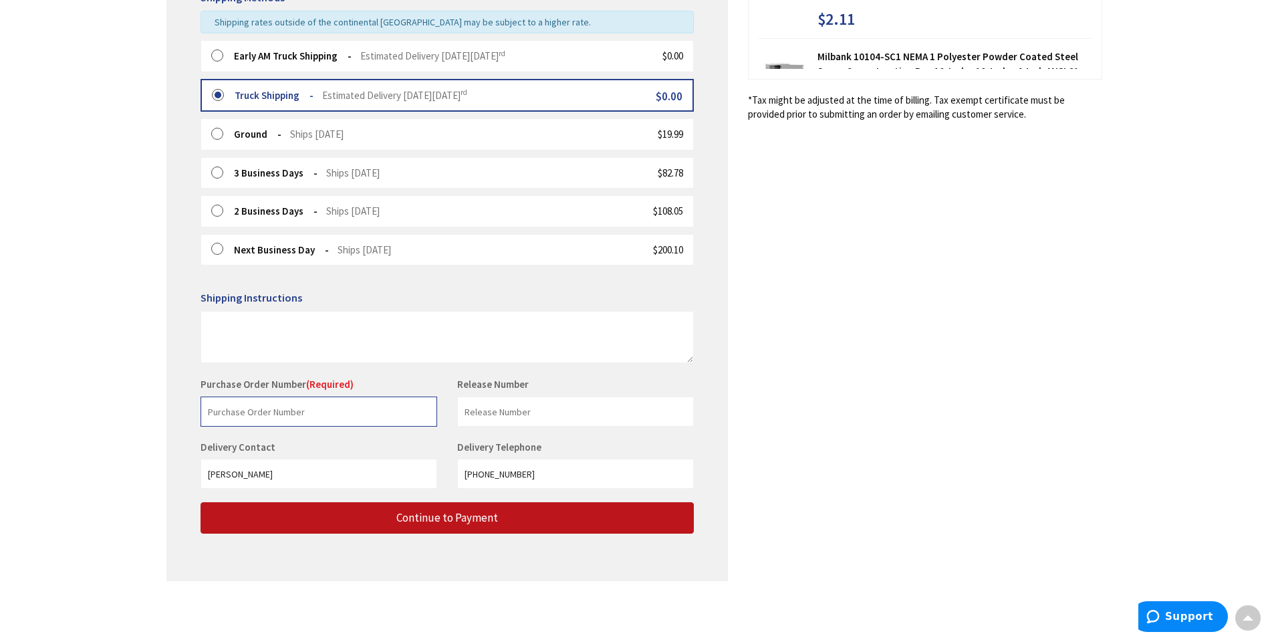
click at [237, 415] on input "text" at bounding box center [319, 412] width 237 height 30
type input "[PERSON_NAME]/[PERSON_NAME]"
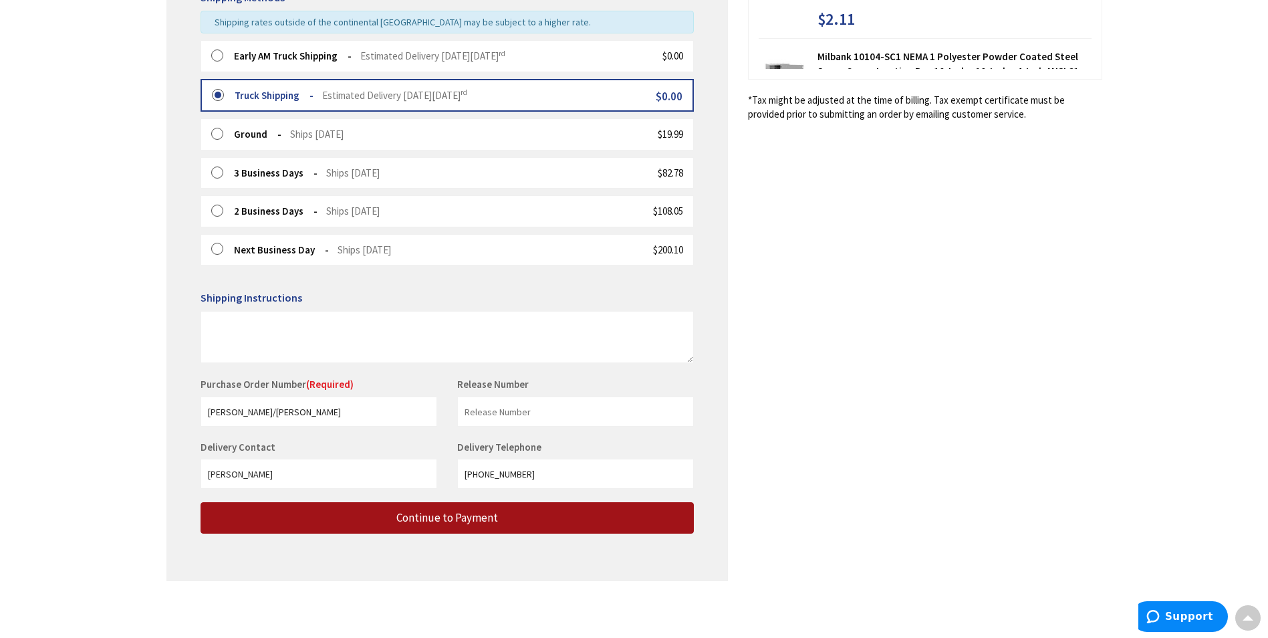
click at [464, 514] on span "Continue to Payment" at bounding box center [448, 517] width 102 height 15
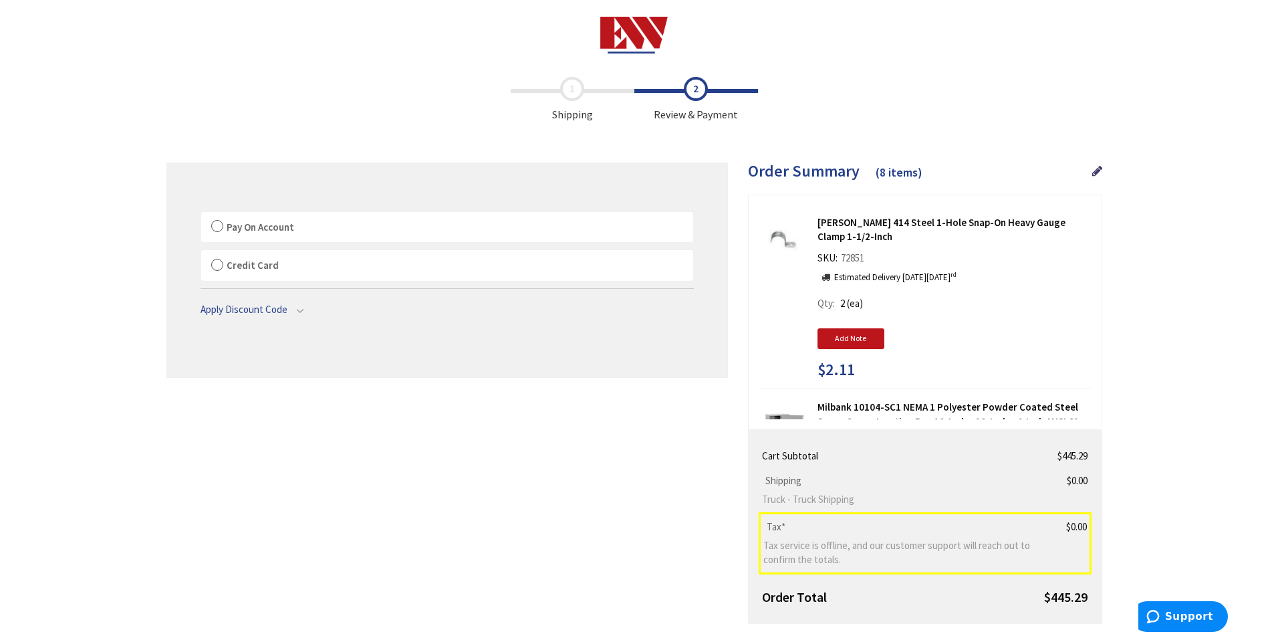
click at [219, 226] on label "Pay On Account" at bounding box center [447, 227] width 492 height 31
click at [201, 215] on input "Pay On Account" at bounding box center [201, 215] width 0 height 0
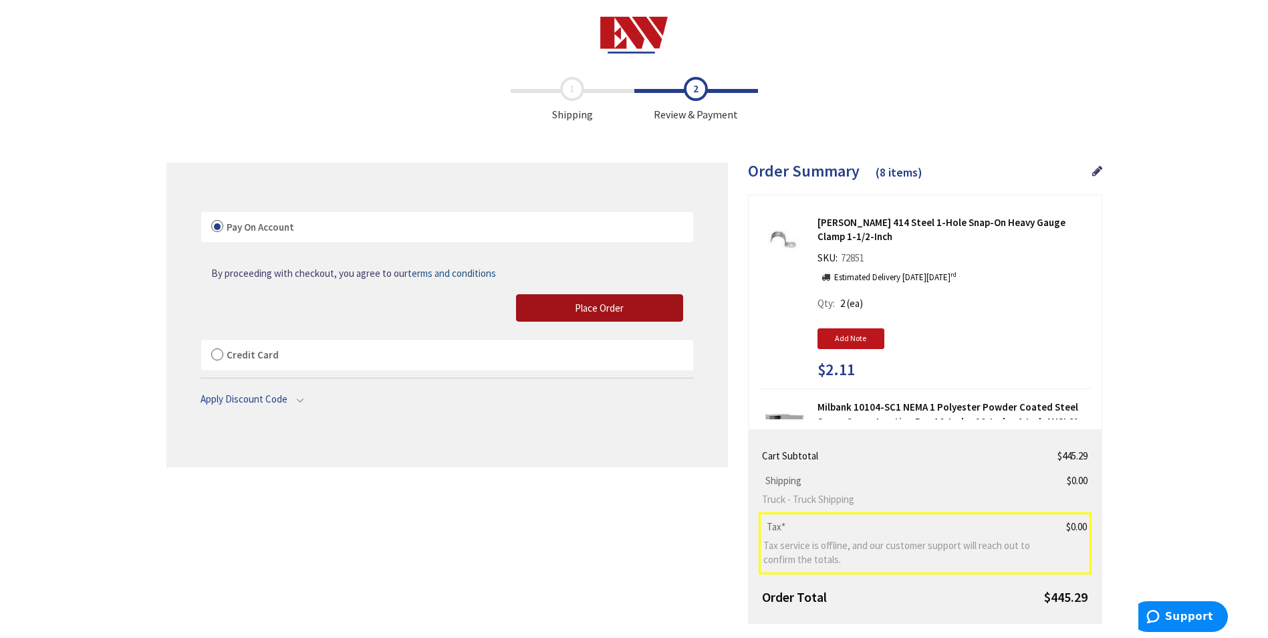
click at [627, 306] on button "Place Order" at bounding box center [599, 308] width 167 height 28
